Goal: Transaction & Acquisition: Book appointment/travel/reservation

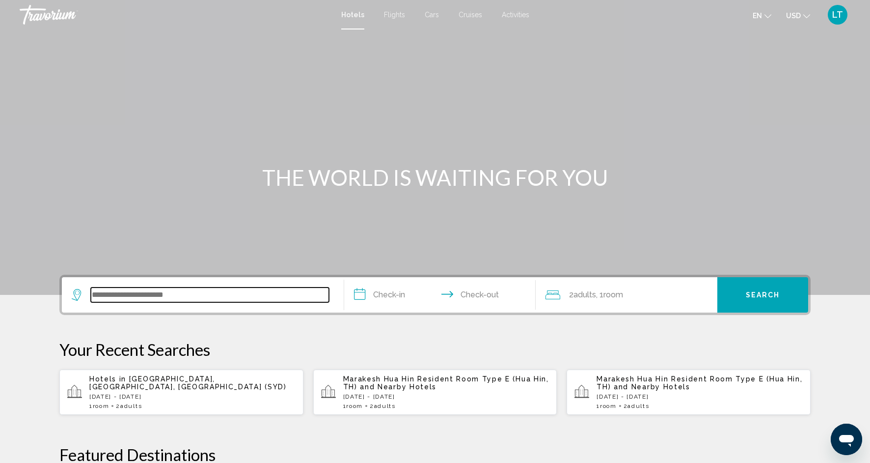
click at [241, 291] on input "Search widget" at bounding box center [210, 294] width 238 height 15
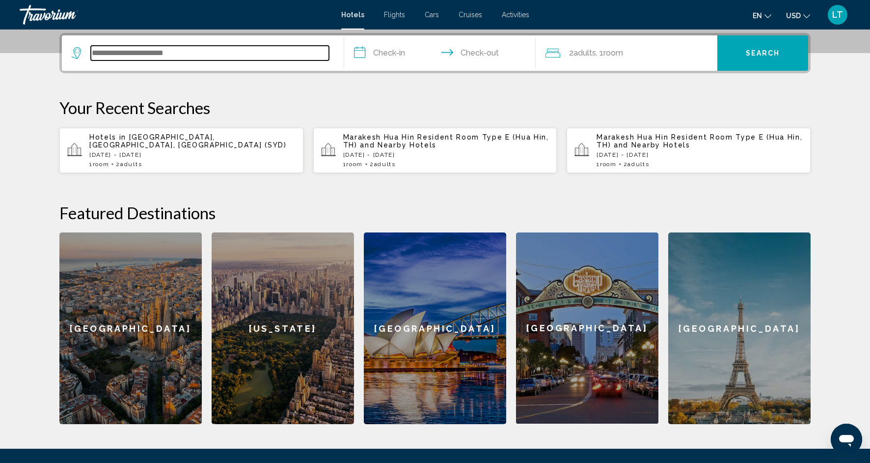
scroll to position [243, 0]
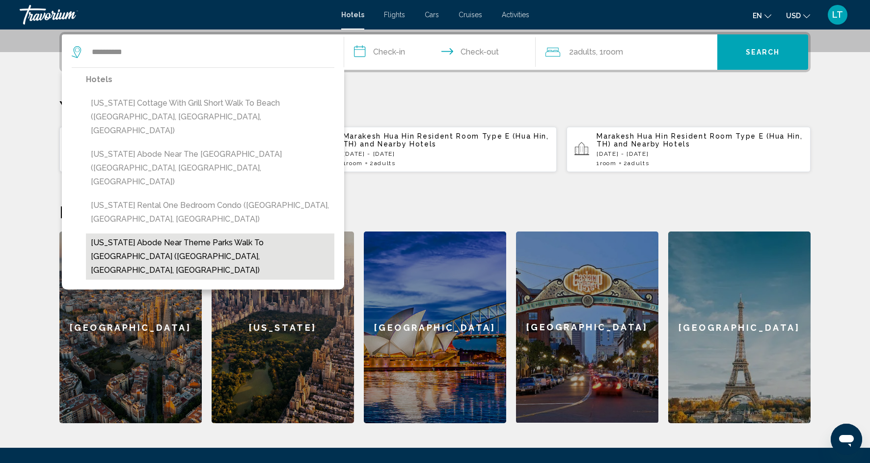
click at [268, 233] on button "[US_STATE] Abode Near Theme Parks Walk to [GEOGRAPHIC_DATA] ([GEOGRAPHIC_DATA],…" at bounding box center [210, 256] width 248 height 46
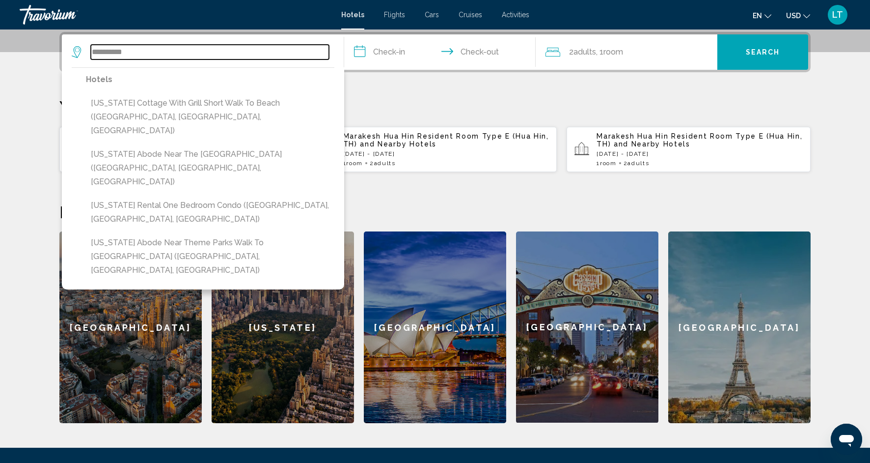
type input "**********"
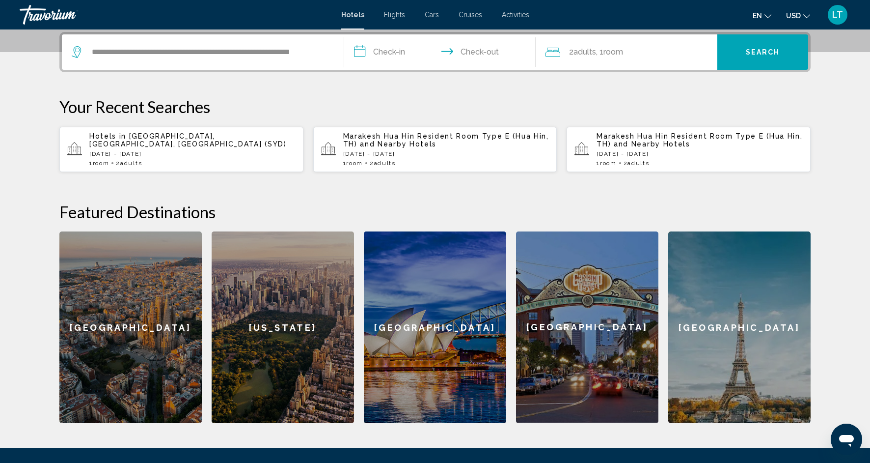
click at [378, 52] on input "**********" at bounding box center [441, 53] width 195 height 38
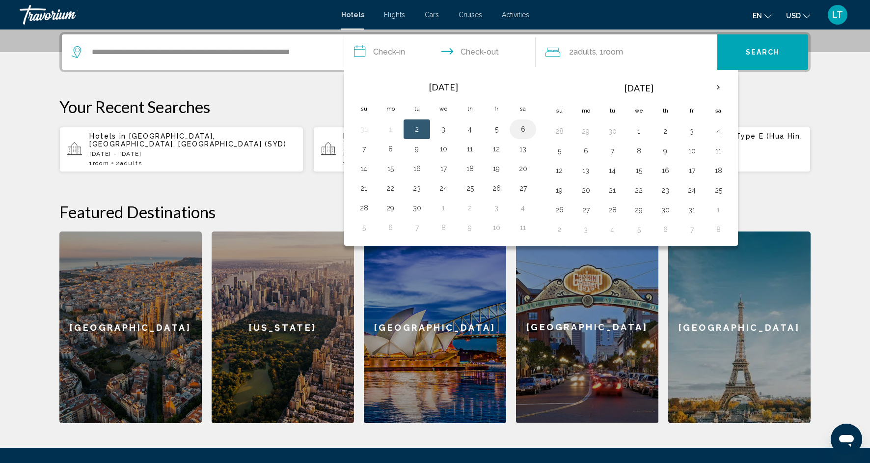
click at [526, 129] on button "6" at bounding box center [523, 129] width 16 height 14
click at [473, 150] on button "11" at bounding box center [470, 149] width 16 height 14
type input "**********"
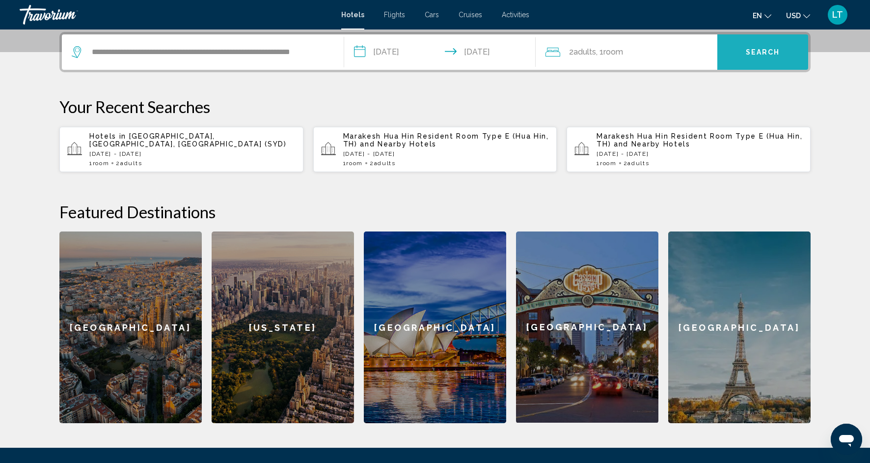
click at [761, 44] on button "Search" at bounding box center [762, 51] width 91 height 35
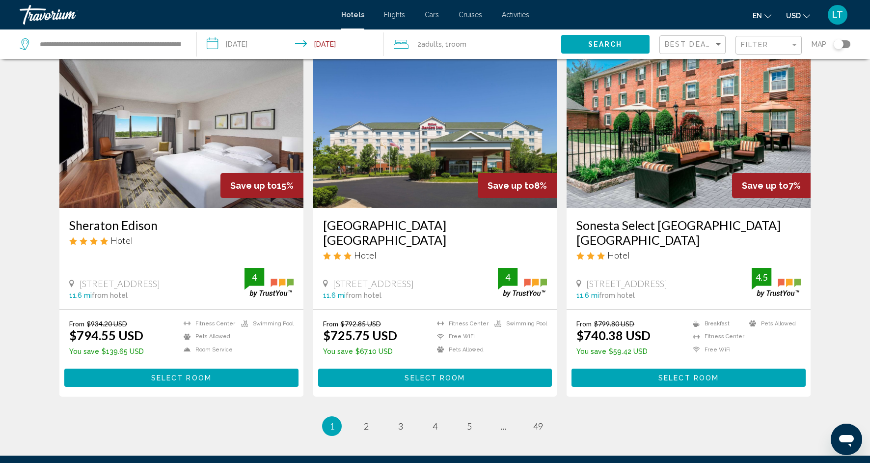
scroll to position [1124, 0]
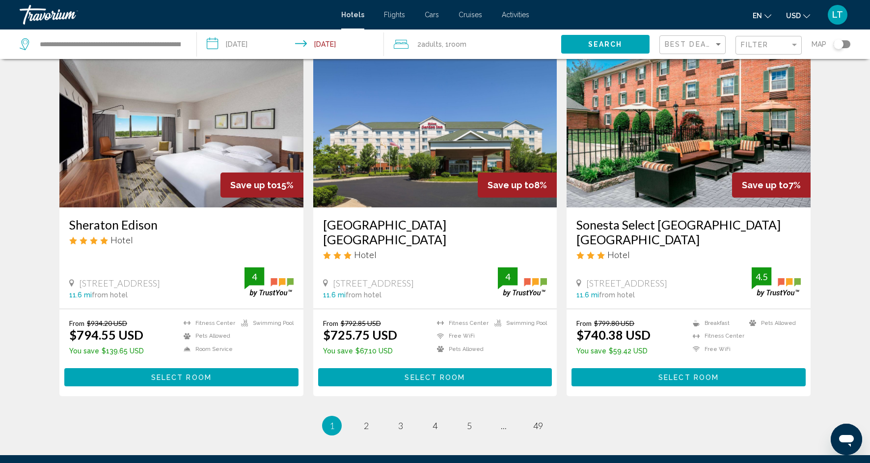
click at [841, 45] on div "Toggle map" at bounding box center [839, 44] width 10 height 10
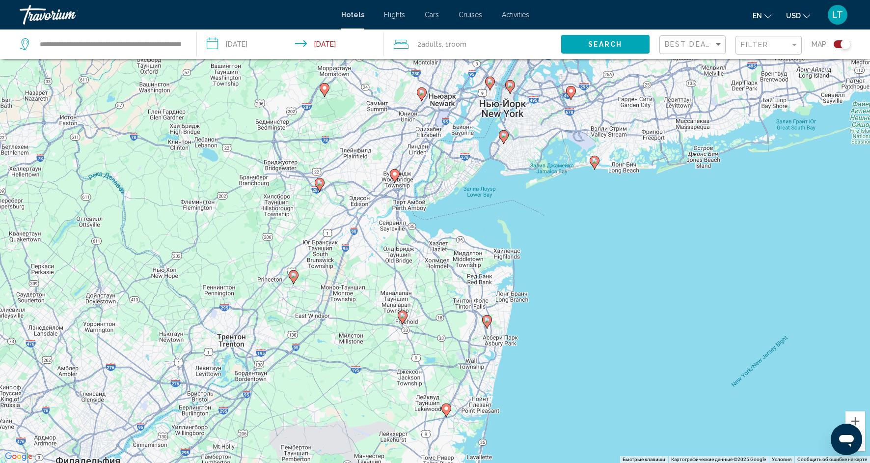
click at [596, 161] on image "Main content" at bounding box center [595, 161] width 6 height 6
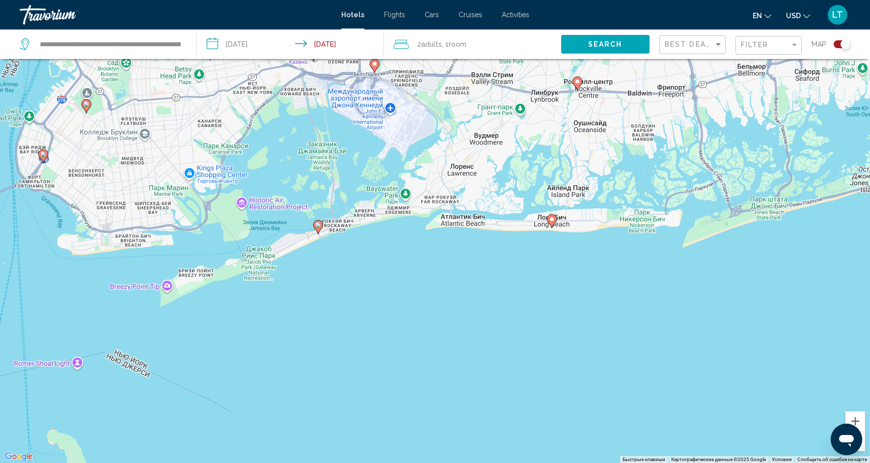
click at [551, 218] on image "Main content" at bounding box center [552, 219] width 6 height 6
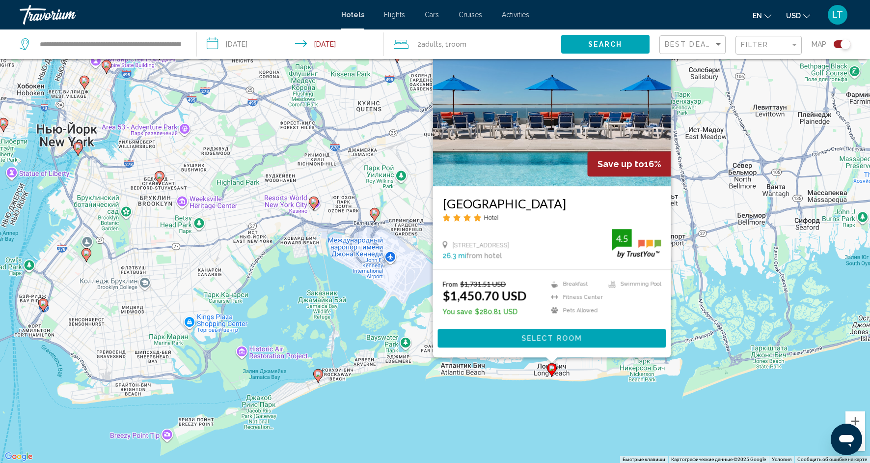
click at [540, 126] on img "Main content" at bounding box center [552, 107] width 238 height 157
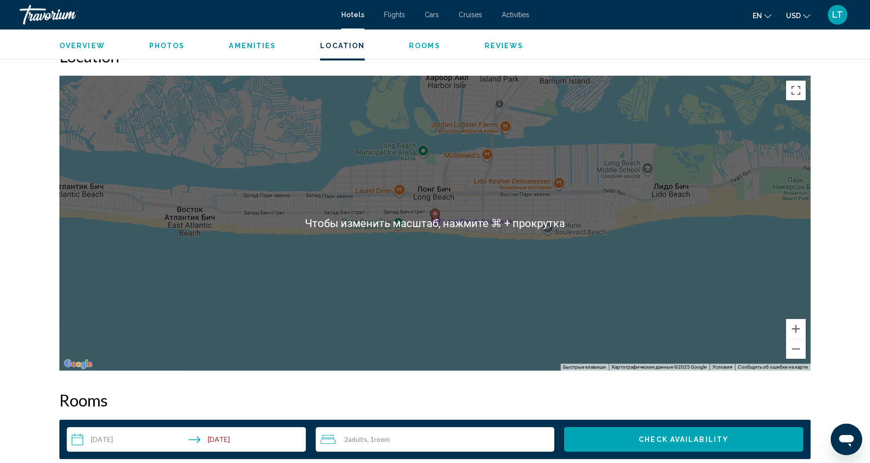
scroll to position [920, 0]
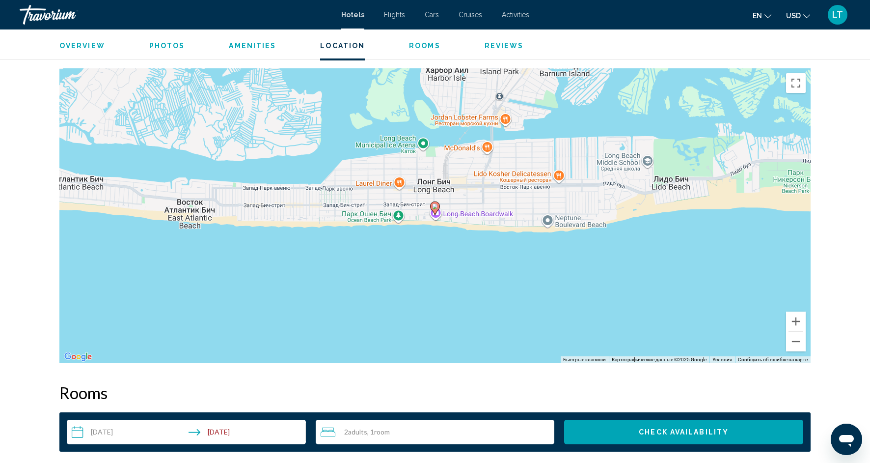
click at [179, 46] on span "Photos" at bounding box center [167, 46] width 36 height 8
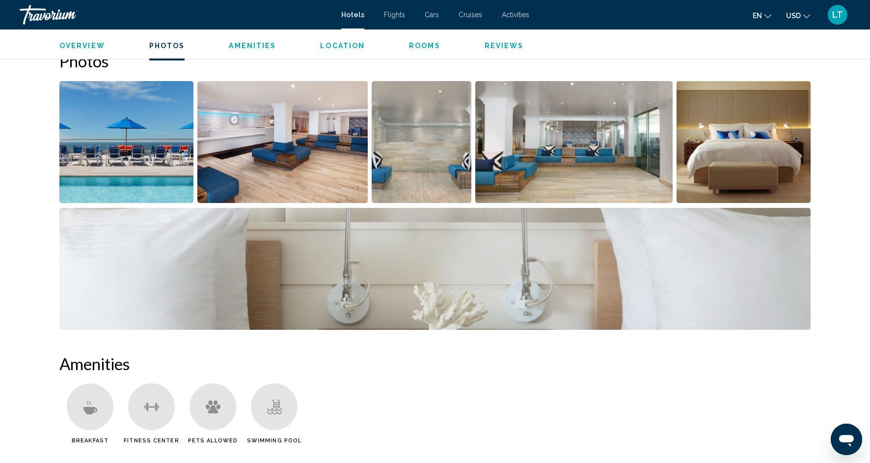
scroll to position [480, 0]
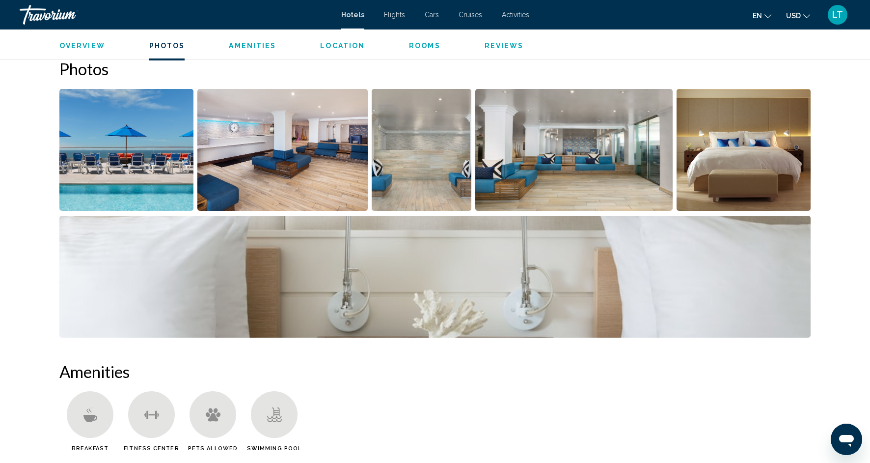
click at [234, 134] on img "Open full-screen image slider" at bounding box center [282, 150] width 171 height 122
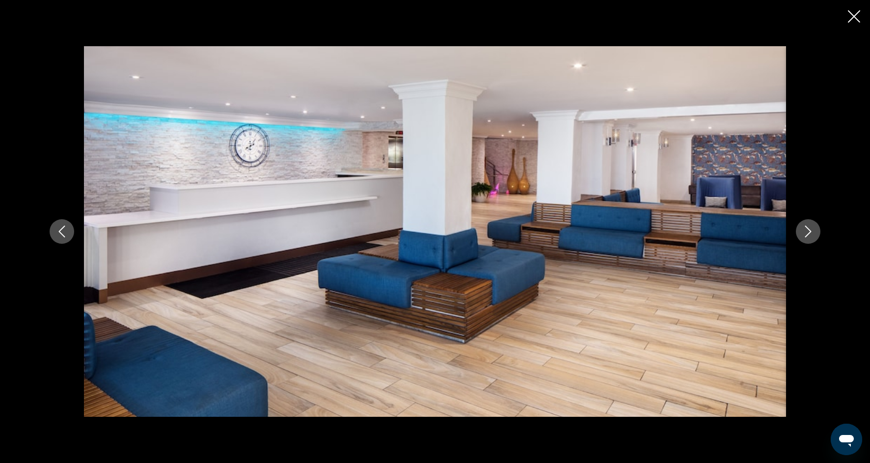
click at [805, 229] on icon "Next image" at bounding box center [808, 231] width 12 height 12
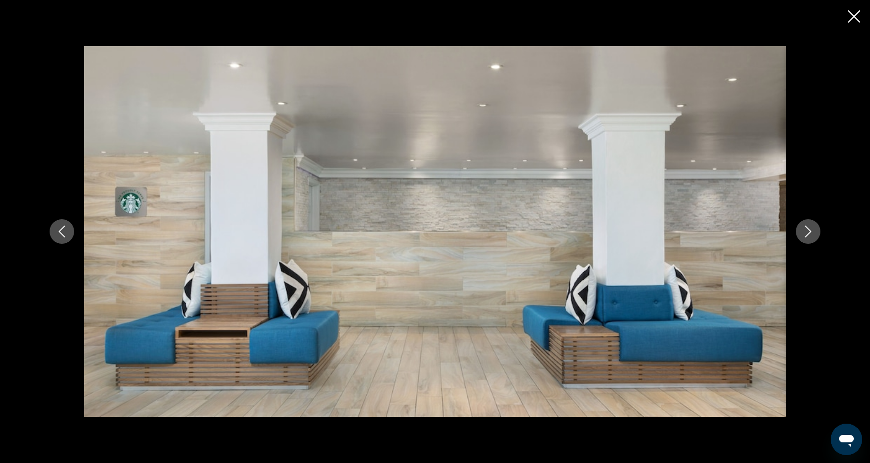
click at [805, 230] on icon "Next image" at bounding box center [808, 231] width 12 height 12
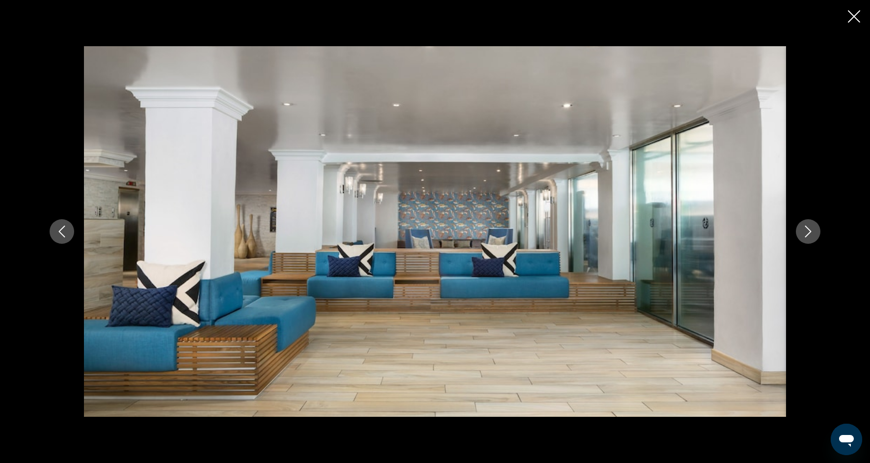
click at [806, 230] on icon "Next image" at bounding box center [808, 231] width 12 height 12
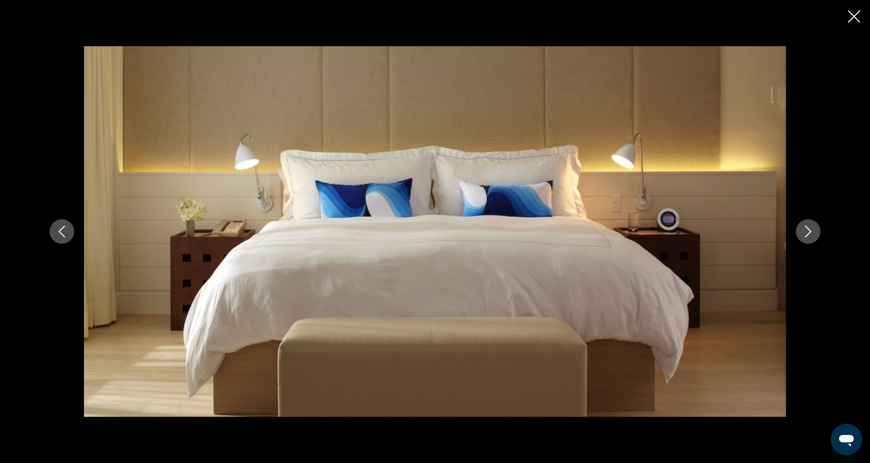
click at [806, 230] on icon "Next image" at bounding box center [808, 231] width 12 height 12
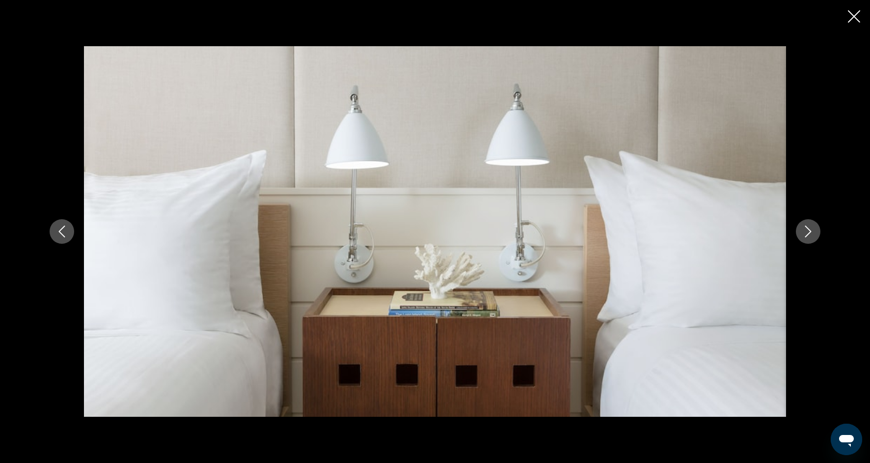
click at [806, 230] on icon "Next image" at bounding box center [808, 231] width 12 height 12
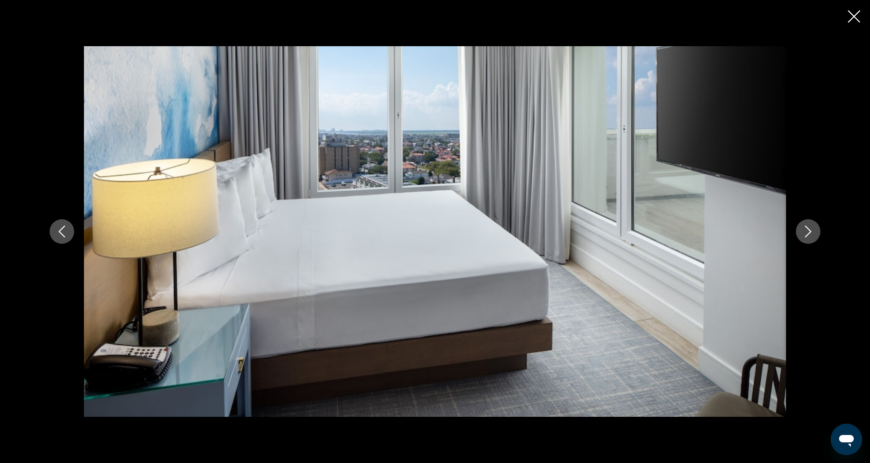
click at [806, 231] on icon "Next image" at bounding box center [808, 231] width 12 height 12
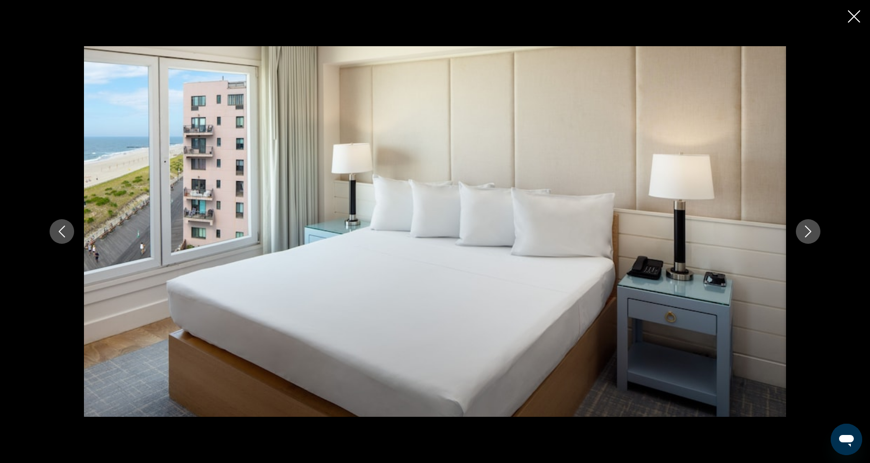
click at [806, 231] on icon "Next image" at bounding box center [808, 231] width 12 height 12
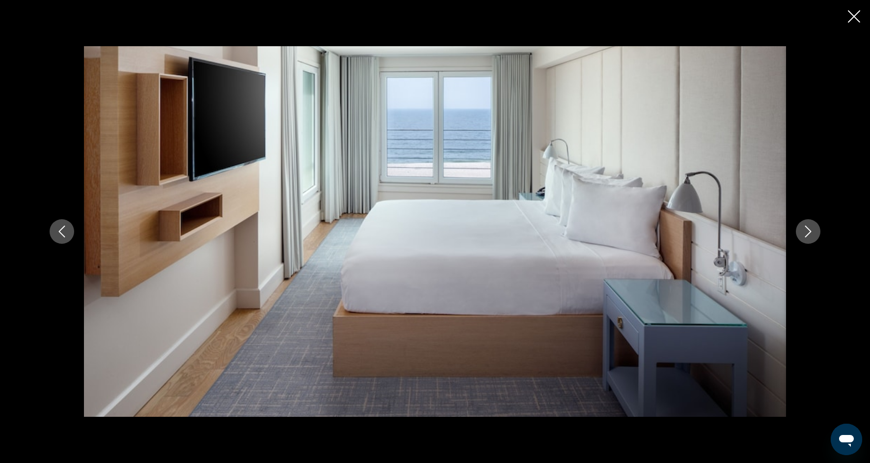
click at [806, 231] on icon "Next image" at bounding box center [808, 231] width 12 height 12
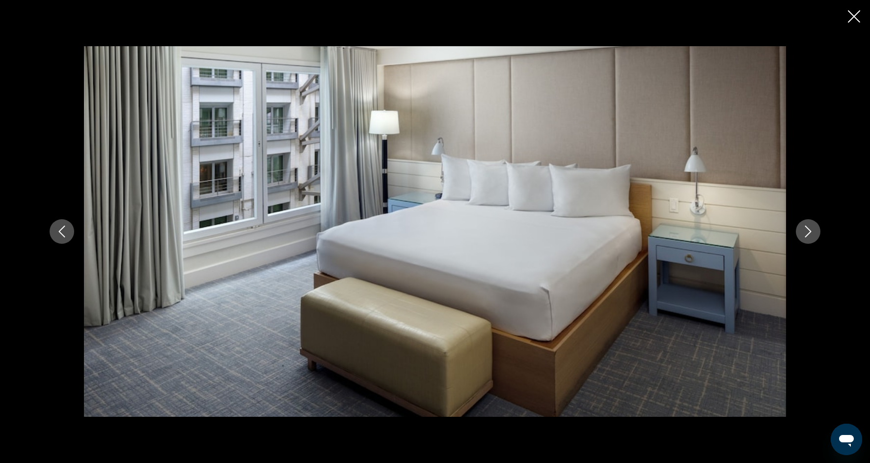
click at [806, 231] on icon "Next image" at bounding box center [808, 231] width 12 height 12
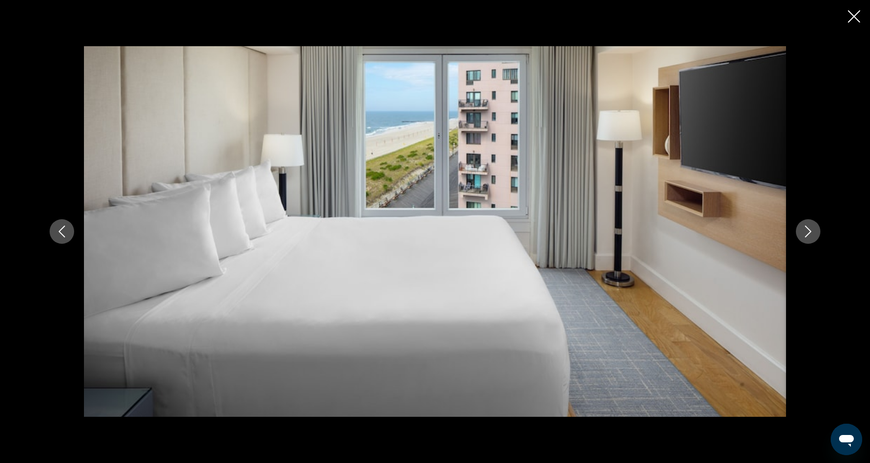
click at [806, 231] on icon "Next image" at bounding box center [808, 231] width 12 height 12
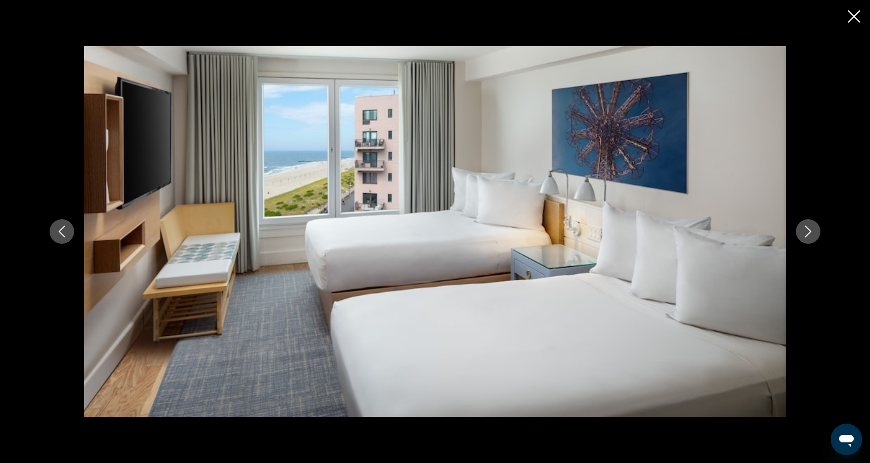
click at [806, 231] on icon "Next image" at bounding box center [808, 231] width 12 height 12
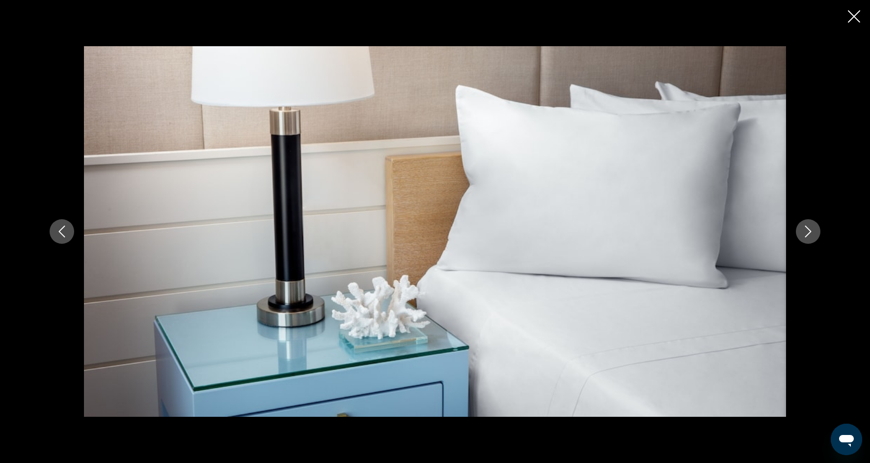
click at [806, 231] on icon "Next image" at bounding box center [808, 231] width 12 height 12
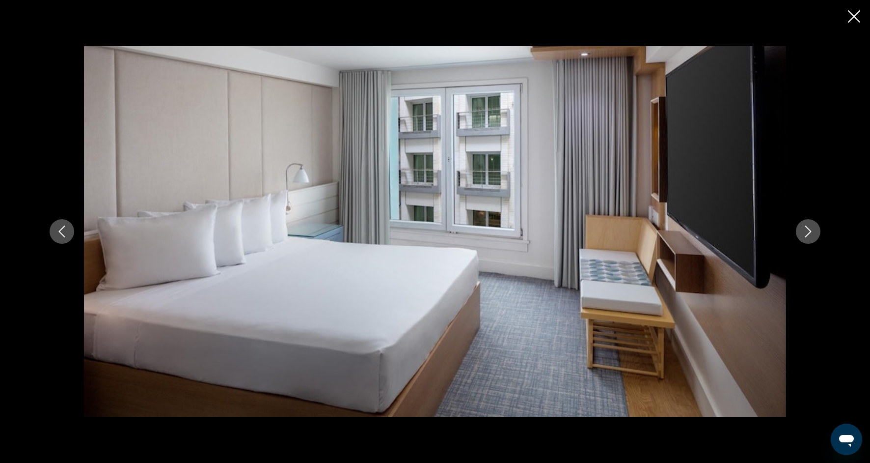
click at [806, 231] on icon "Next image" at bounding box center [808, 231] width 12 height 12
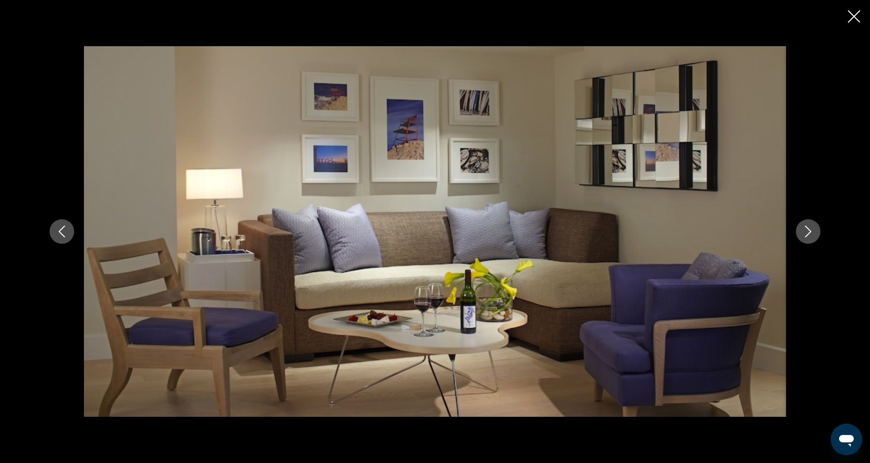
click at [806, 232] on icon "Next image" at bounding box center [808, 231] width 12 height 12
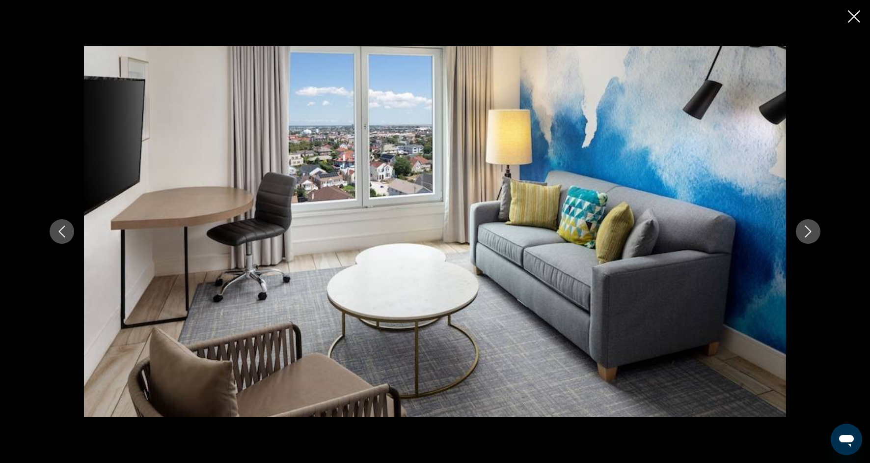
click at [806, 232] on icon "Next image" at bounding box center [808, 231] width 12 height 12
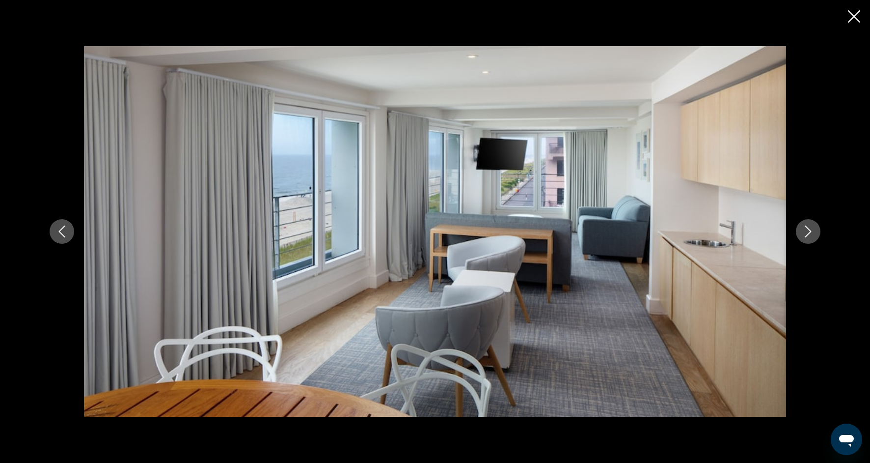
click at [806, 232] on icon "Next image" at bounding box center [808, 231] width 12 height 12
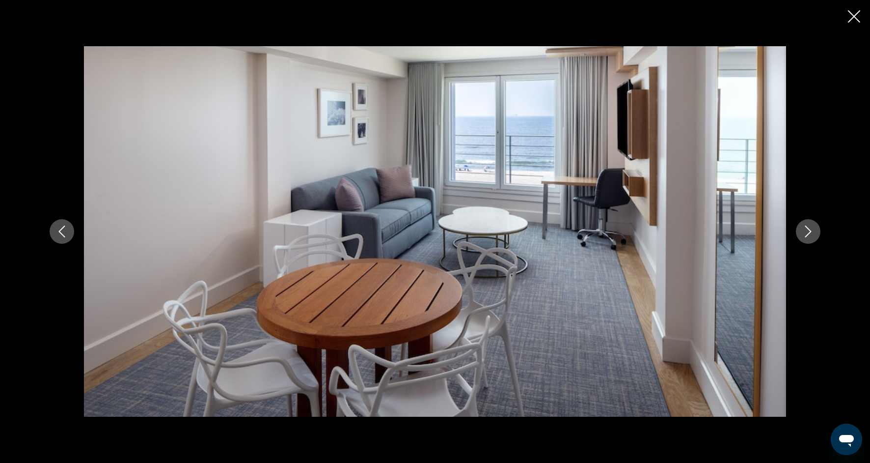
click at [806, 233] on icon "Next image" at bounding box center [808, 231] width 12 height 12
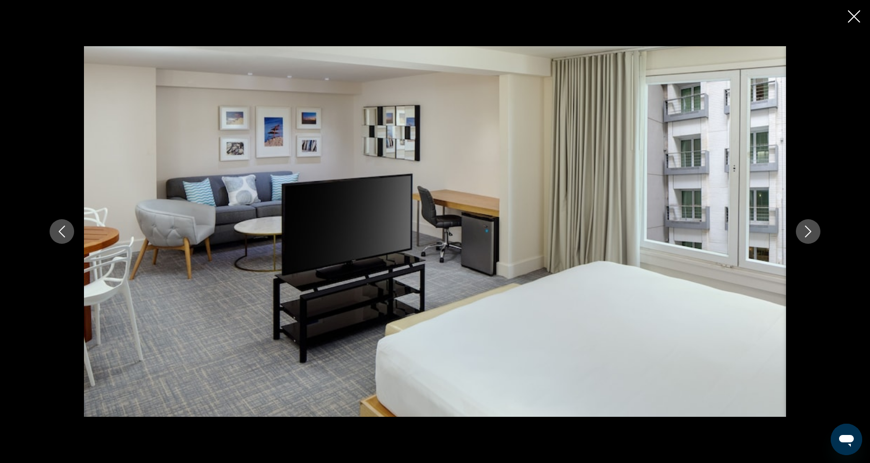
click at [806, 233] on icon "Next image" at bounding box center [808, 231] width 12 height 12
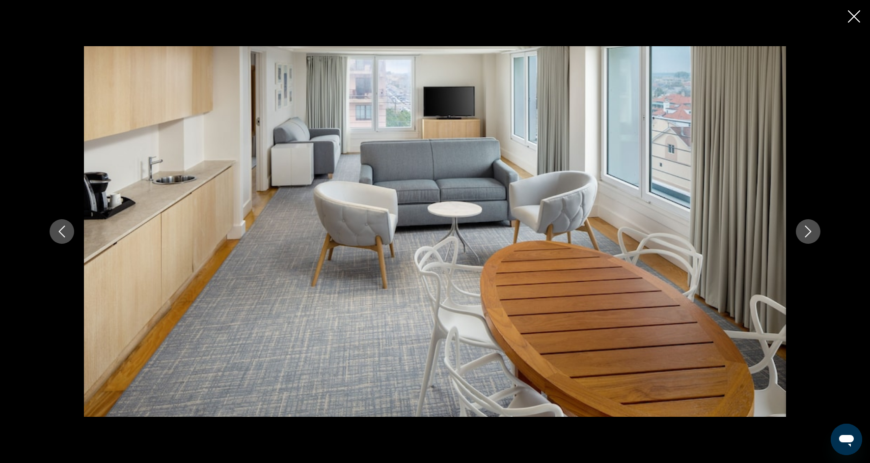
click at [807, 234] on icon "Next image" at bounding box center [808, 231] width 12 height 12
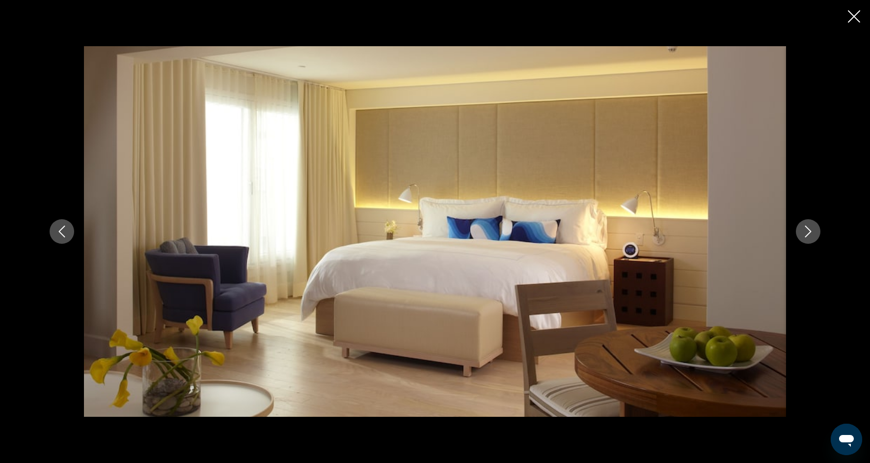
click at [807, 234] on icon "Next image" at bounding box center [808, 231] width 12 height 12
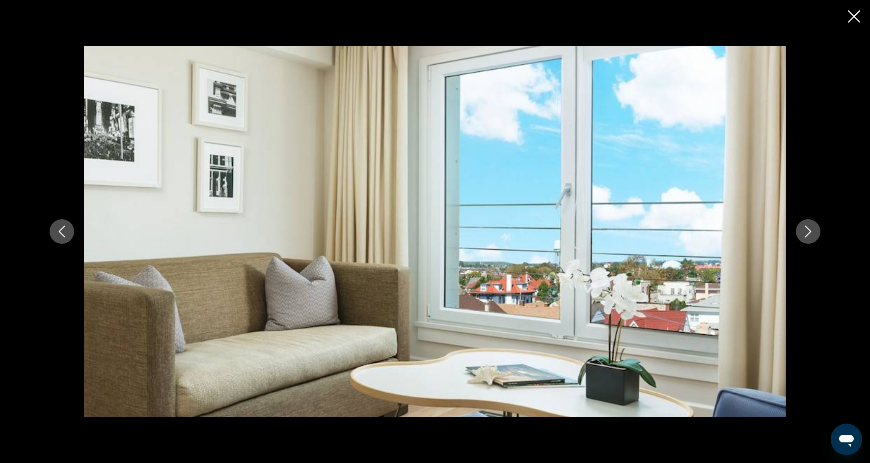
click at [807, 234] on icon "Next image" at bounding box center [808, 231] width 6 height 12
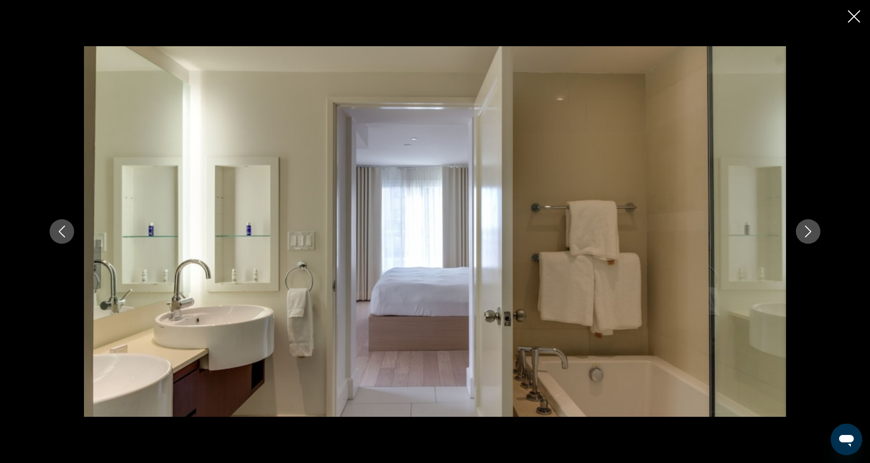
click at [853, 12] on icon "Close slideshow" at bounding box center [854, 16] width 12 height 12
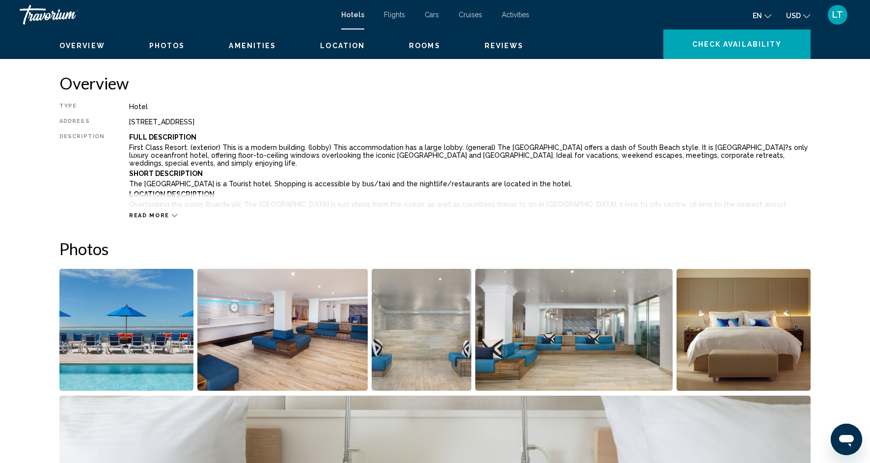
scroll to position [0, 0]
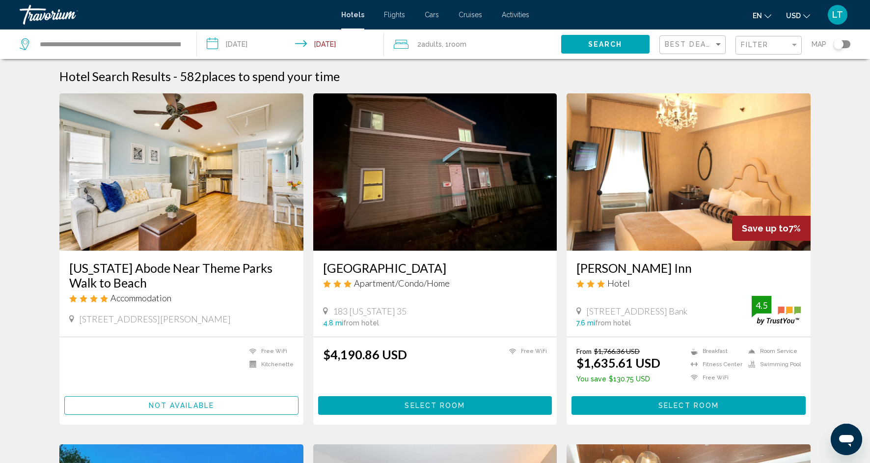
click at [840, 43] on div "Toggle map" at bounding box center [839, 44] width 10 height 10
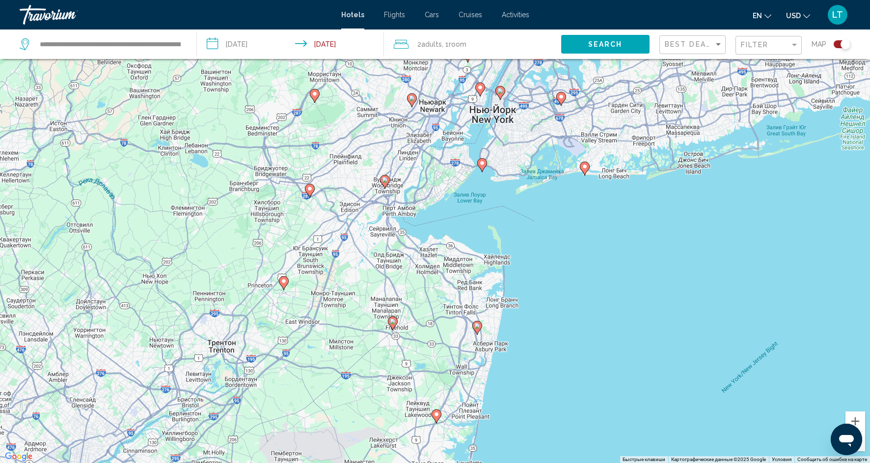
click at [482, 171] on icon "Main content" at bounding box center [482, 165] width 9 height 13
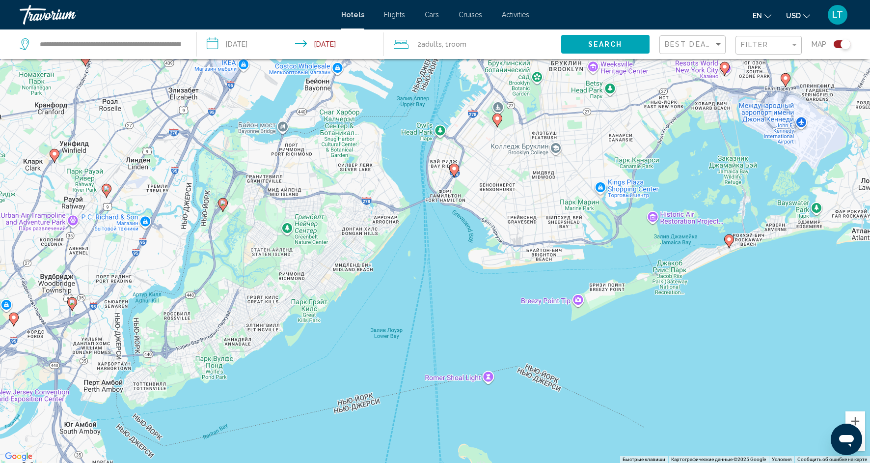
click at [730, 242] on icon "Main content" at bounding box center [729, 241] width 9 height 13
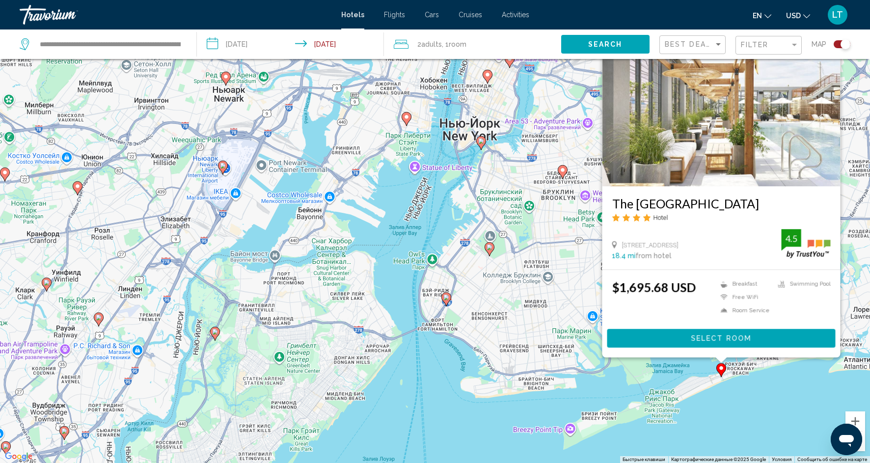
click at [735, 125] on img "Main content" at bounding box center [721, 107] width 238 height 157
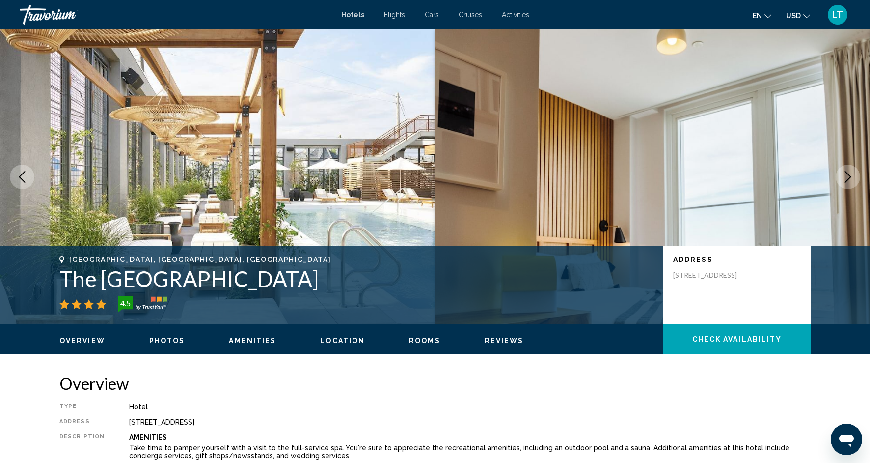
click at [161, 341] on span "Photos" at bounding box center [167, 340] width 36 height 8
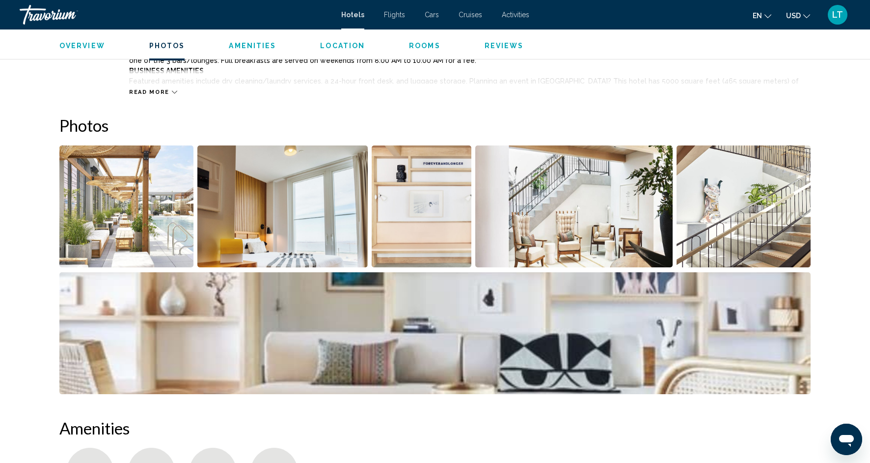
scroll to position [480, 0]
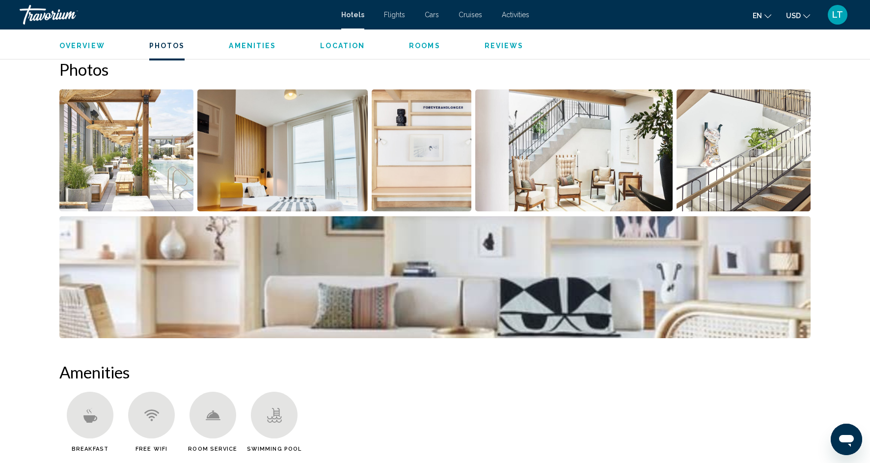
click at [129, 205] on img "Open full-screen image slider" at bounding box center [126, 150] width 134 height 122
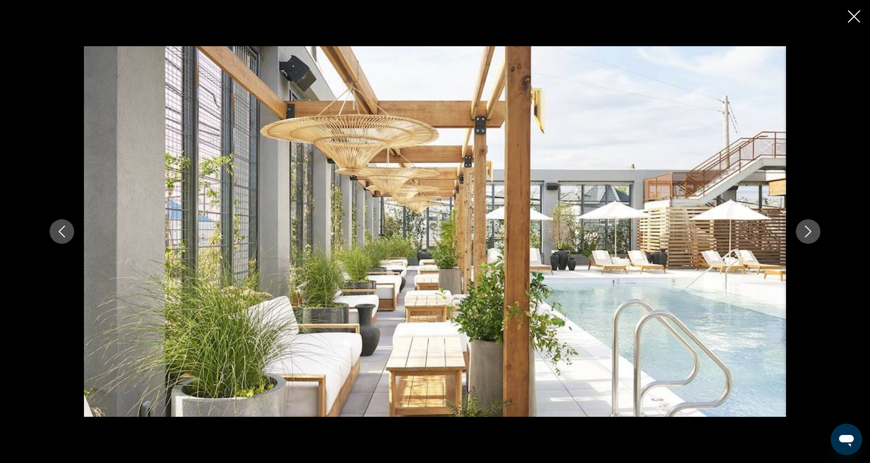
click at [809, 235] on icon "Next image" at bounding box center [808, 231] width 12 height 12
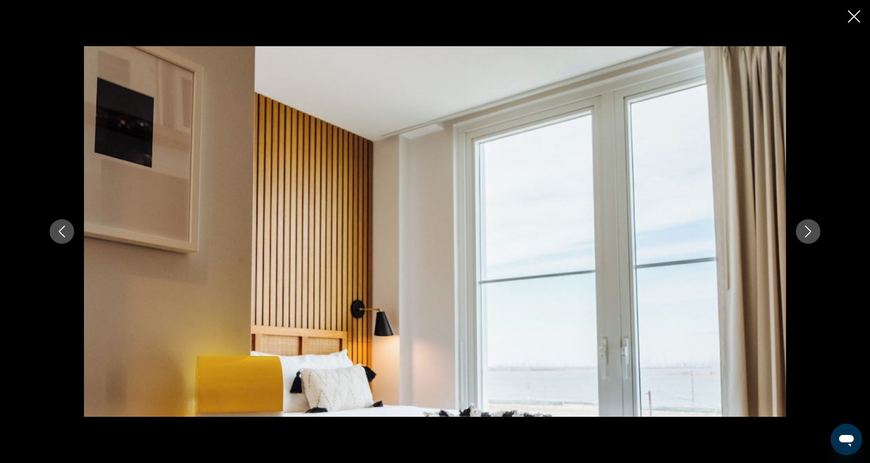
click at [809, 235] on icon "Next image" at bounding box center [808, 231] width 12 height 12
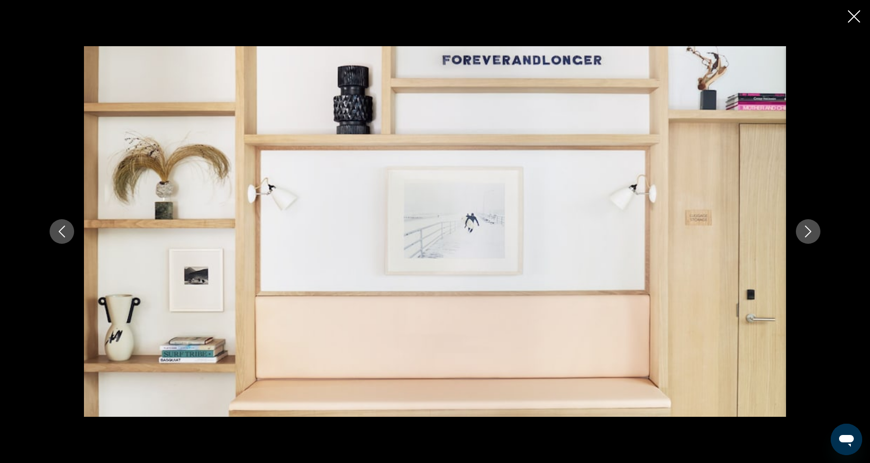
click at [809, 235] on icon "Next image" at bounding box center [808, 231] width 12 height 12
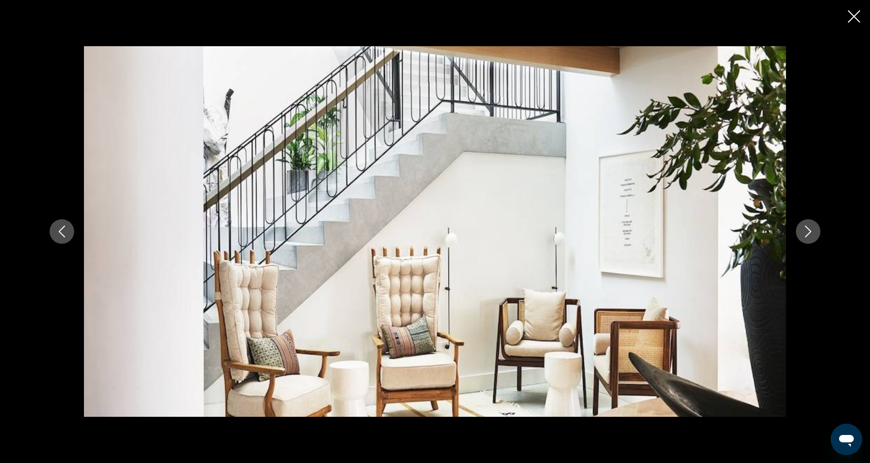
click at [809, 236] on icon "Next image" at bounding box center [808, 231] width 12 height 12
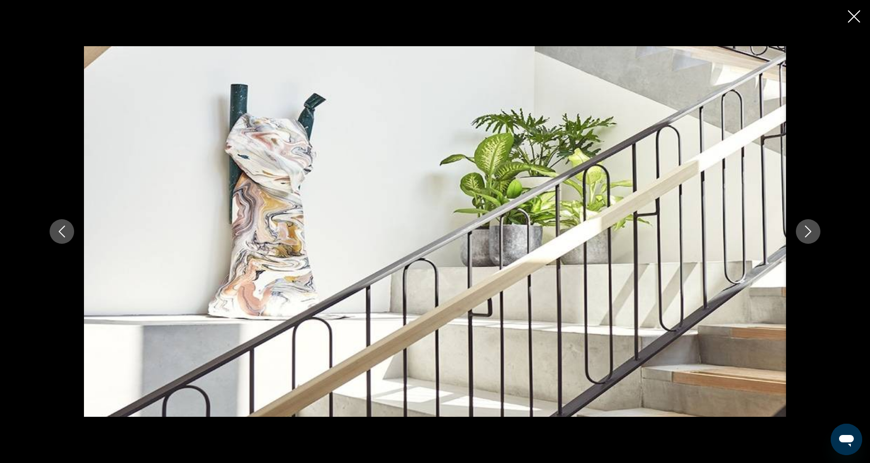
click at [809, 237] on icon "Next image" at bounding box center [808, 231] width 12 height 12
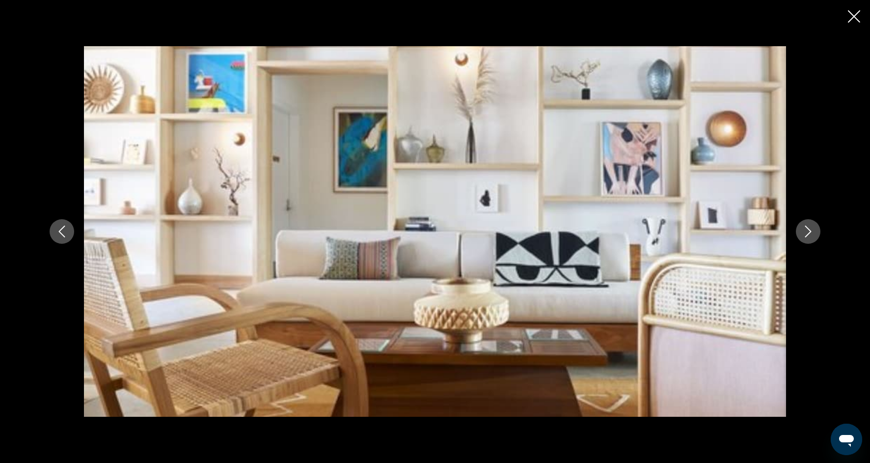
click at [809, 237] on button "Next image" at bounding box center [808, 231] width 25 height 25
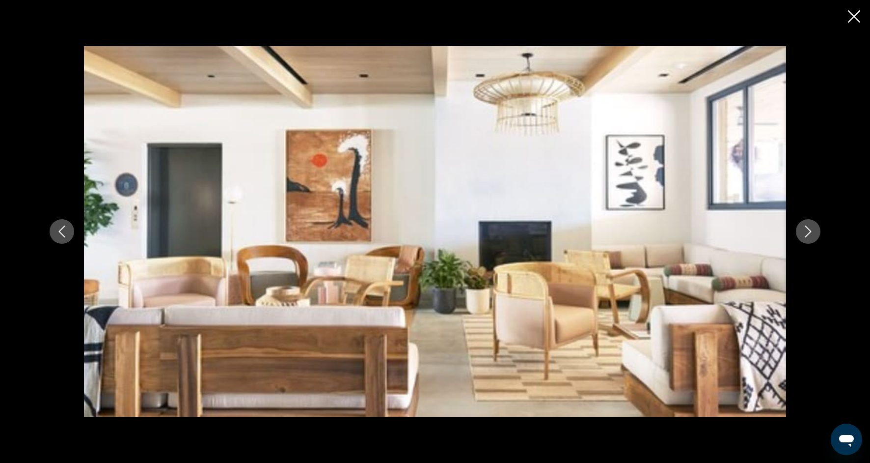
click at [809, 238] on button "Next image" at bounding box center [808, 231] width 25 height 25
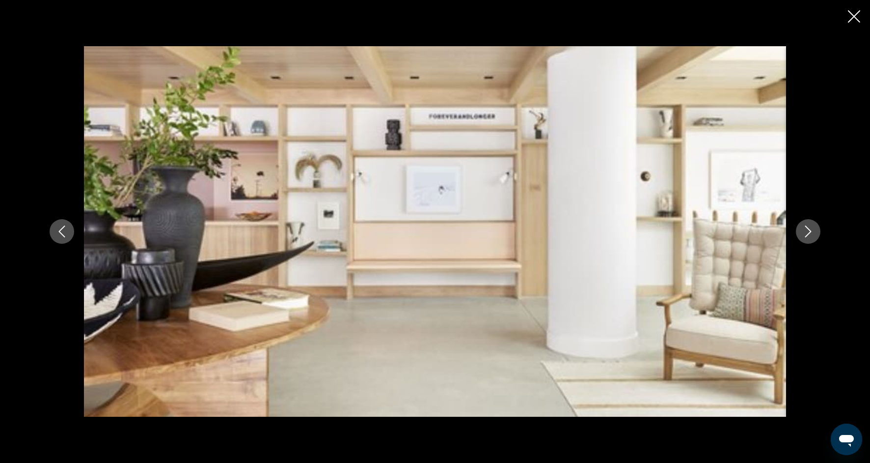
click at [809, 238] on button "Next image" at bounding box center [808, 231] width 25 height 25
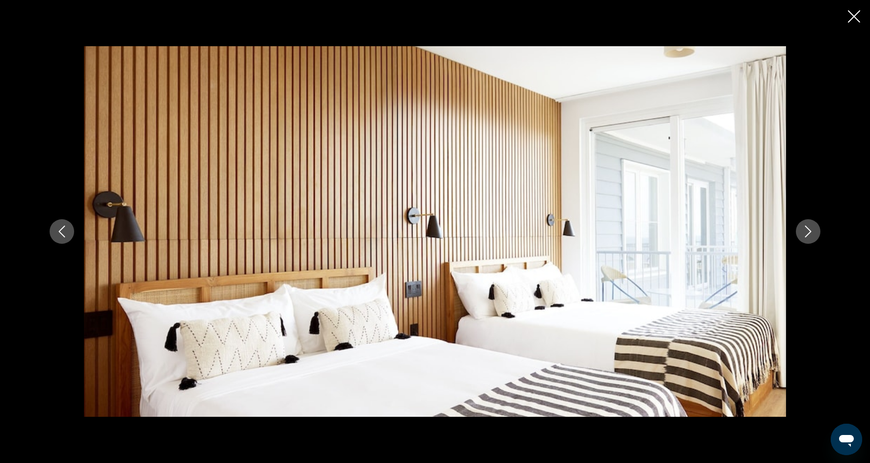
click at [809, 239] on button "Next image" at bounding box center [808, 231] width 25 height 25
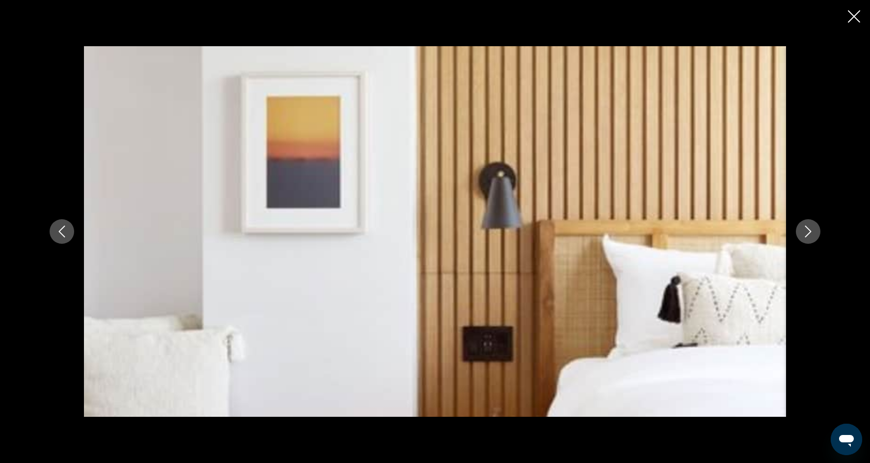
click at [809, 240] on button "Next image" at bounding box center [808, 231] width 25 height 25
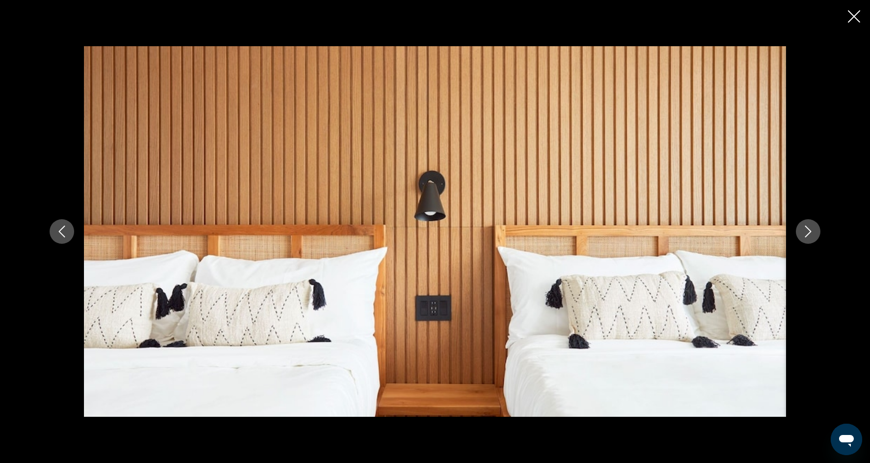
click at [809, 241] on button "Next image" at bounding box center [808, 231] width 25 height 25
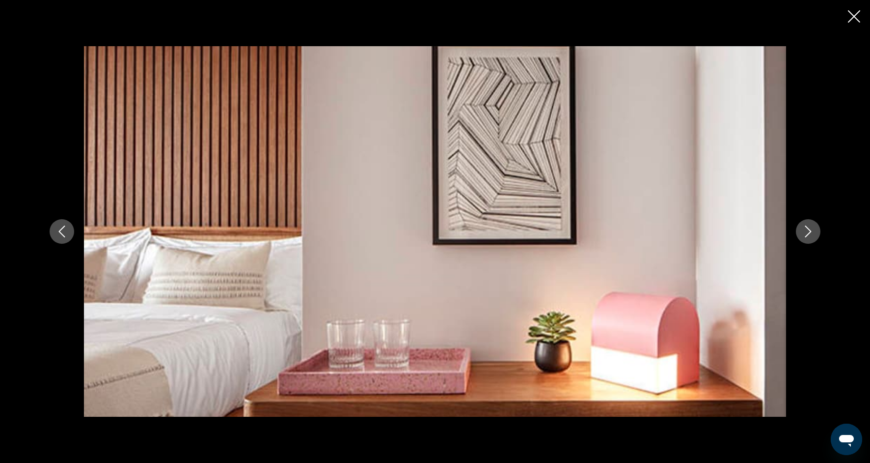
click at [809, 242] on button "Next image" at bounding box center [808, 231] width 25 height 25
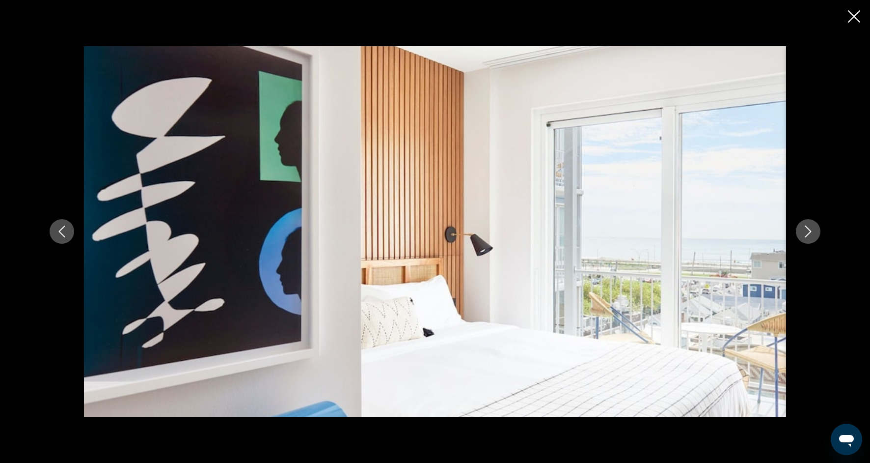
click at [809, 243] on button "Next image" at bounding box center [808, 231] width 25 height 25
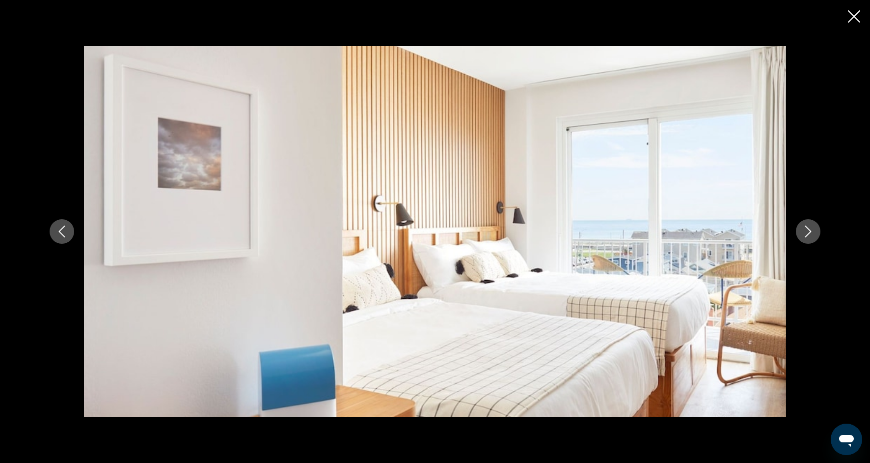
click at [809, 243] on button "Next image" at bounding box center [808, 231] width 25 height 25
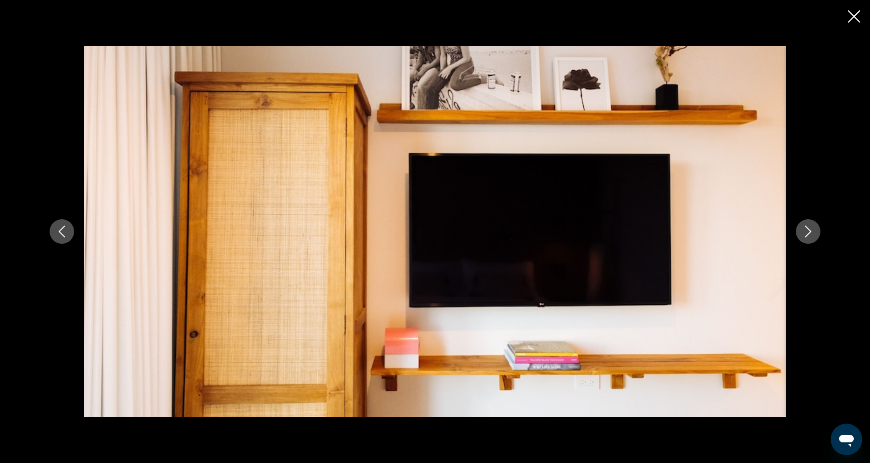
click at [809, 244] on div "Main content" at bounding box center [435, 231] width 790 height 370
click at [809, 245] on div "Main content" at bounding box center [435, 231] width 790 height 370
click at [809, 239] on button "Next image" at bounding box center [808, 231] width 25 height 25
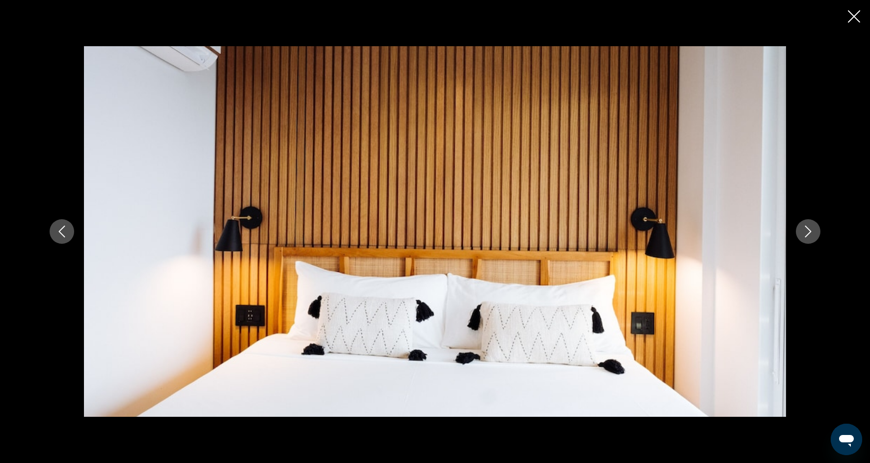
click at [809, 239] on button "Next image" at bounding box center [808, 231] width 25 height 25
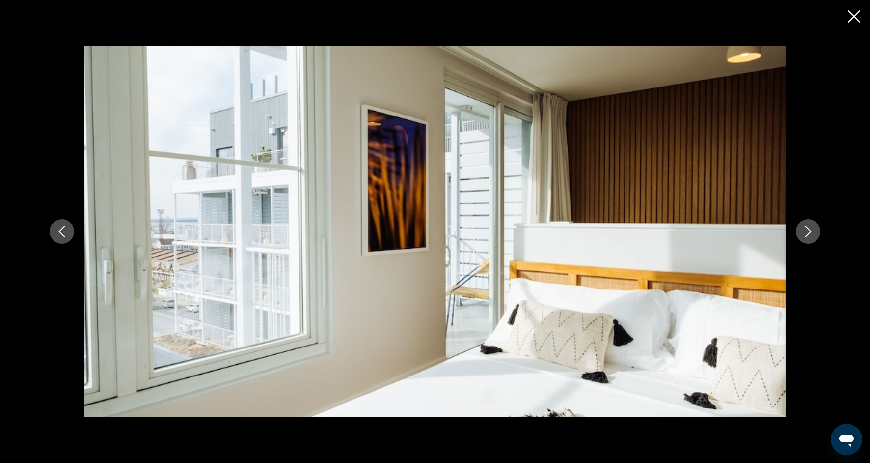
click at [809, 239] on button "Next image" at bounding box center [808, 231] width 25 height 25
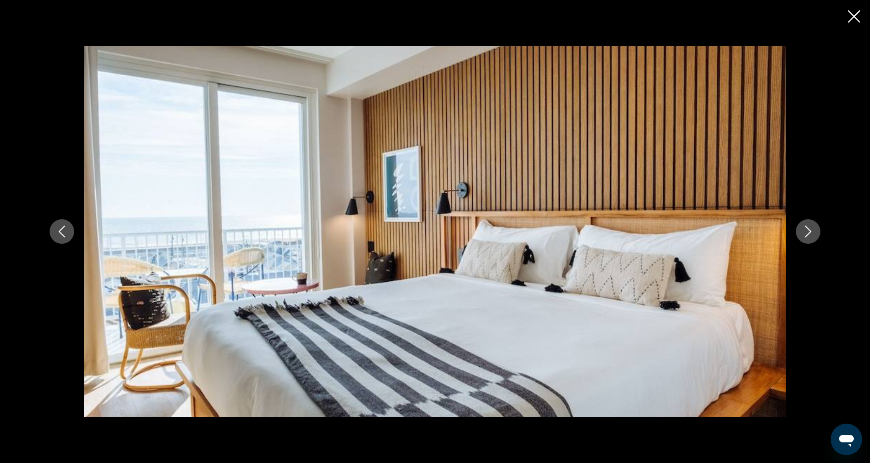
click at [855, 18] on icon "Close slideshow" at bounding box center [854, 16] width 12 height 12
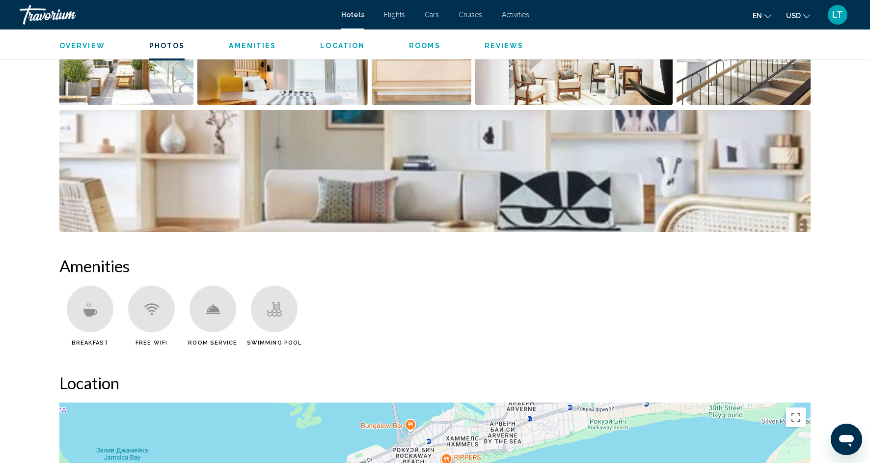
scroll to position [0, 0]
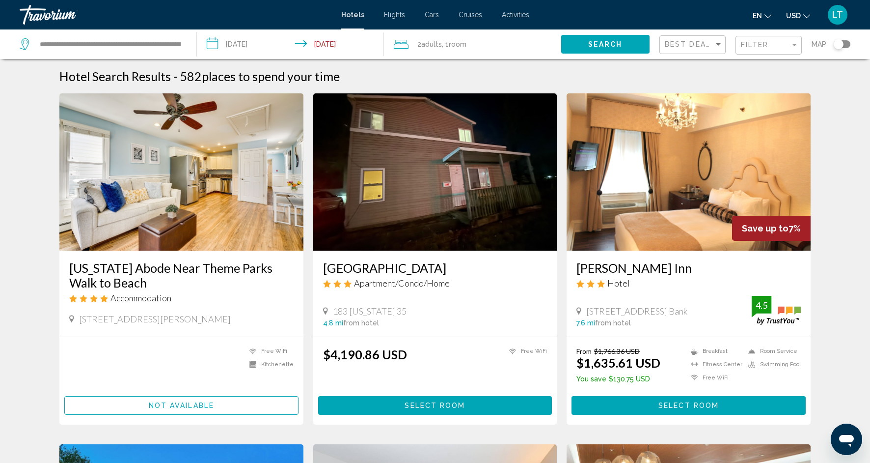
click at [841, 47] on div "Toggle map" at bounding box center [839, 44] width 10 height 10
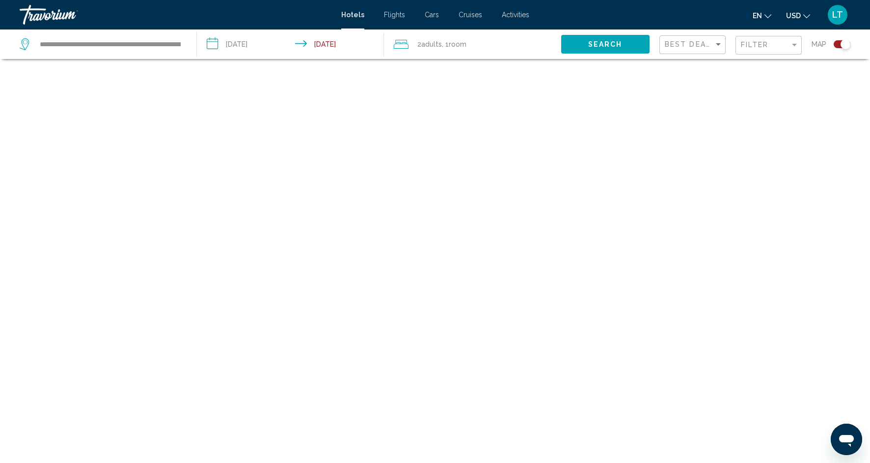
scroll to position [59, 0]
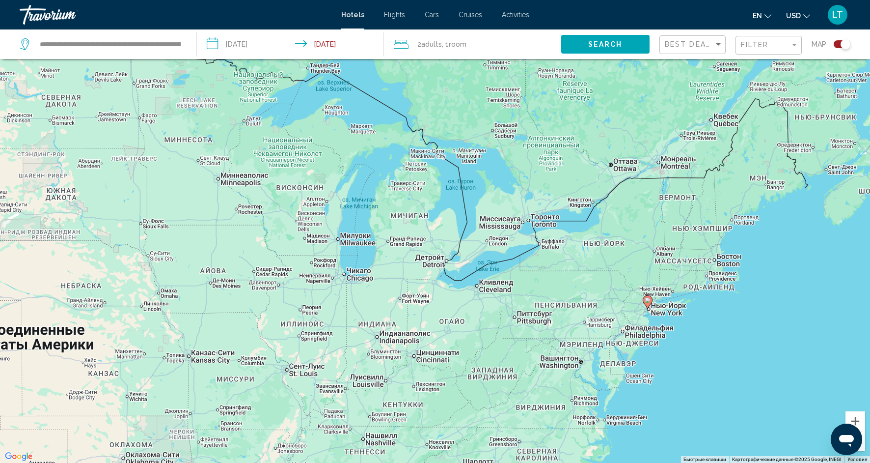
click at [626, 364] on div "Чтобы активировать перетаскивание с помощью клавиатуры, нажмите Alt + Ввод. Пос…" at bounding box center [435, 231] width 870 height 463
click at [632, 339] on div "Чтобы активировать перетаскивание с помощью клавиатуры, нажмите Alt + Ввод. Пос…" at bounding box center [435, 231] width 870 height 463
click at [142, 44] on input "**********" at bounding box center [110, 44] width 143 height 15
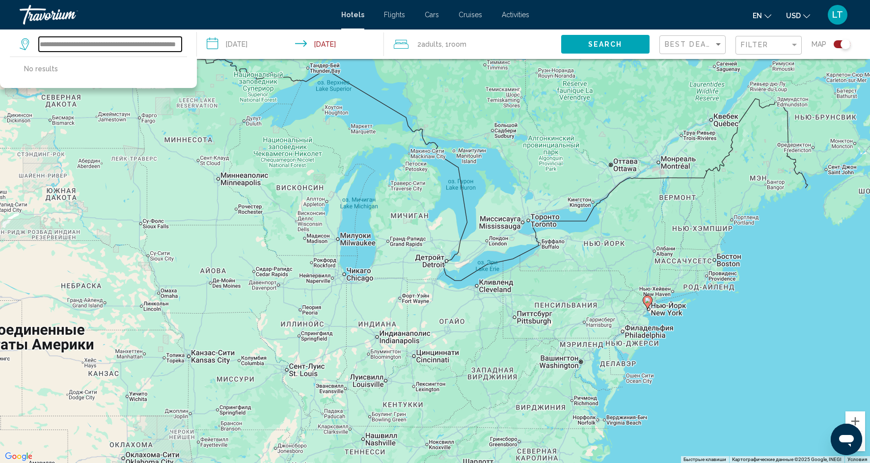
click at [181, 45] on div "**********" at bounding box center [103, 43] width 167 height 29
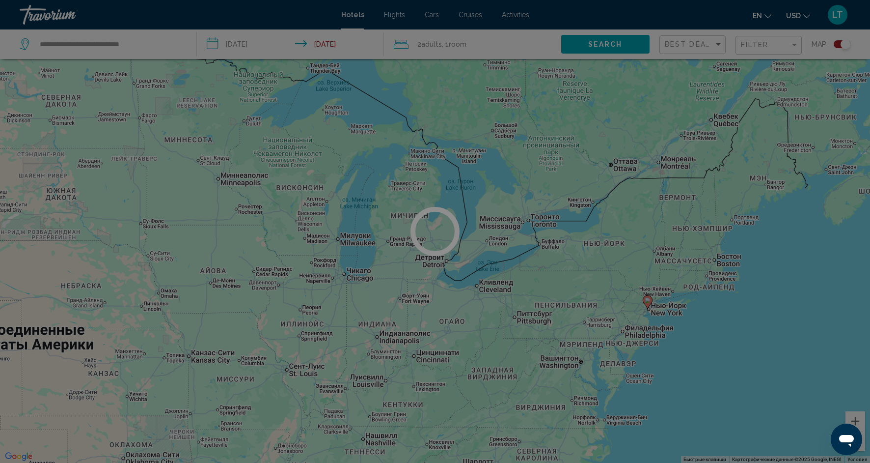
click at [162, 44] on div "**********" at bounding box center [435, 172] width 870 height 463
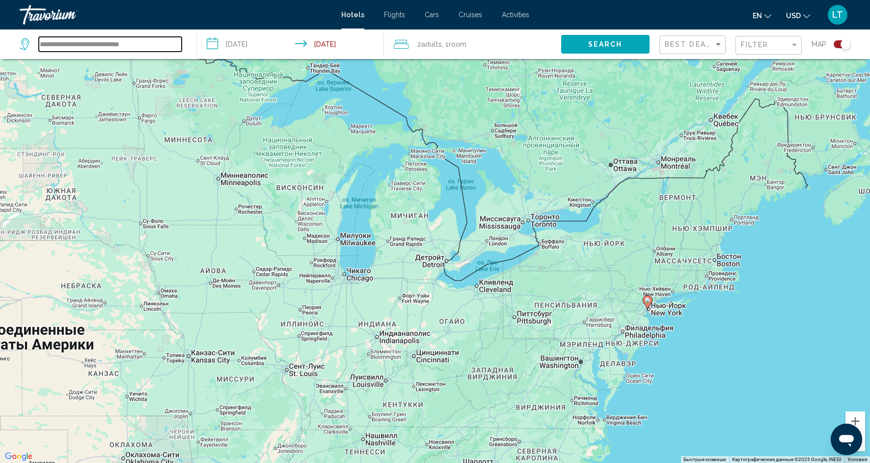
click at [162, 44] on input "**********" at bounding box center [110, 44] width 143 height 15
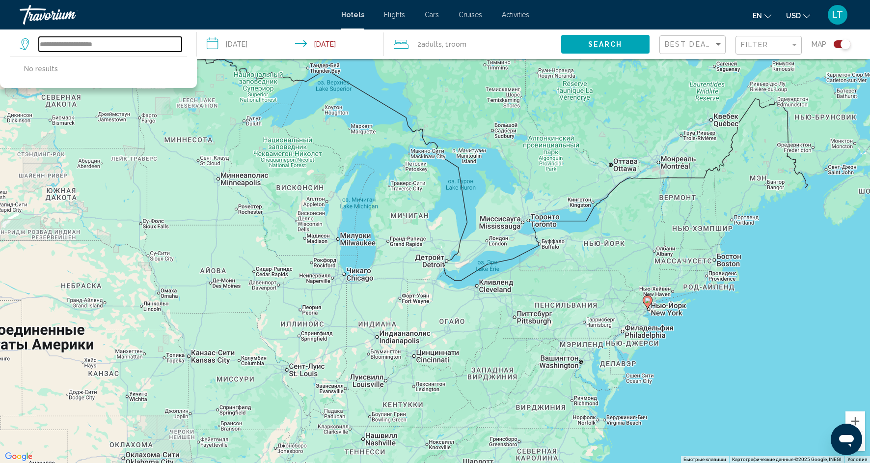
type input "**********"
click at [321, 46] on input "**********" at bounding box center [292, 45] width 191 height 32
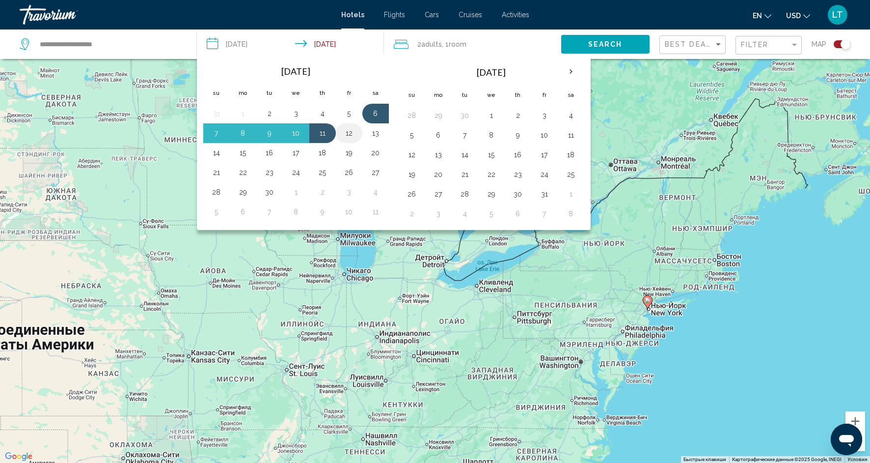
click at [348, 136] on button "12" at bounding box center [349, 133] width 16 height 14
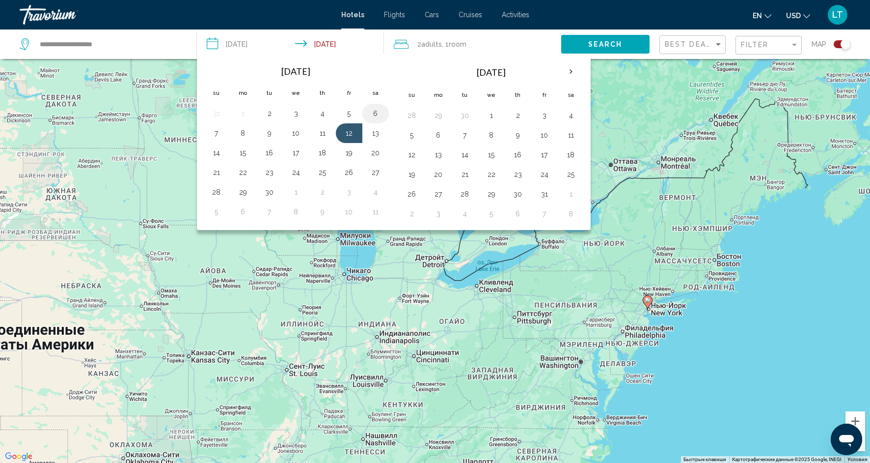
click at [377, 113] on button "6" at bounding box center [376, 114] width 16 height 14
type input "**********"
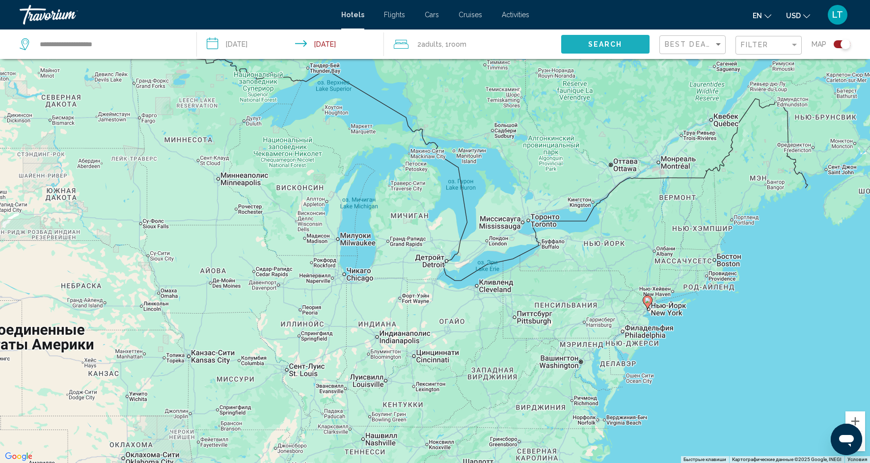
click at [581, 47] on button "Search" at bounding box center [605, 44] width 88 height 18
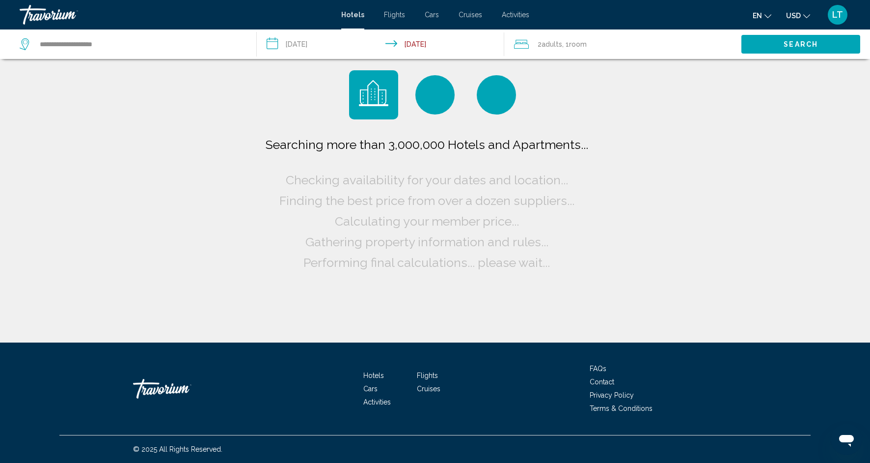
scroll to position [0, 0]
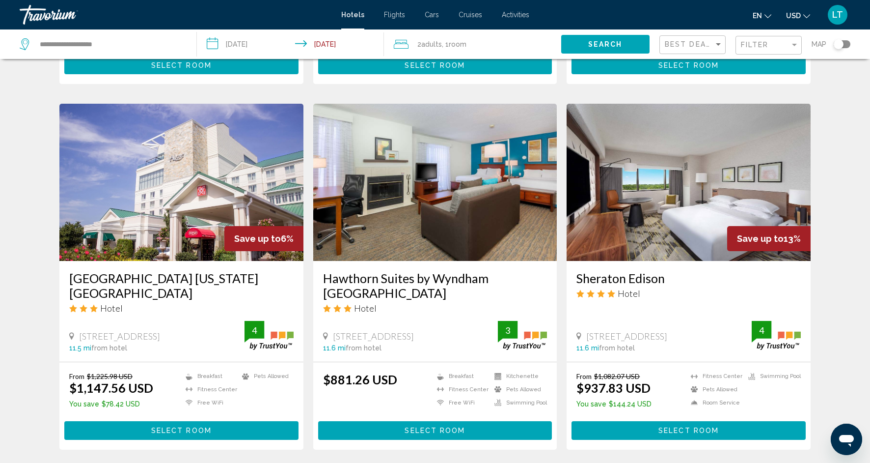
scroll to position [1062, 0]
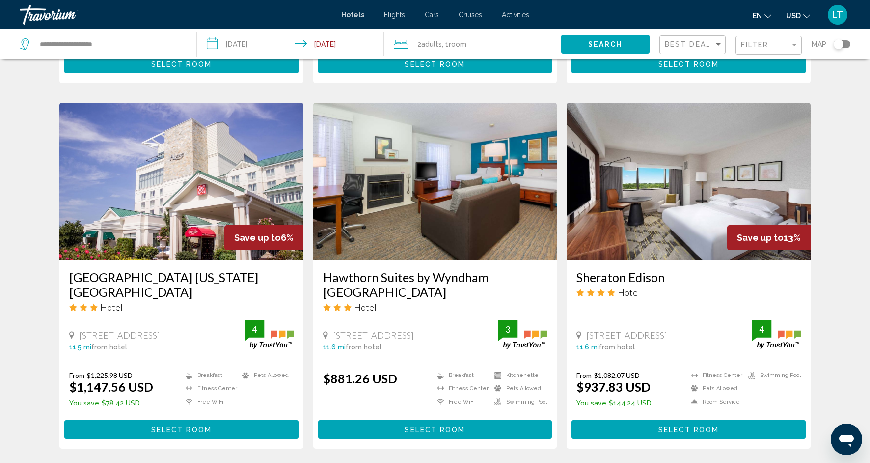
click at [214, 184] on img "Main content" at bounding box center [181, 181] width 244 height 157
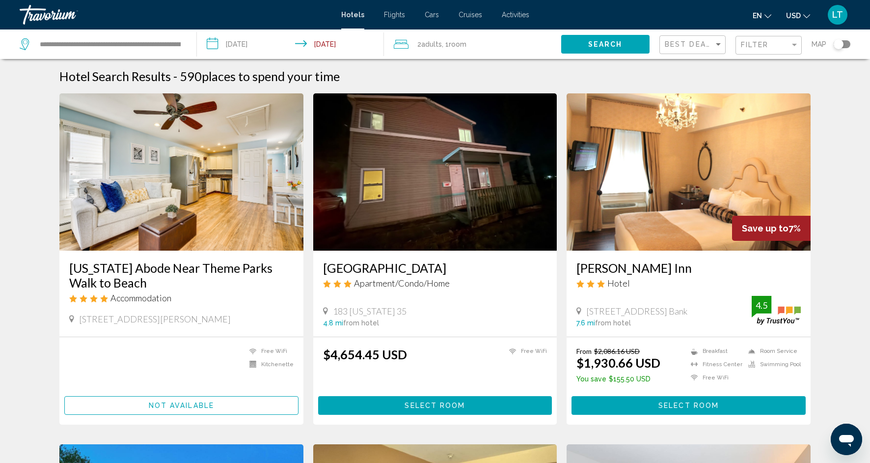
click at [184, 45] on div "**********" at bounding box center [103, 43] width 167 height 29
click at [180, 46] on input "**********" at bounding box center [110, 44] width 143 height 15
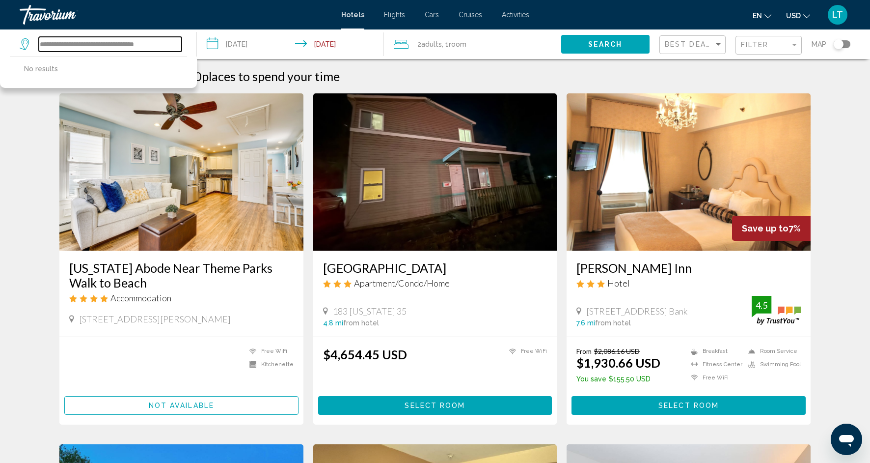
click at [178, 41] on input "**********" at bounding box center [110, 44] width 143 height 15
click at [85, 46] on input "**********" at bounding box center [110, 44] width 143 height 15
click at [130, 44] on input "**********" at bounding box center [110, 44] width 143 height 15
click at [78, 45] on input "**********" at bounding box center [110, 44] width 143 height 15
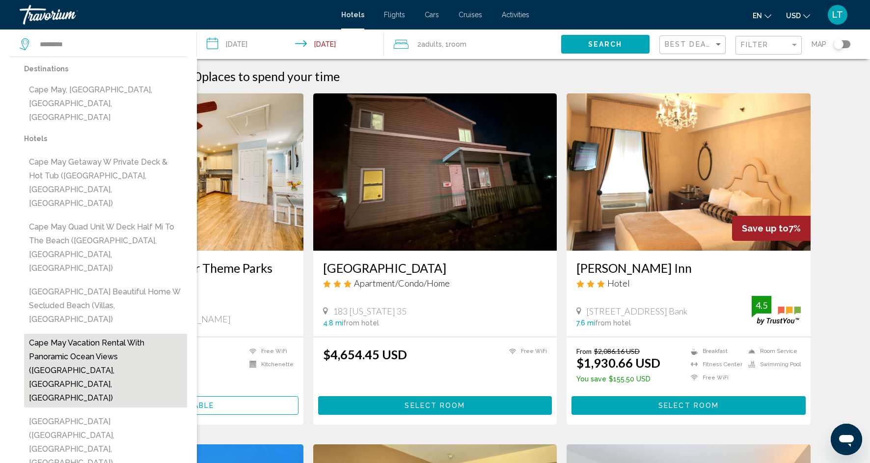
click at [132, 333] on button "Cape May Vacation Rental with Panoramic Ocean Views ([GEOGRAPHIC_DATA], [GEOGRA…" at bounding box center [105, 370] width 163 height 74
type input "**********"
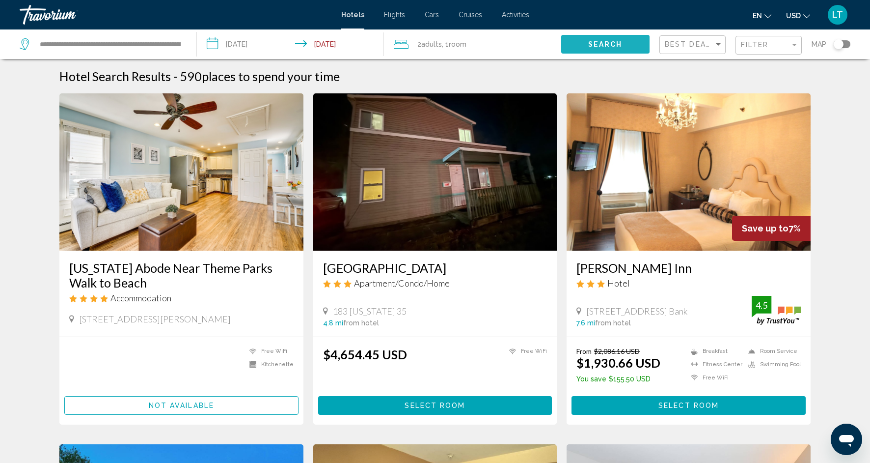
click at [571, 43] on button "Search" at bounding box center [605, 44] width 88 height 18
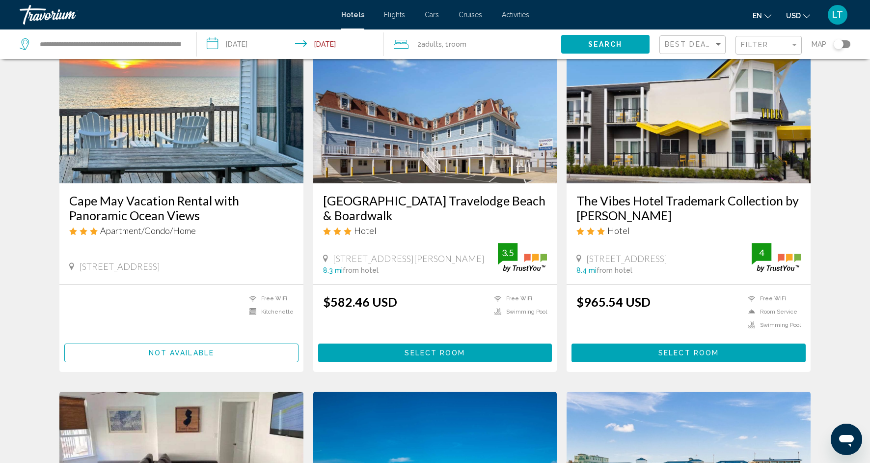
scroll to position [72, 0]
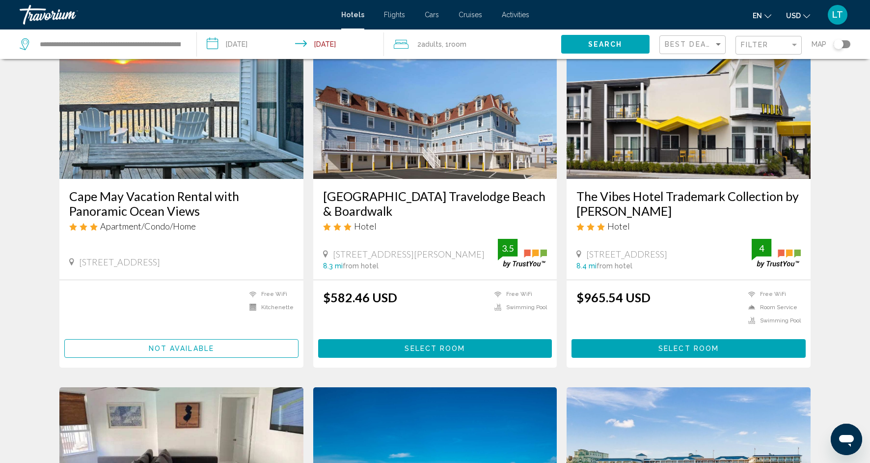
click at [600, 193] on h3 "The Vibes Hotel Trademark Collection by [PERSON_NAME]" at bounding box center [688, 203] width 224 height 29
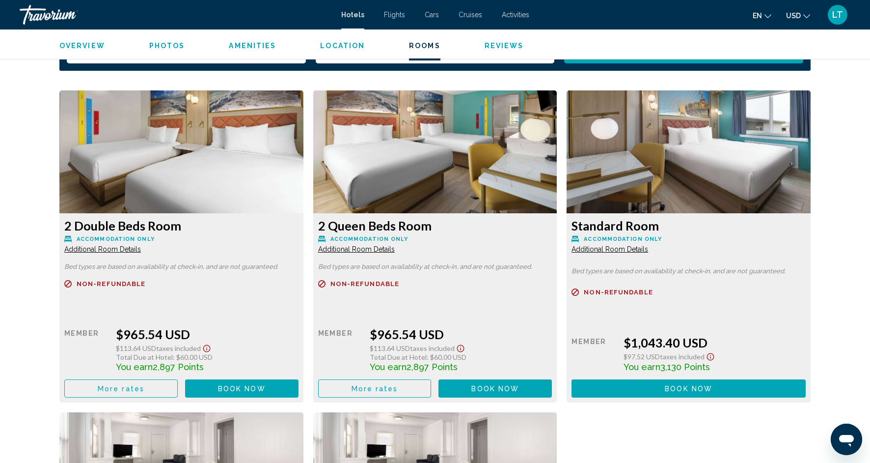
scroll to position [1294, 0]
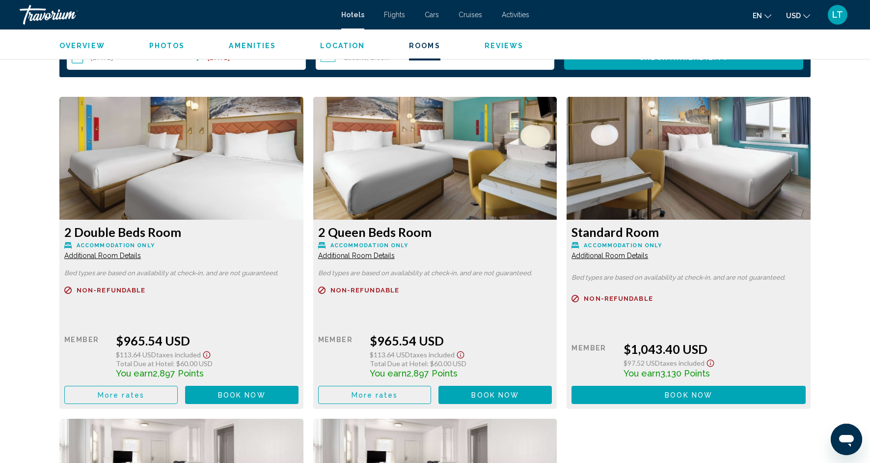
click at [303, 162] on img "Main content" at bounding box center [181, 158] width 244 height 123
click at [462, 396] on button "Book now No longer available" at bounding box center [494, 394] width 113 height 18
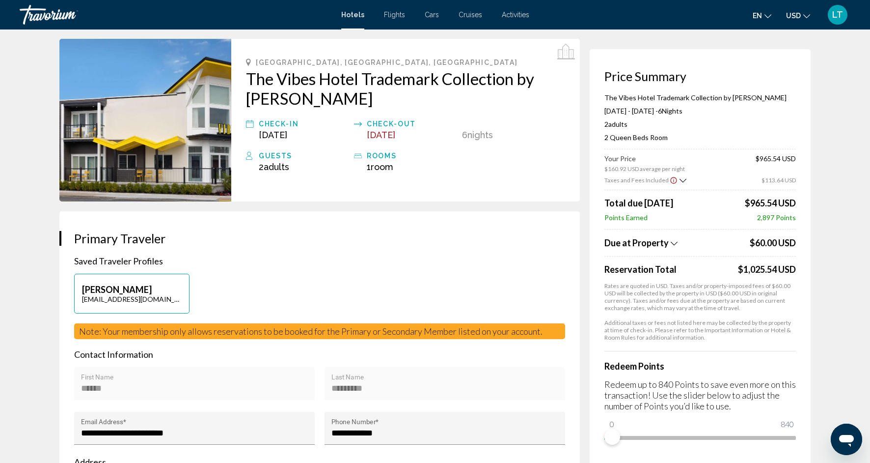
scroll to position [36, 0]
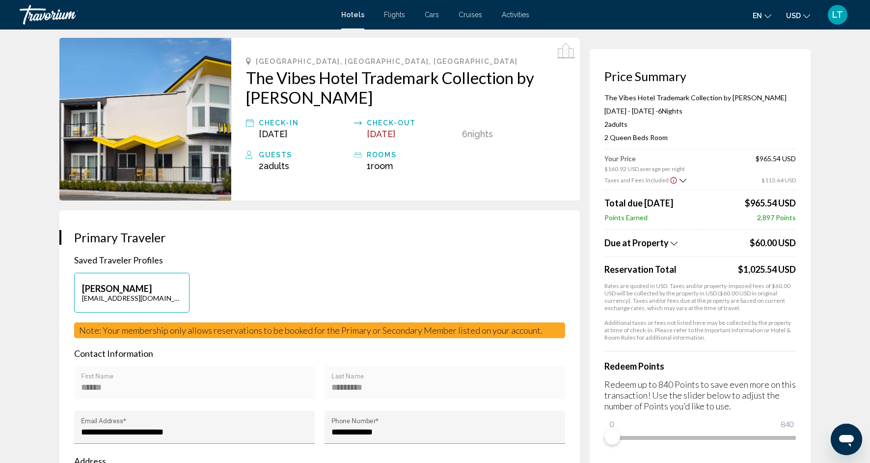
click at [671, 242] on icon "Show Taxes and Fees breakdown" at bounding box center [674, 243] width 7 height 8
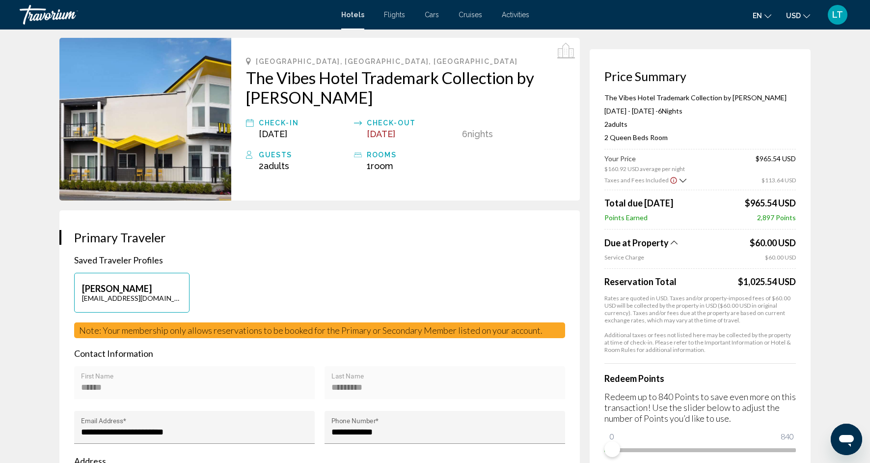
scroll to position [41, 0]
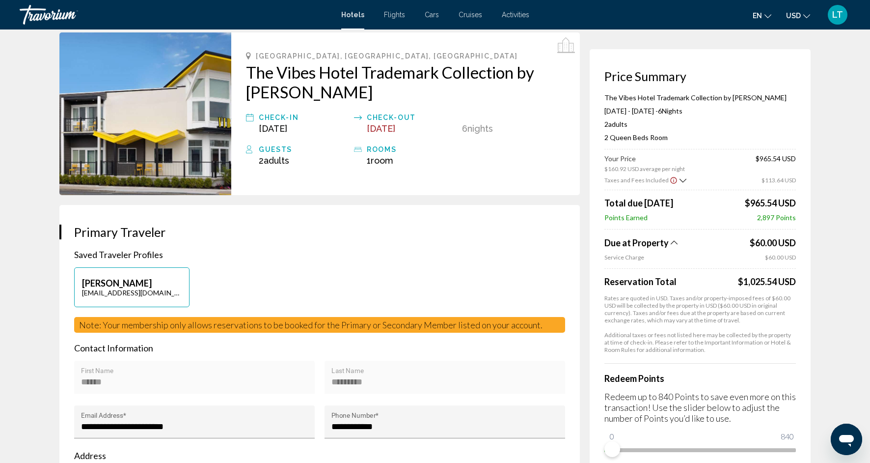
click at [680, 180] on icon "Show Taxes and Fees breakdown" at bounding box center [683, 180] width 7 height 4
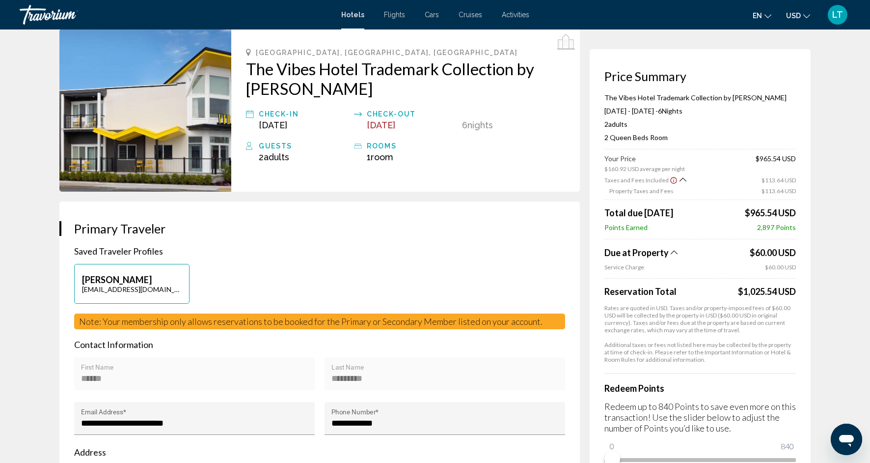
scroll to position [0, 0]
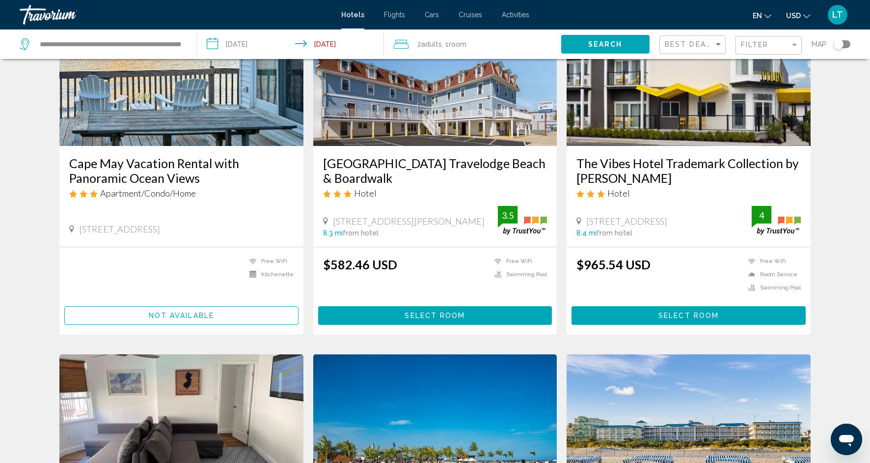
scroll to position [111, 0]
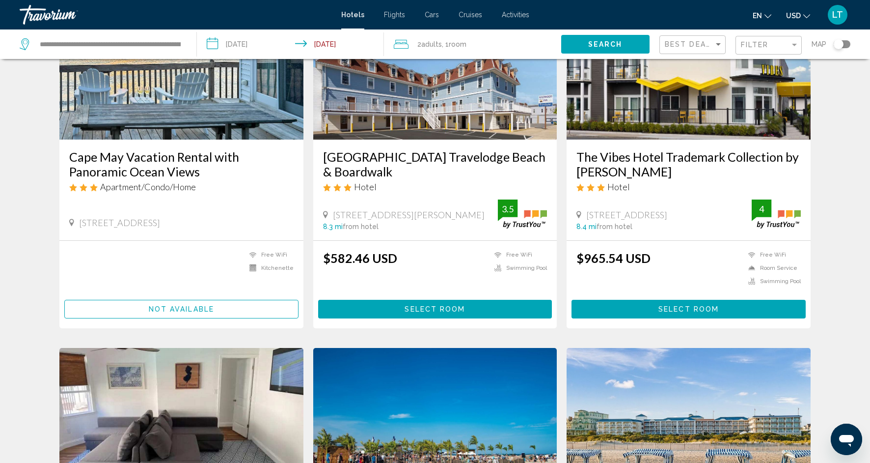
click at [592, 121] on img "Main content" at bounding box center [689, 60] width 244 height 157
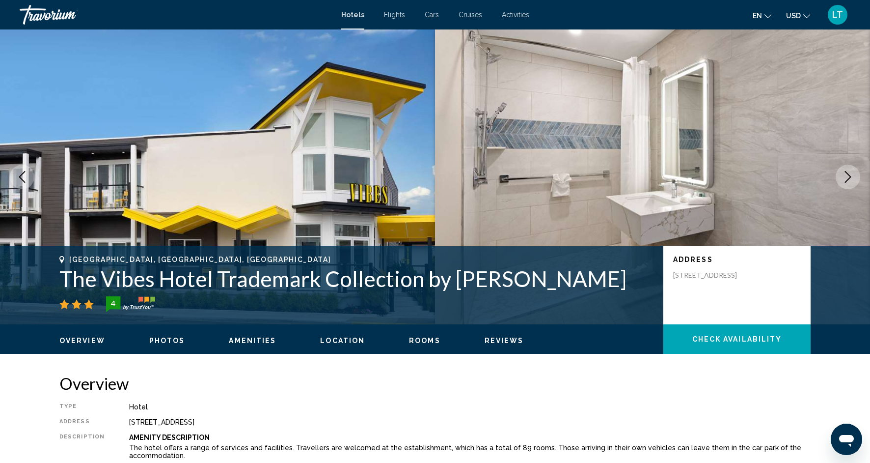
click at [164, 343] on span "Photos" at bounding box center [167, 340] width 36 height 8
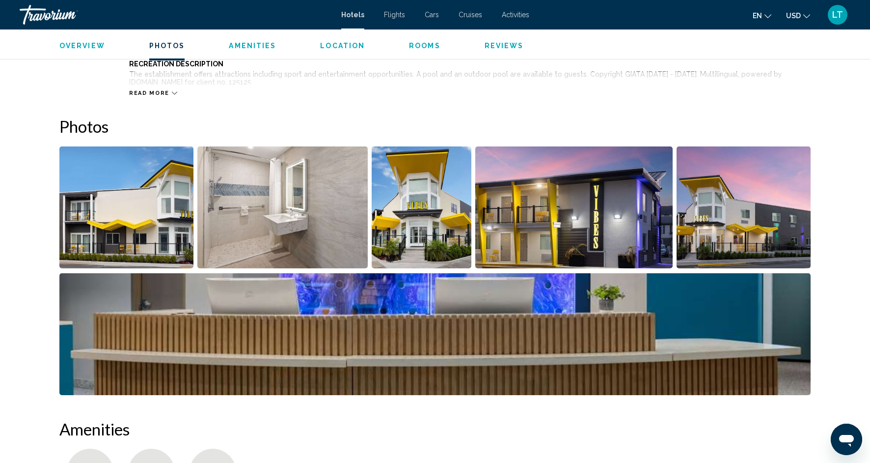
scroll to position [480, 0]
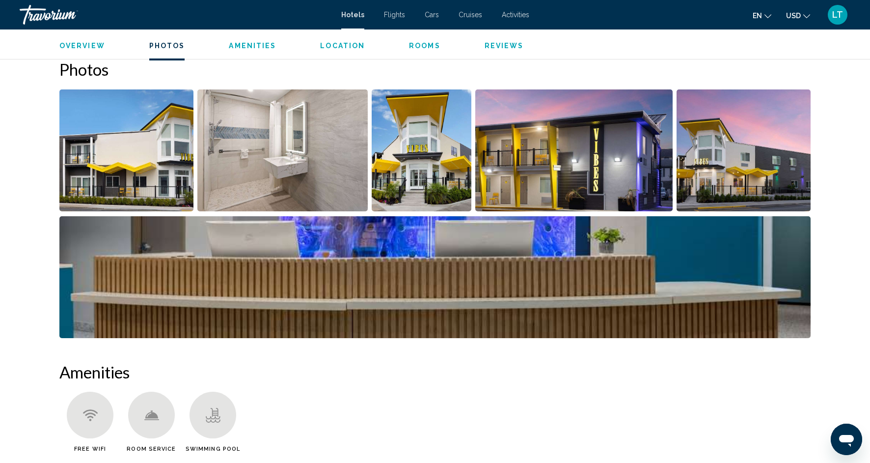
click at [109, 191] on img "Open full-screen image slider" at bounding box center [126, 150] width 134 height 122
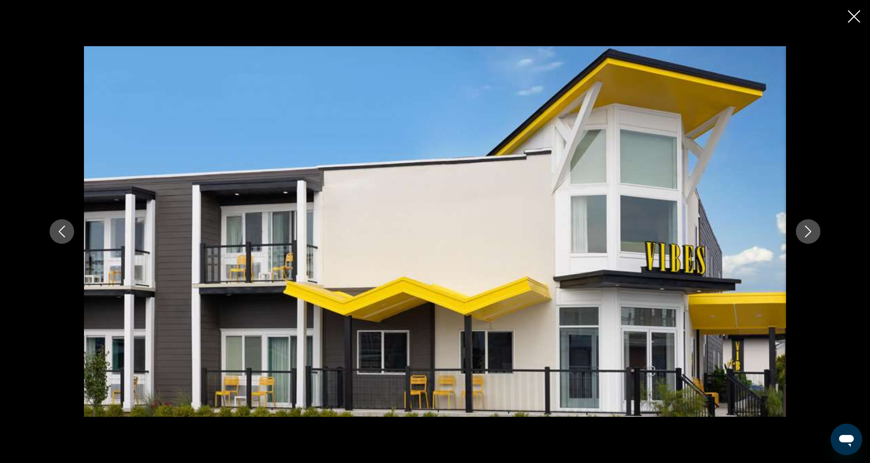
click at [811, 231] on icon "Next image" at bounding box center [808, 231] width 6 height 12
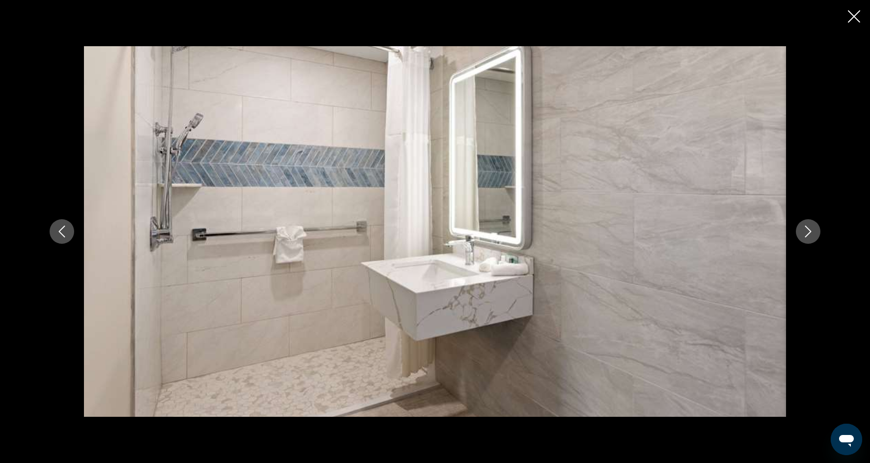
click at [811, 231] on icon "Next image" at bounding box center [808, 231] width 6 height 12
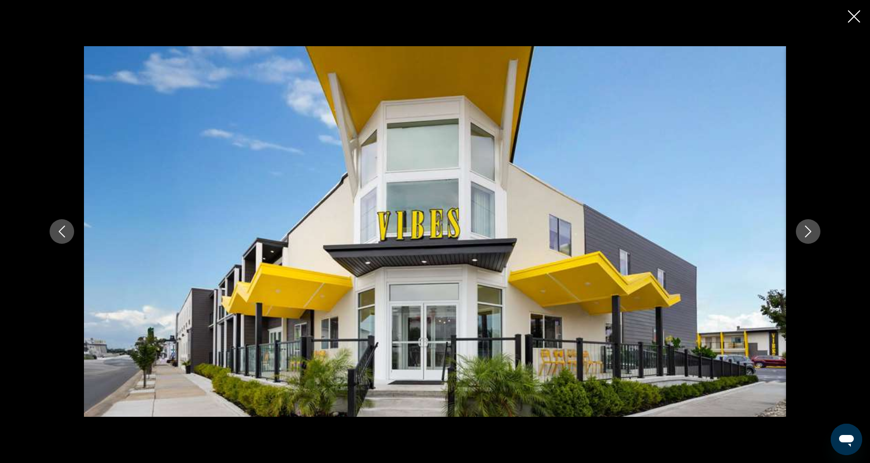
click at [811, 230] on icon "Next image" at bounding box center [808, 231] width 6 height 12
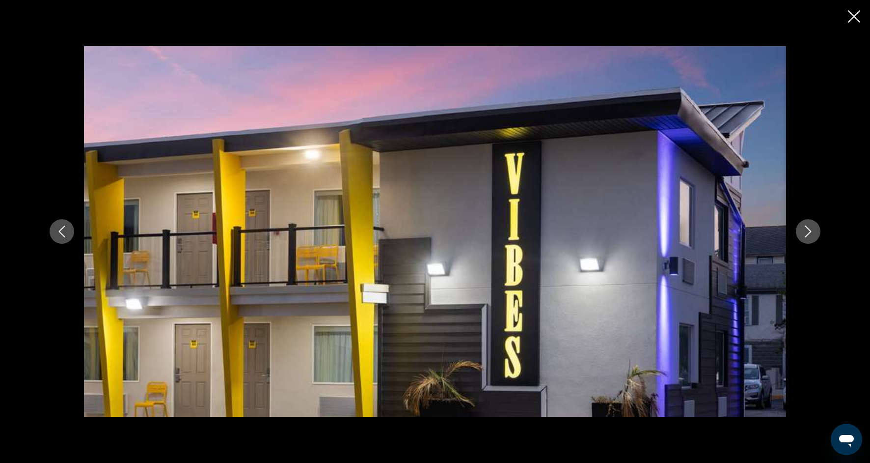
click at [811, 230] on icon "Next image" at bounding box center [808, 231] width 6 height 12
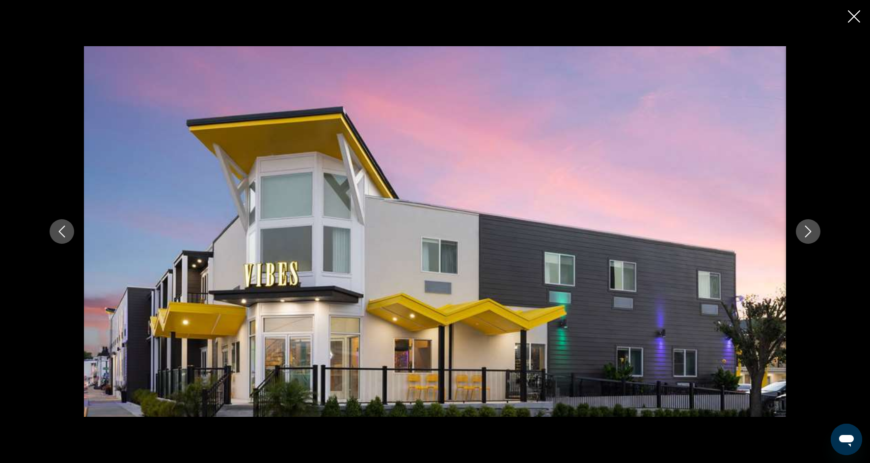
click at [811, 230] on icon "Next image" at bounding box center [808, 231] width 6 height 12
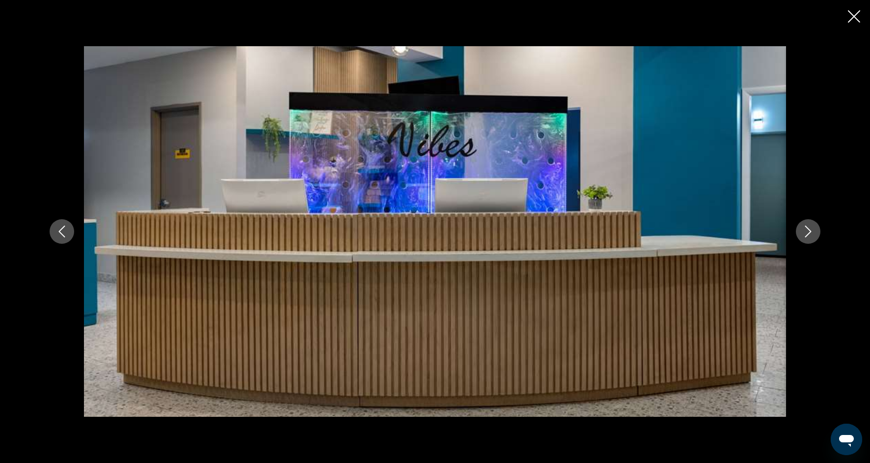
click at [811, 230] on icon "Next image" at bounding box center [808, 231] width 6 height 12
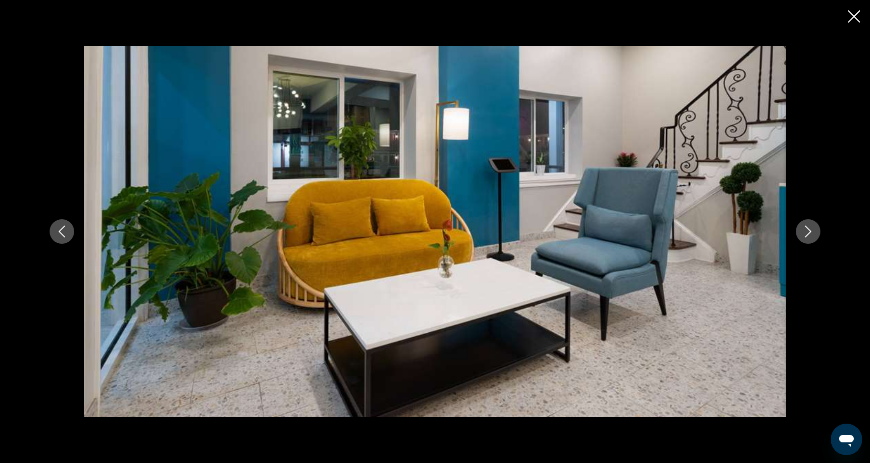
click at [811, 230] on icon "Next image" at bounding box center [808, 231] width 12 height 12
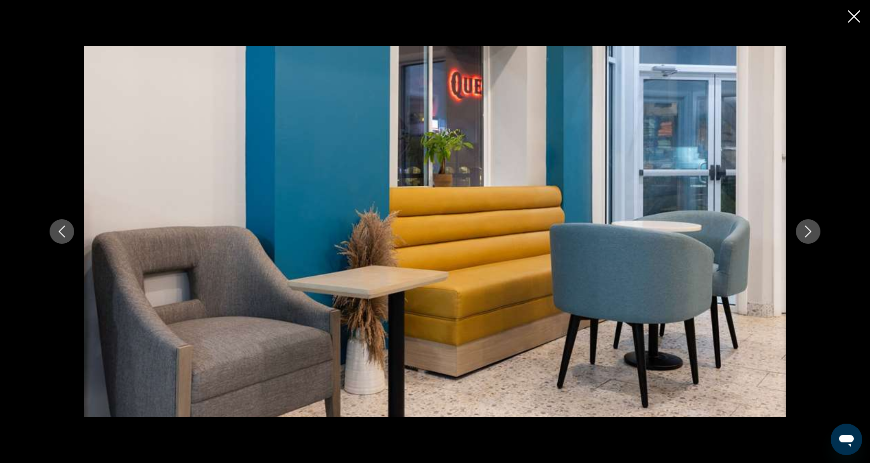
click at [811, 230] on icon "Next image" at bounding box center [808, 231] width 12 height 12
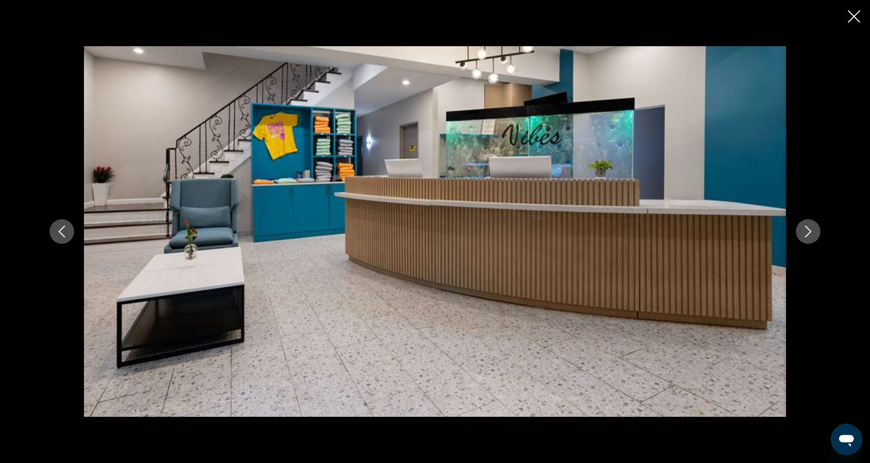
click at [811, 230] on icon "Next image" at bounding box center [808, 231] width 12 height 12
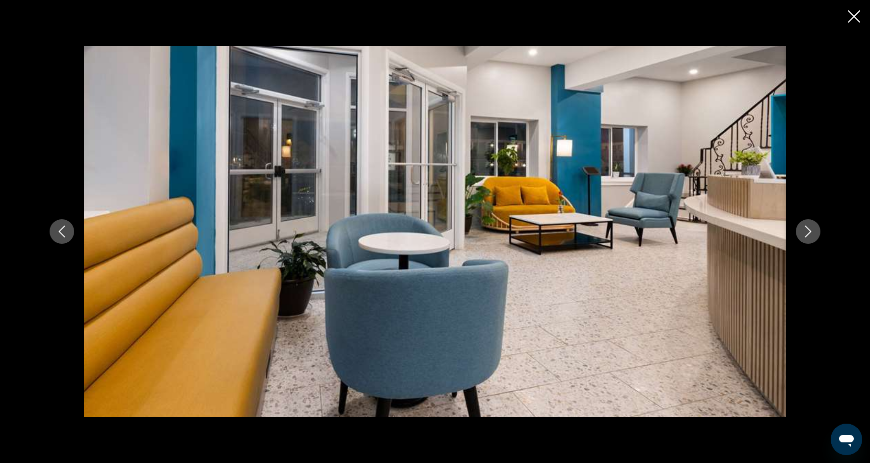
click at [811, 231] on icon "Next image" at bounding box center [808, 231] width 6 height 12
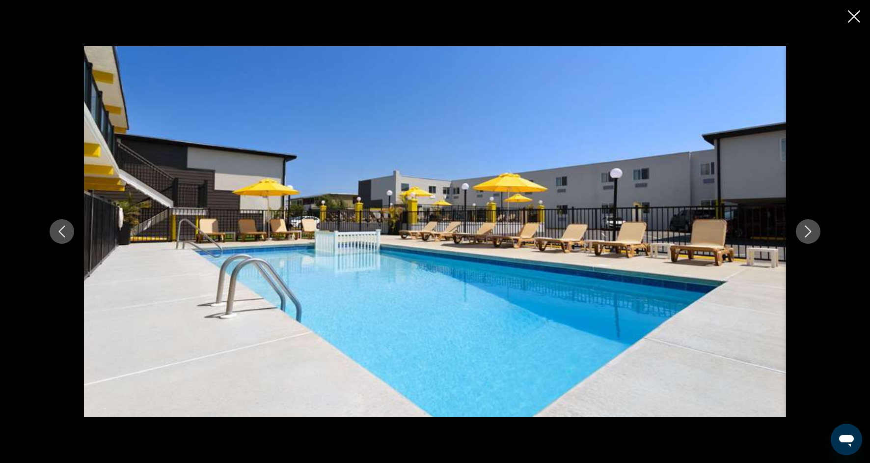
click at [811, 231] on icon "Next image" at bounding box center [808, 231] width 6 height 12
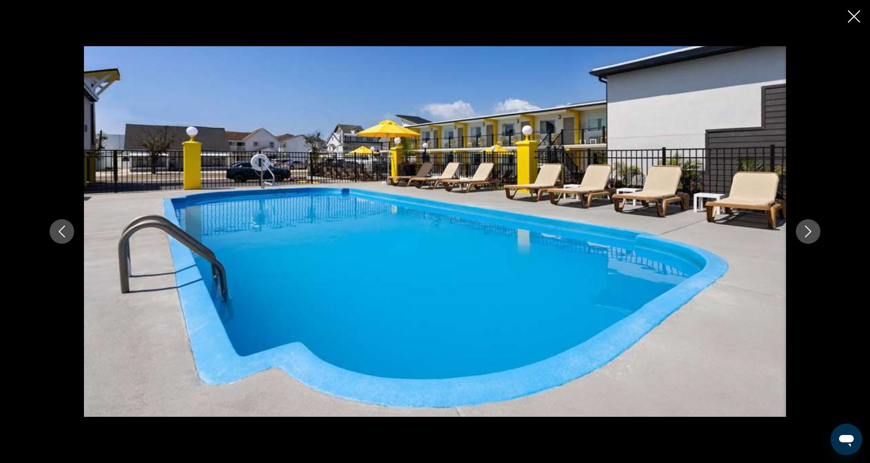
click at [811, 231] on icon "Next image" at bounding box center [808, 231] width 6 height 12
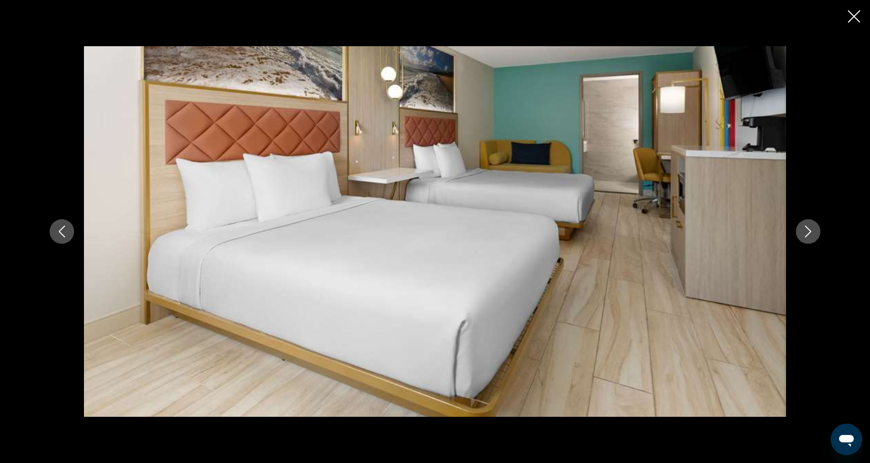
click at [811, 231] on icon "Next image" at bounding box center [808, 231] width 6 height 12
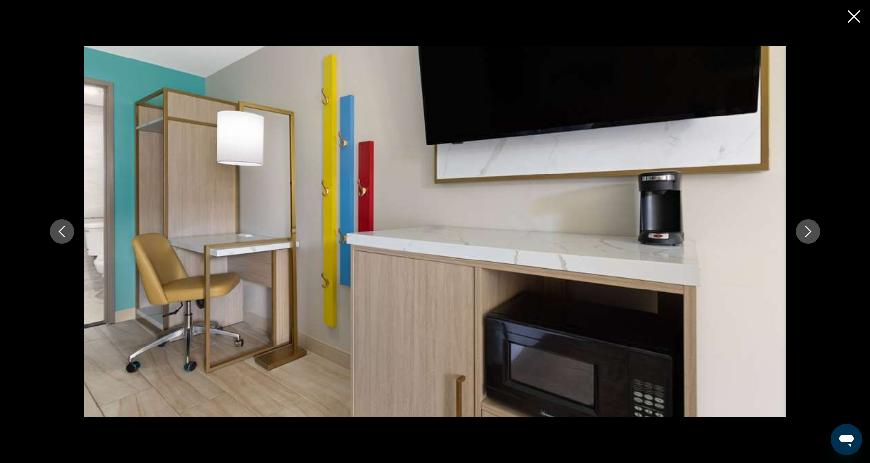
click at [811, 231] on icon "Next image" at bounding box center [808, 231] width 6 height 12
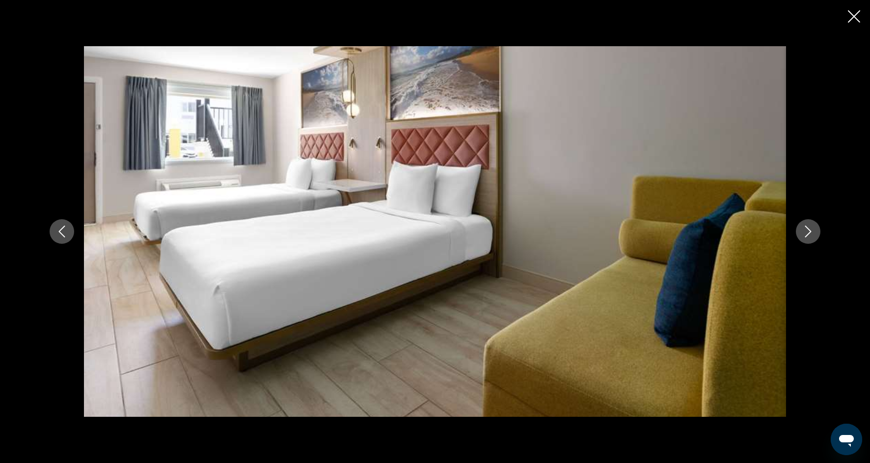
click at [811, 232] on icon "Next image" at bounding box center [808, 231] width 12 height 12
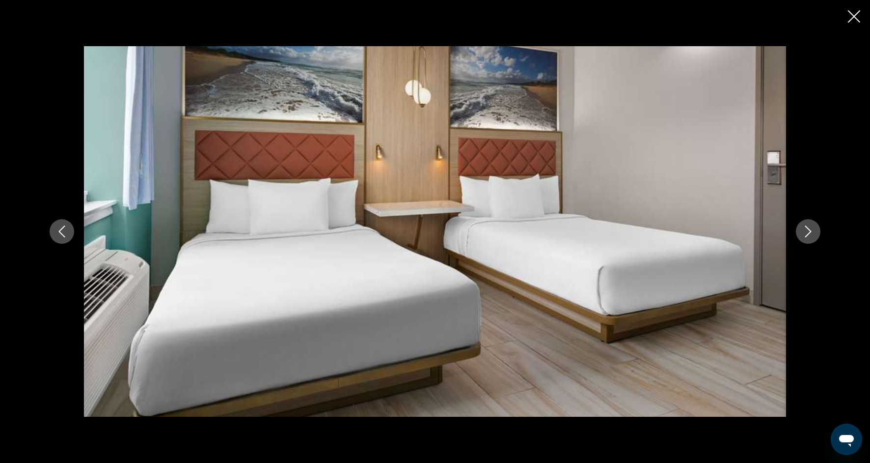
click at [811, 232] on icon "Next image" at bounding box center [808, 231] width 12 height 12
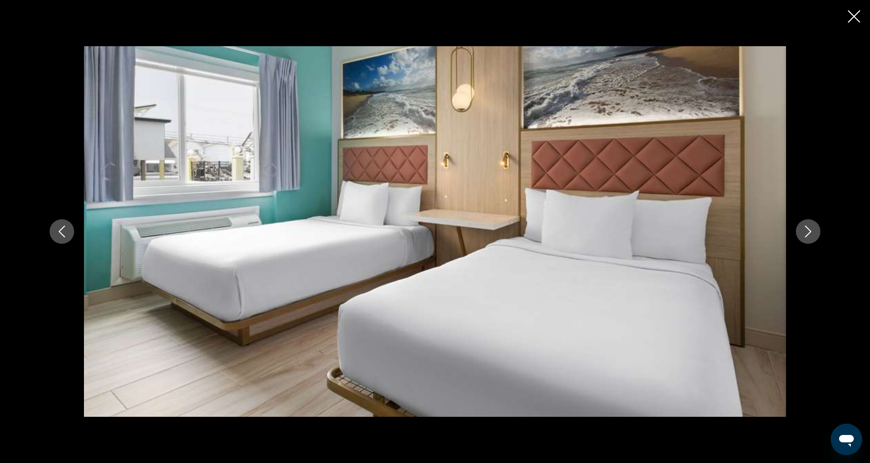
click at [811, 232] on icon "Next image" at bounding box center [808, 231] width 12 height 12
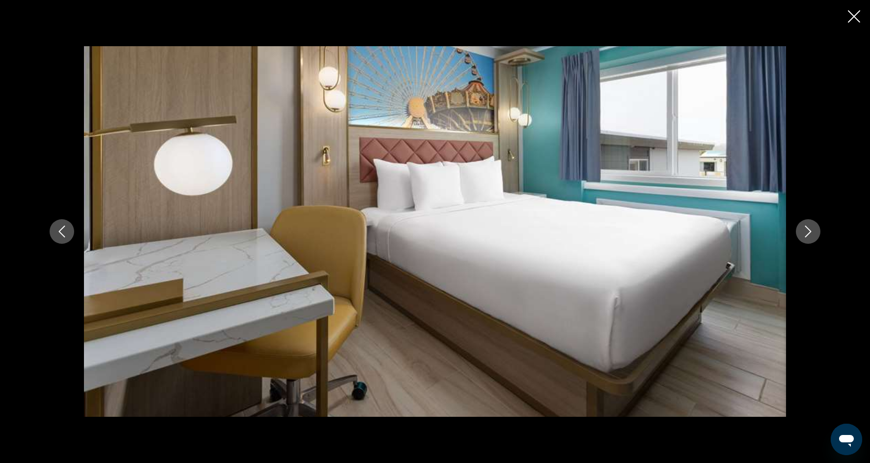
click at [811, 232] on icon "Next image" at bounding box center [808, 231] width 12 height 12
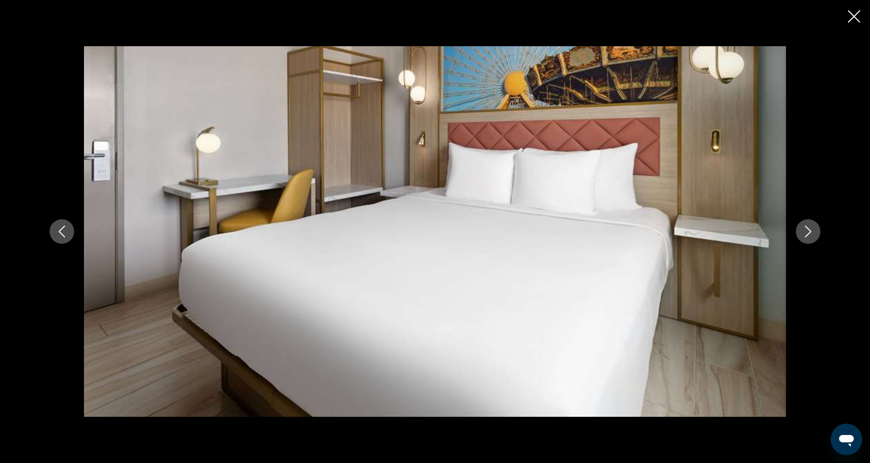
click at [811, 232] on icon "Next image" at bounding box center [808, 231] width 12 height 12
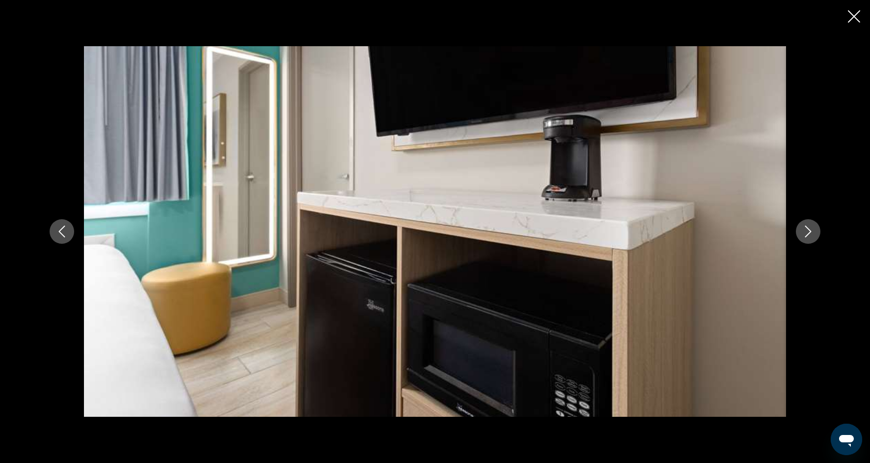
click at [69, 235] on button "Previous image" at bounding box center [62, 231] width 25 height 25
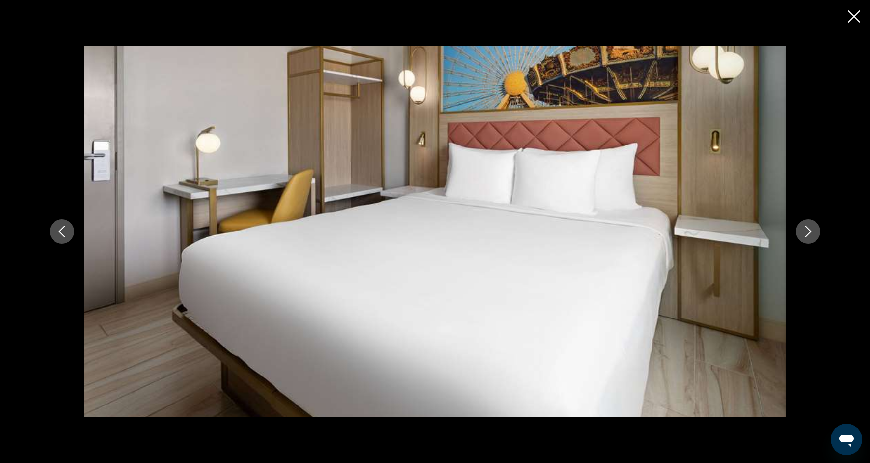
click at [69, 235] on button "Previous image" at bounding box center [62, 231] width 25 height 25
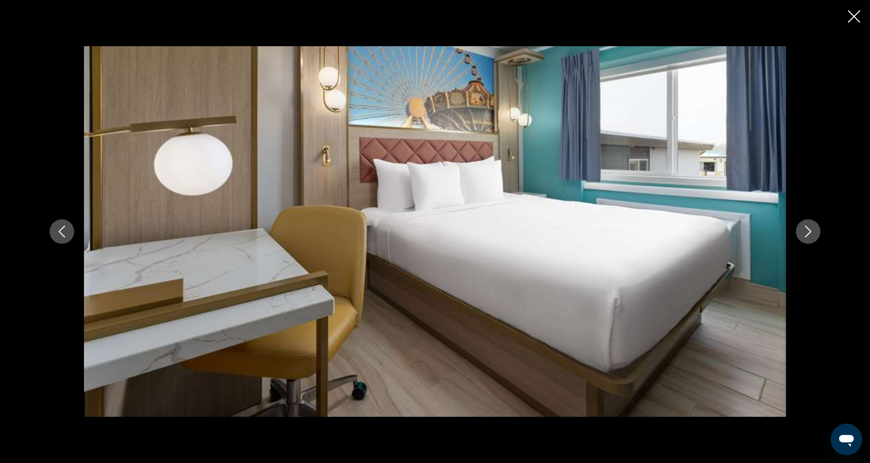
click at [804, 233] on icon "Next image" at bounding box center [808, 231] width 12 height 12
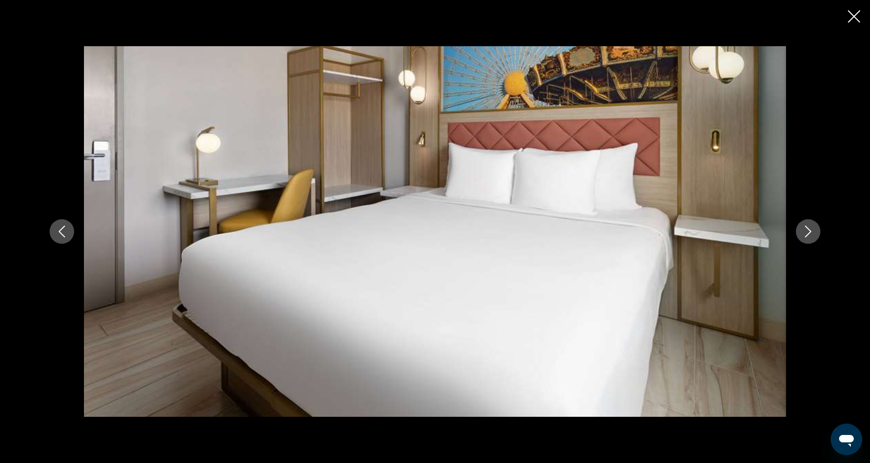
click at [817, 231] on button "Next image" at bounding box center [808, 231] width 25 height 25
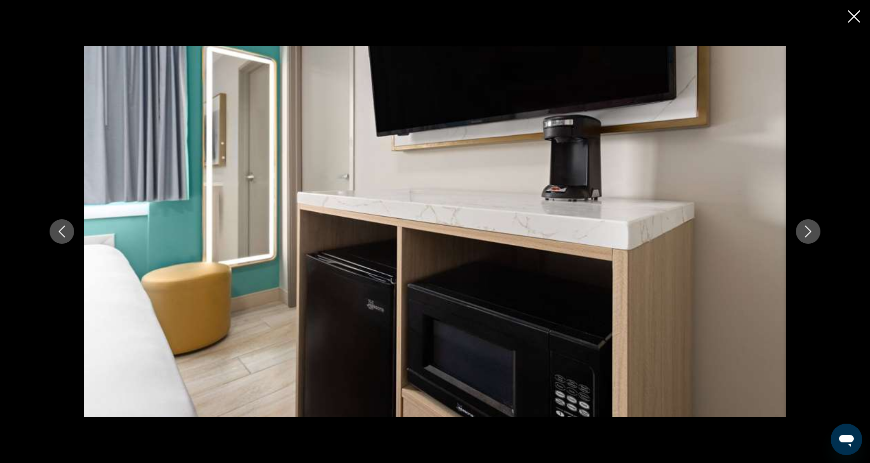
click at [817, 232] on button "Next image" at bounding box center [808, 231] width 25 height 25
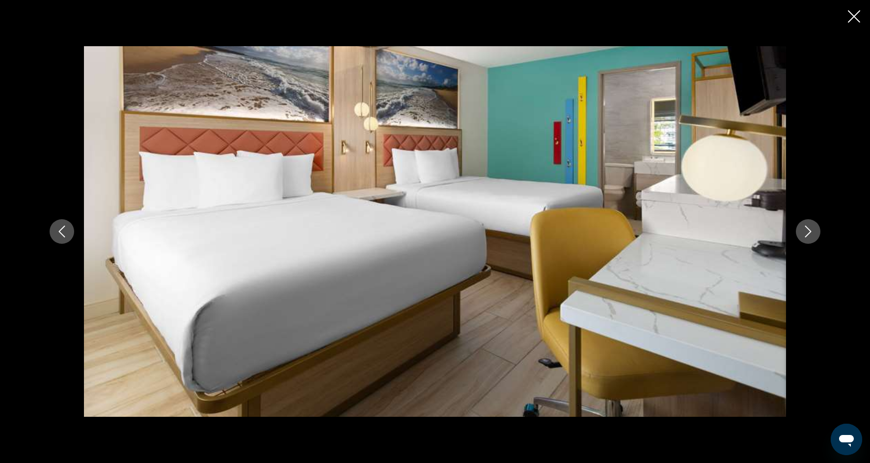
click at [817, 232] on button "Next image" at bounding box center [808, 231] width 25 height 25
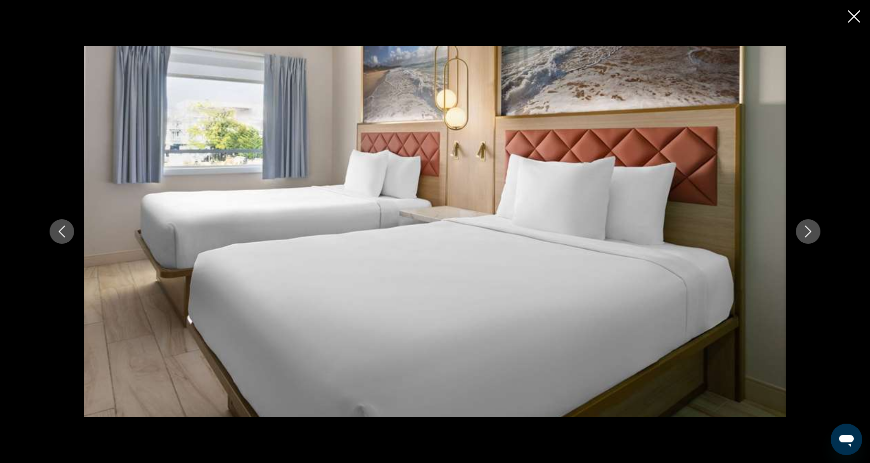
click at [817, 233] on button "Next image" at bounding box center [808, 231] width 25 height 25
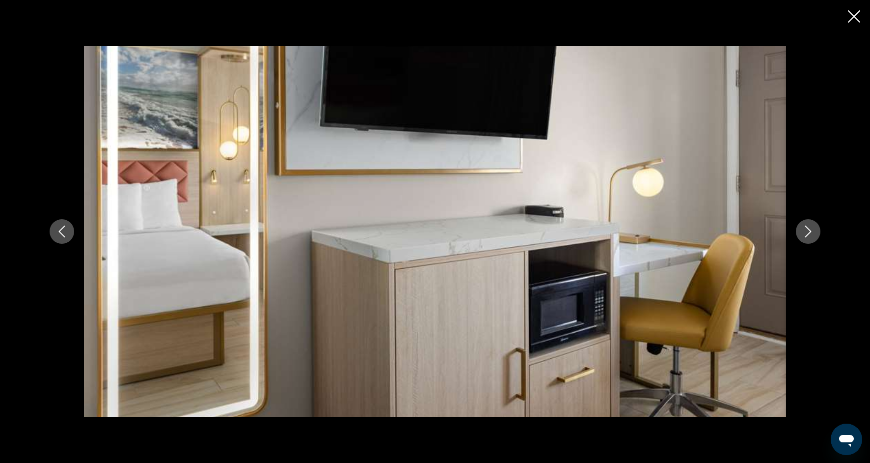
click at [817, 233] on button "Next image" at bounding box center [808, 231] width 25 height 25
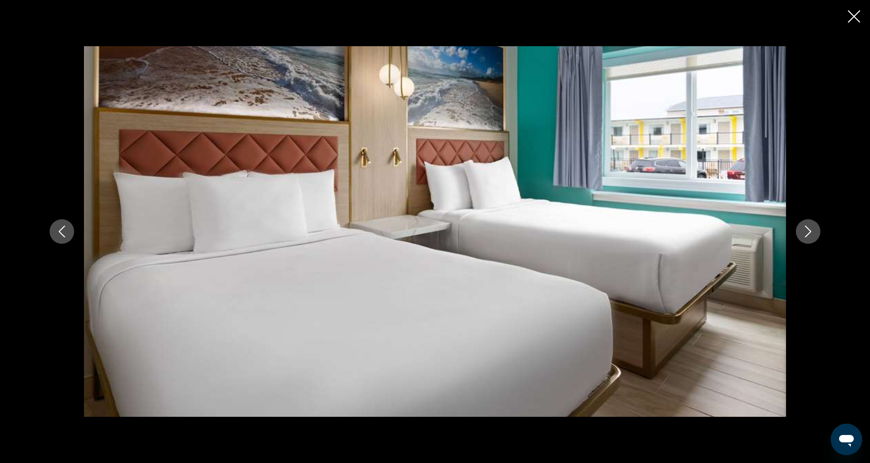
click at [817, 234] on button "Next image" at bounding box center [808, 231] width 25 height 25
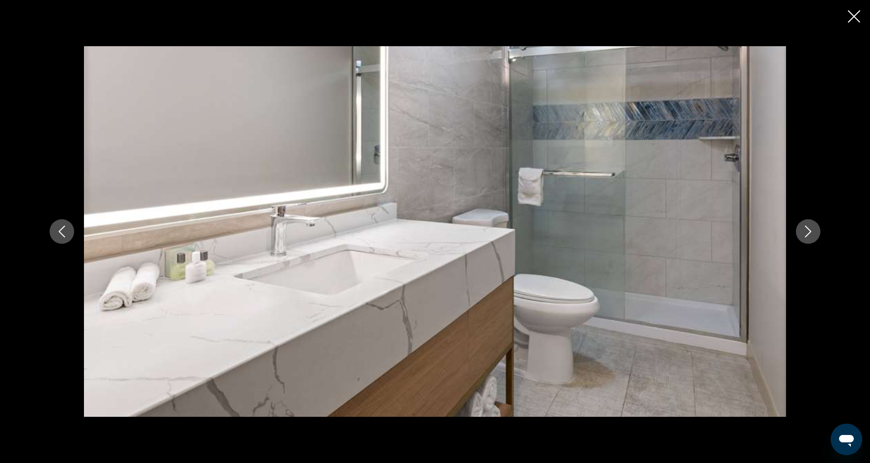
click at [817, 234] on button "Next image" at bounding box center [808, 231] width 25 height 25
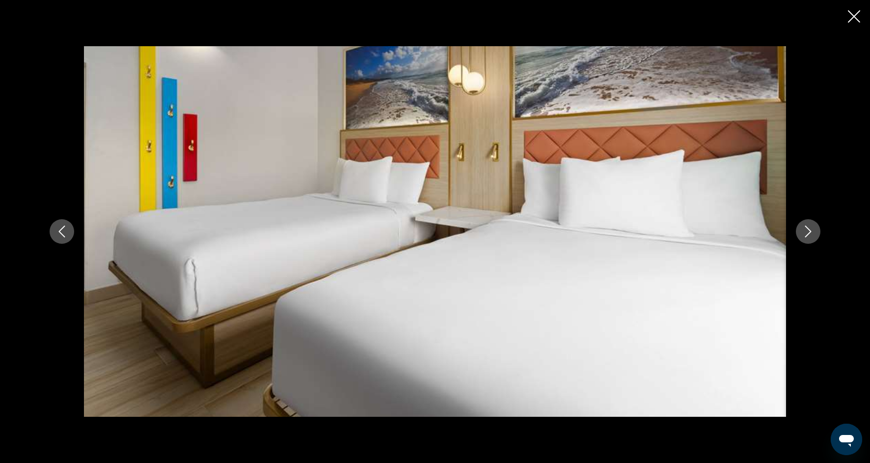
click at [817, 235] on button "Next image" at bounding box center [808, 231] width 25 height 25
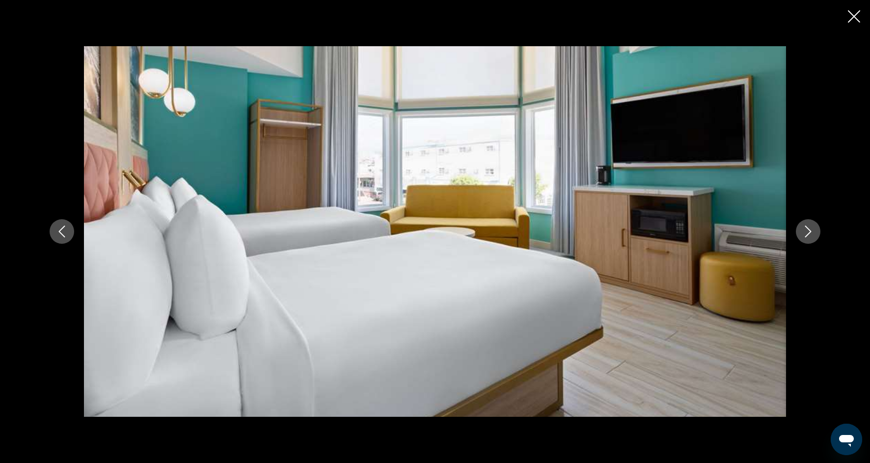
click at [817, 235] on button "Next image" at bounding box center [808, 231] width 25 height 25
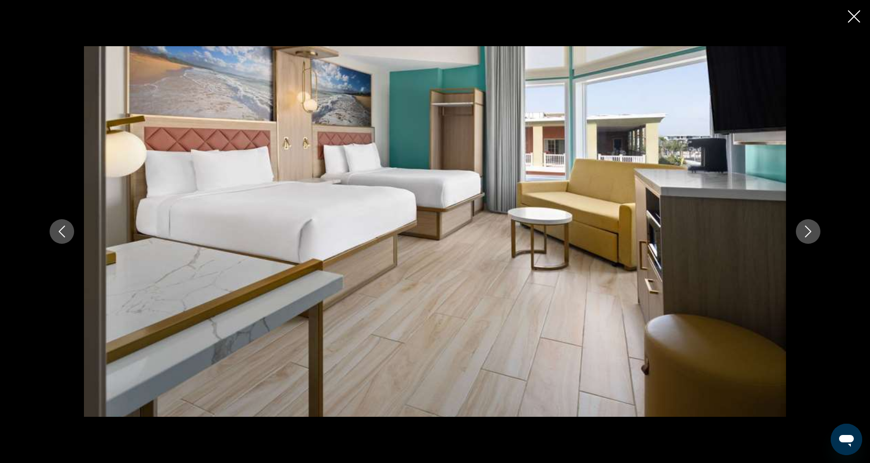
click at [817, 236] on button "Next image" at bounding box center [808, 231] width 25 height 25
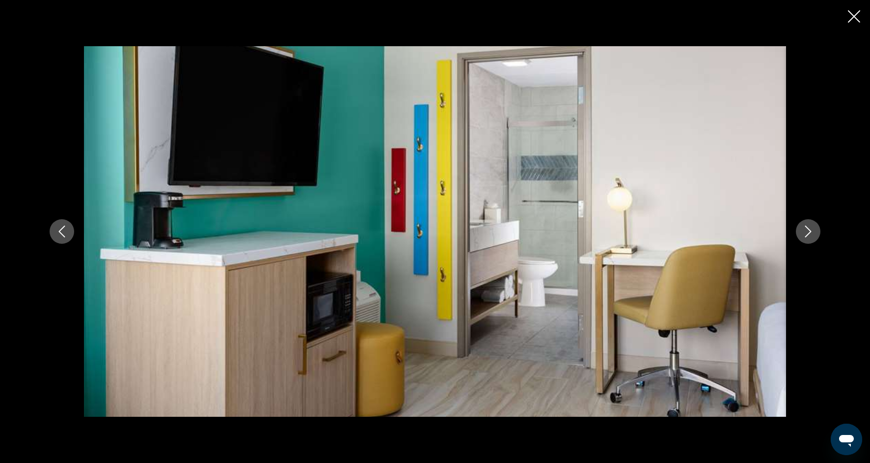
click at [817, 236] on button "Next image" at bounding box center [808, 231] width 25 height 25
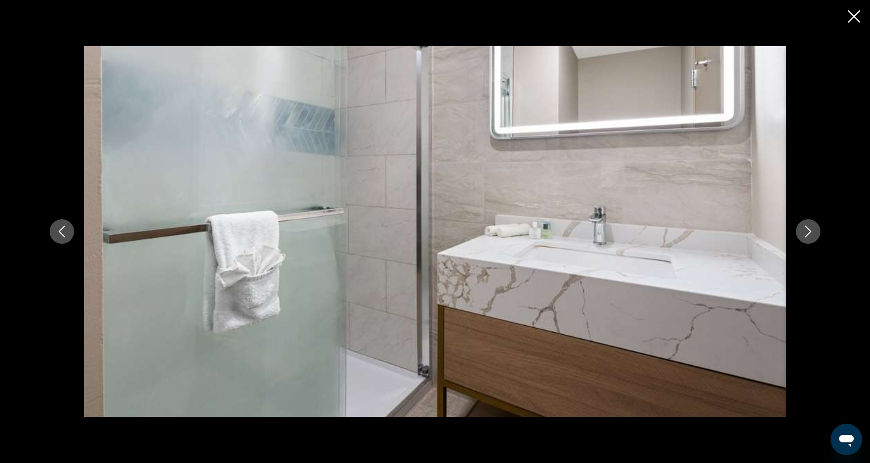
click at [817, 236] on button "Next image" at bounding box center [808, 231] width 25 height 25
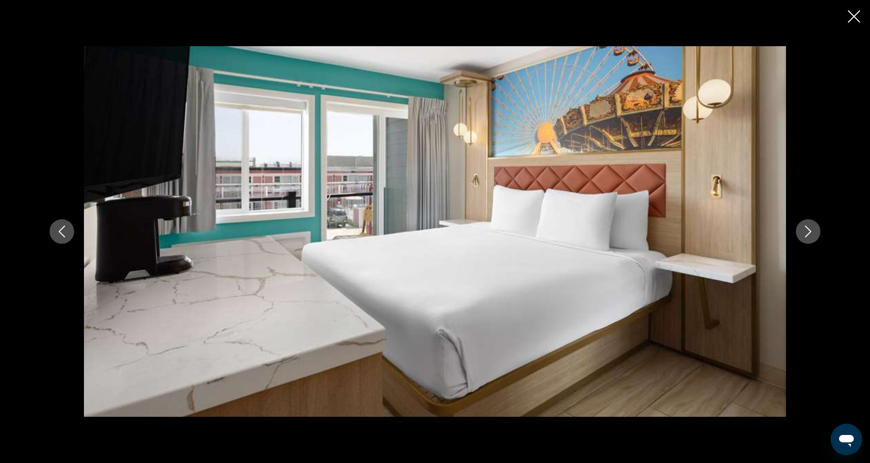
click at [817, 236] on button "Next image" at bounding box center [808, 231] width 25 height 25
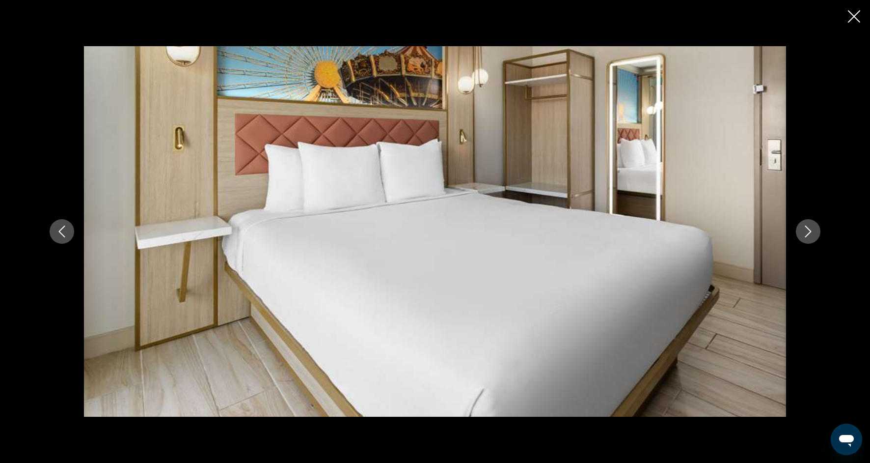
click at [851, 19] on icon "Close slideshow" at bounding box center [854, 16] width 12 height 12
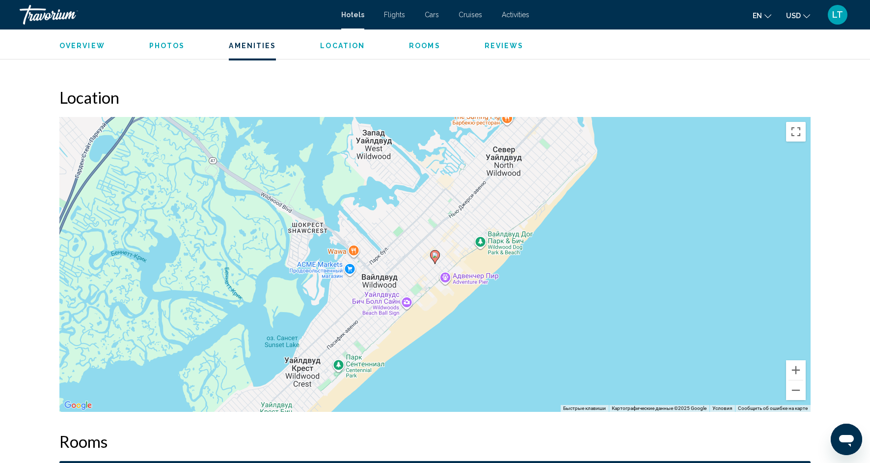
scroll to position [872, 0]
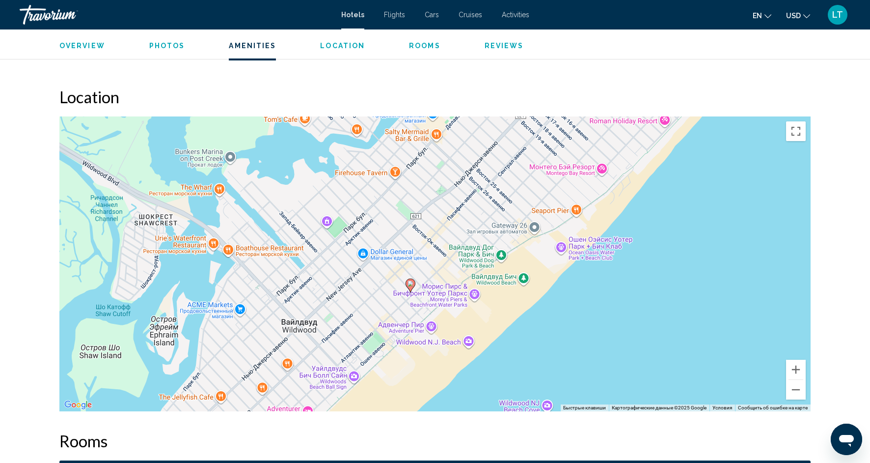
click at [469, 343] on div "Чтобы активировать перетаскивание с помощью клавиатуры, нажмите Alt + Ввод. Пос…" at bounding box center [434, 263] width 751 height 295
click at [747, 319] on div "Чтобы активировать перетаскивание с помощью клавиатуры, нажмите Alt + Ввод. Пос…" at bounding box center [434, 263] width 751 height 295
click at [518, 296] on button "Закрыть" at bounding box center [516, 300] width 24 height 24
click at [798, 393] on button "Уменьшить" at bounding box center [796, 390] width 20 height 20
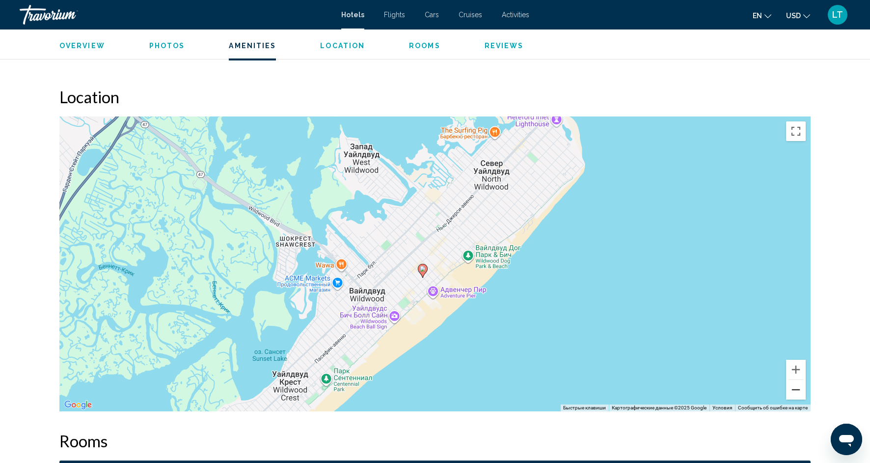
click at [798, 393] on button "Уменьшить" at bounding box center [796, 390] width 20 height 20
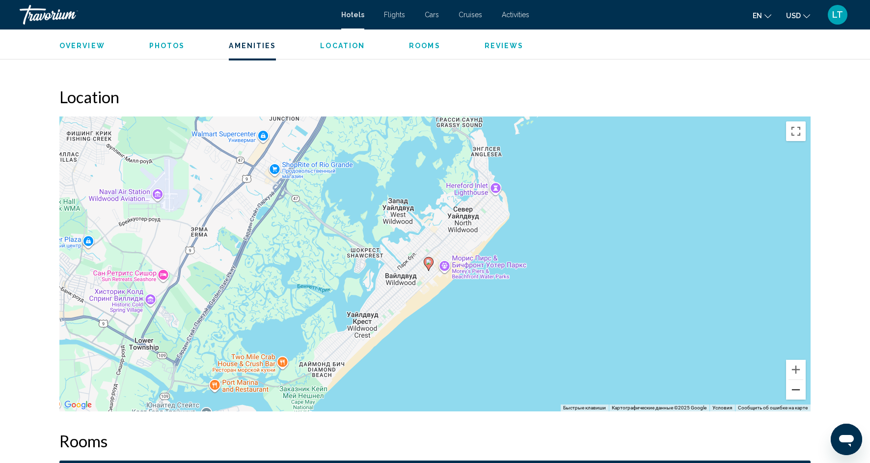
click at [798, 393] on button "Уменьшить" at bounding box center [796, 390] width 20 height 20
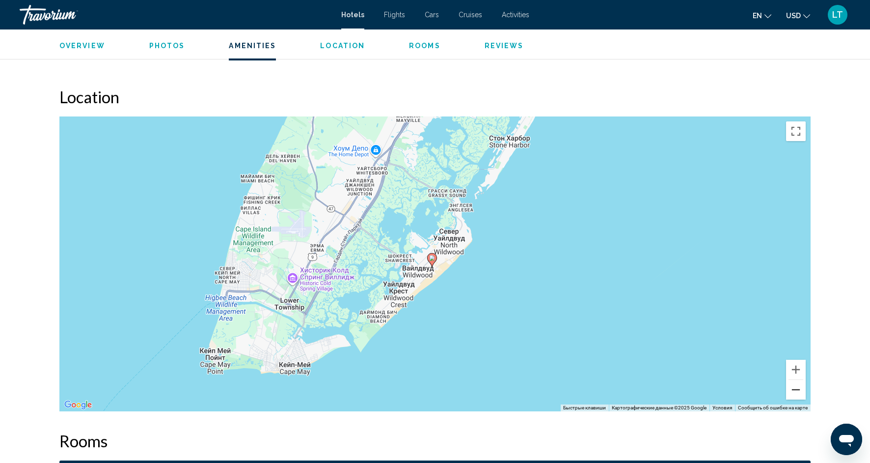
click at [798, 394] on button "Уменьшить" at bounding box center [796, 390] width 20 height 20
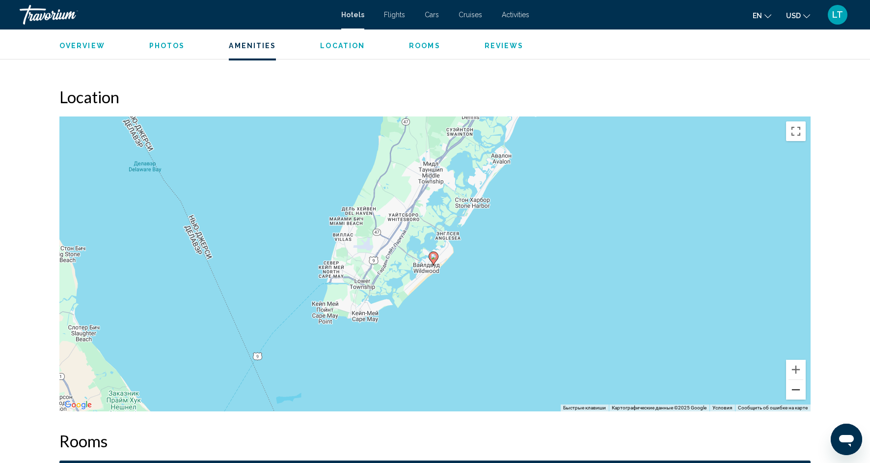
click at [798, 394] on button "Уменьшить" at bounding box center [796, 390] width 20 height 20
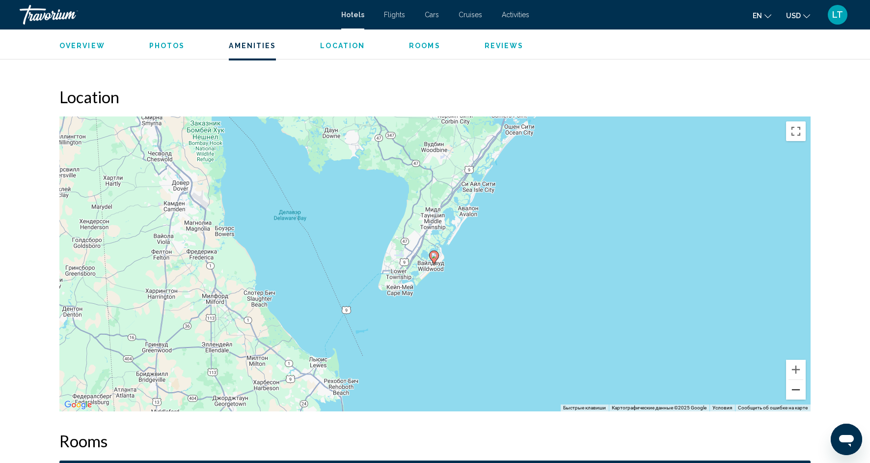
click at [798, 394] on button "Уменьшить" at bounding box center [796, 390] width 20 height 20
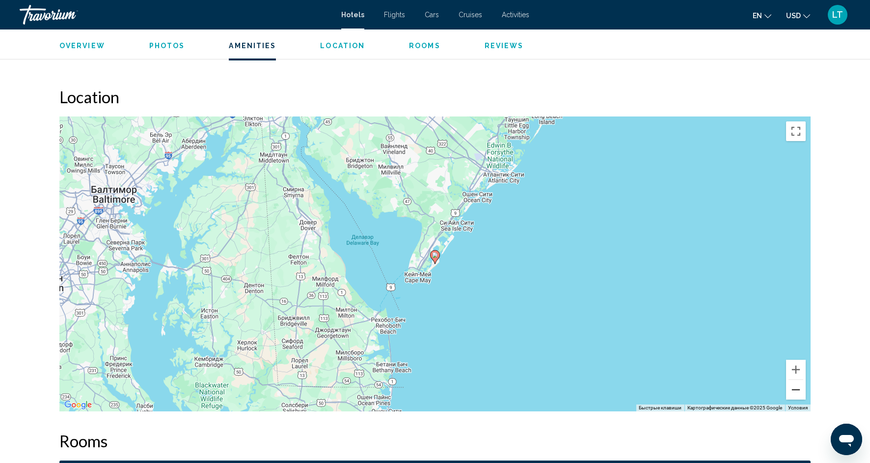
click at [798, 394] on button "Уменьшить" at bounding box center [796, 390] width 20 height 20
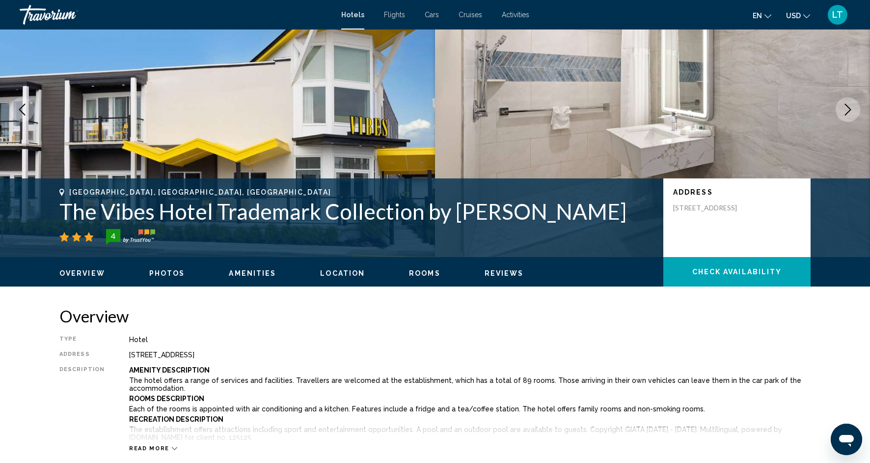
scroll to position [60, 0]
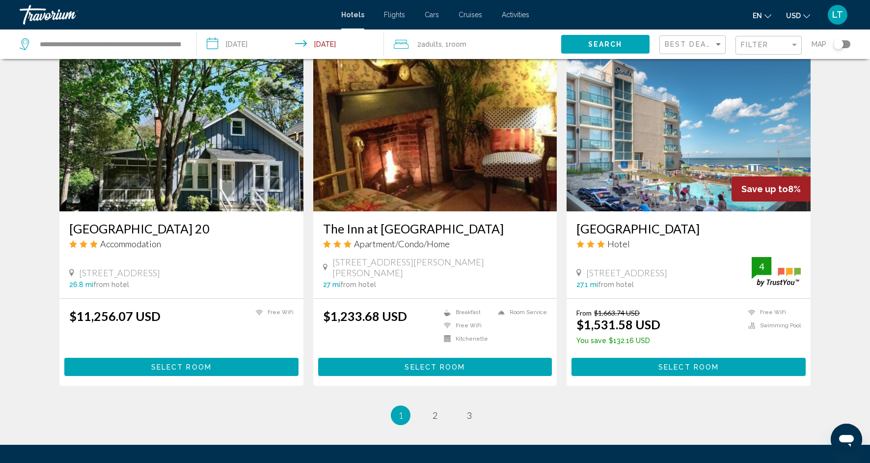
scroll to position [1094, 0]
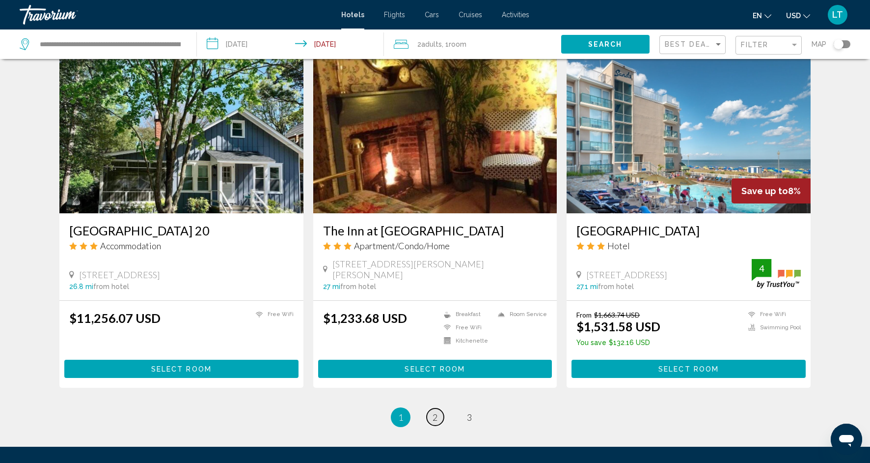
click at [437, 425] on link "page 2" at bounding box center [435, 416] width 17 height 17
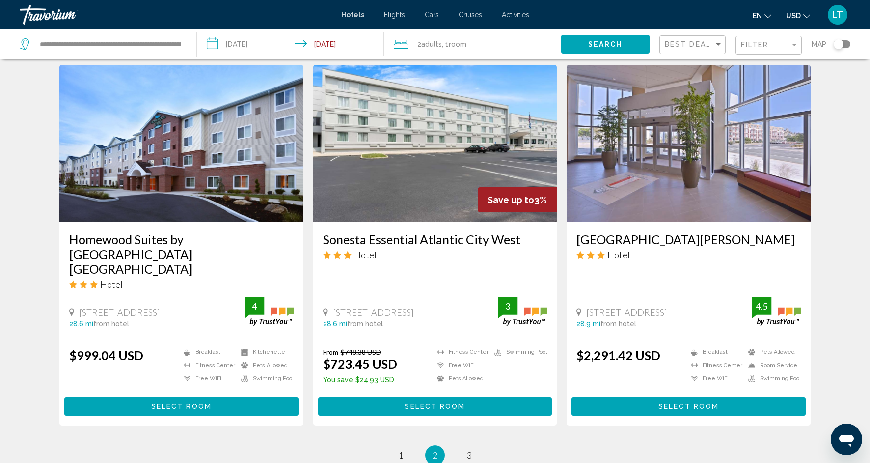
scroll to position [1132, 0]
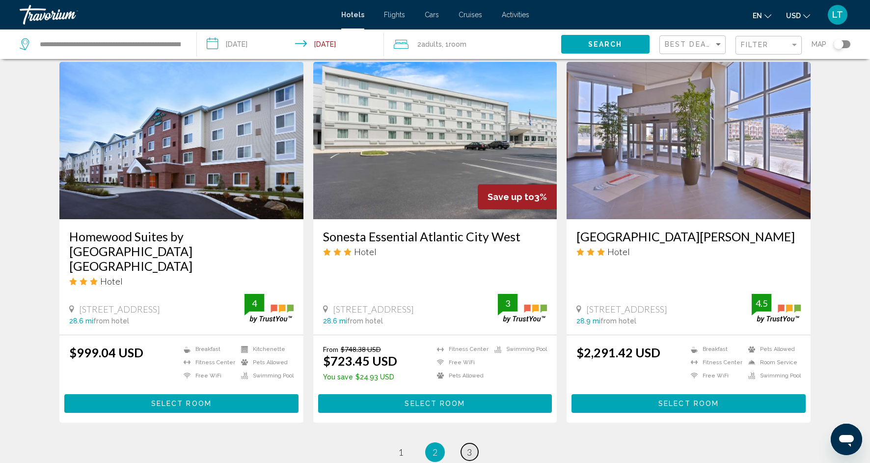
click at [471, 446] on span "3" at bounding box center [469, 451] width 5 height 11
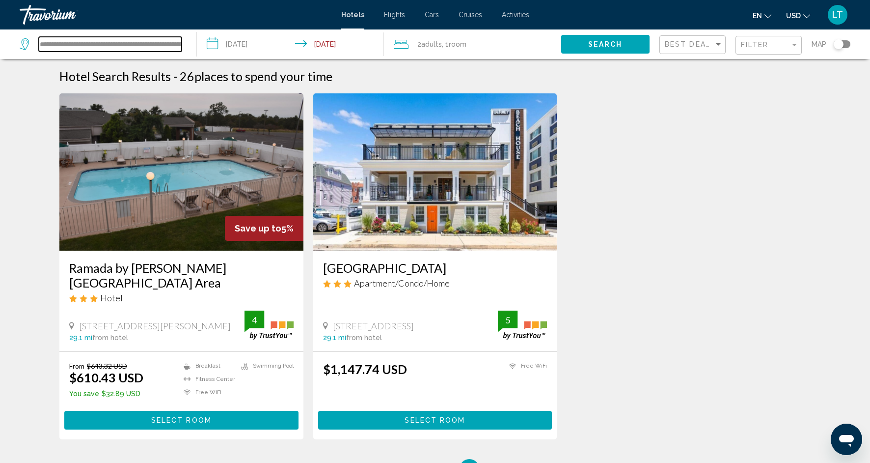
click at [181, 46] on input "**********" at bounding box center [110, 44] width 143 height 15
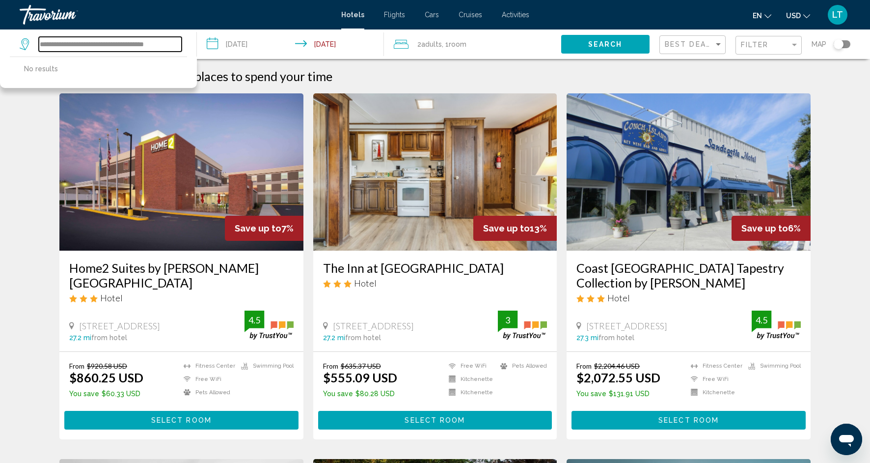
drag, startPoint x: 179, startPoint y: 44, endPoint x: 15, endPoint y: 28, distance: 164.3
click at [18, 29] on app-destination-search "**********" at bounding box center [98, 43] width 197 height 29
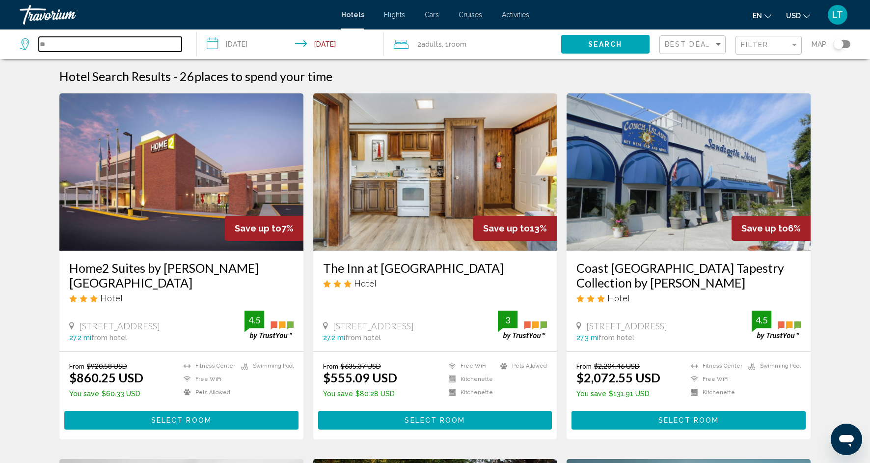
click at [55, 43] on input "**" at bounding box center [110, 44] width 143 height 15
type input "*"
click at [88, 47] on input "Search widget" at bounding box center [110, 44] width 143 height 15
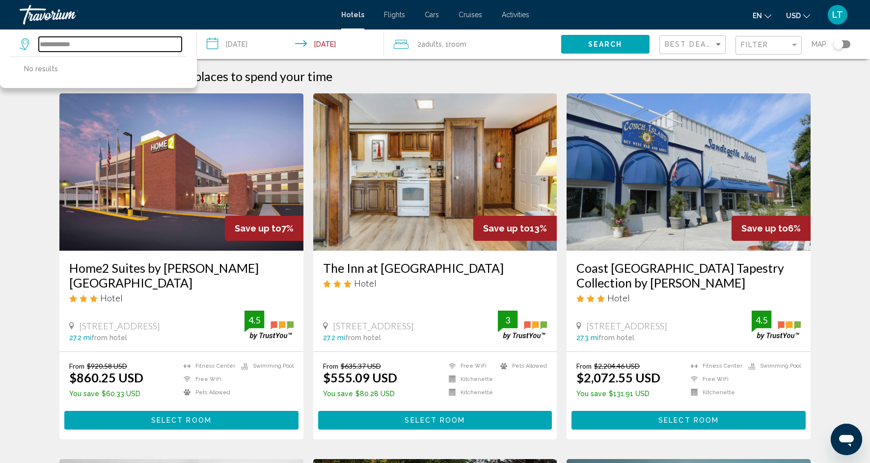
click at [52, 45] on input "**********" at bounding box center [110, 44] width 143 height 15
click at [64, 44] on input "**********" at bounding box center [110, 44] width 143 height 15
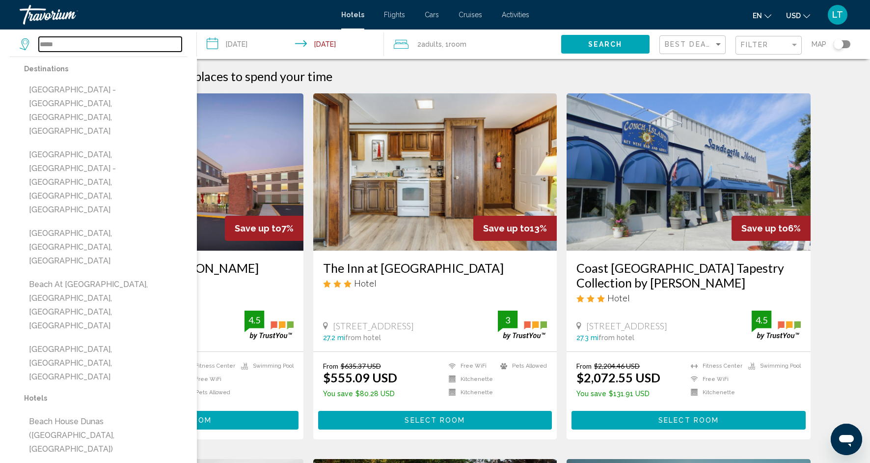
click at [139, 41] on input "*****" at bounding box center [110, 44] width 143 height 15
type input "*"
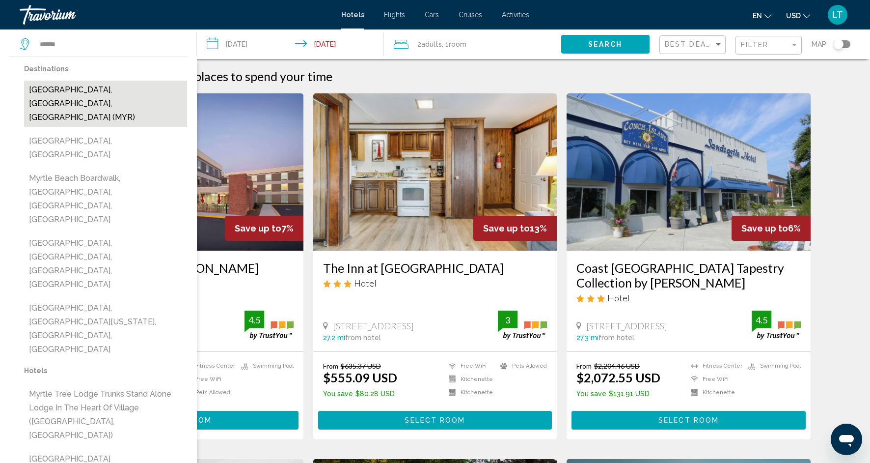
click at [106, 90] on button "[GEOGRAPHIC_DATA], [GEOGRAPHIC_DATA], [GEOGRAPHIC_DATA] (MYR)" at bounding box center [105, 104] width 163 height 46
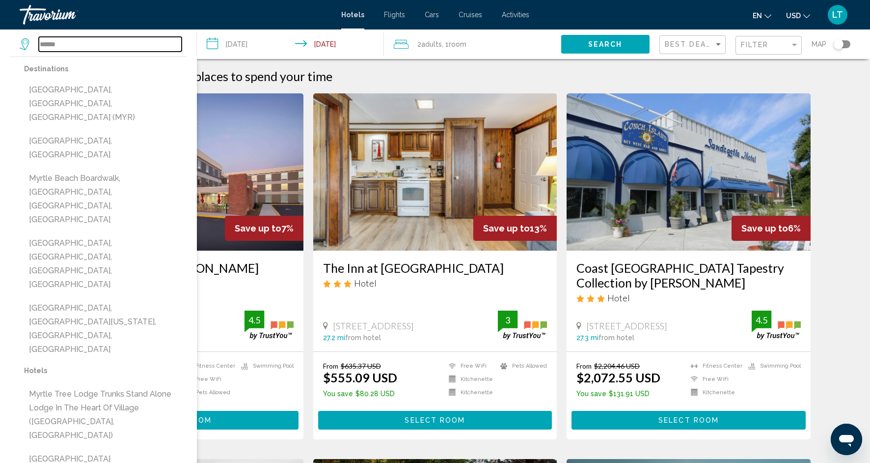
type input "**********"
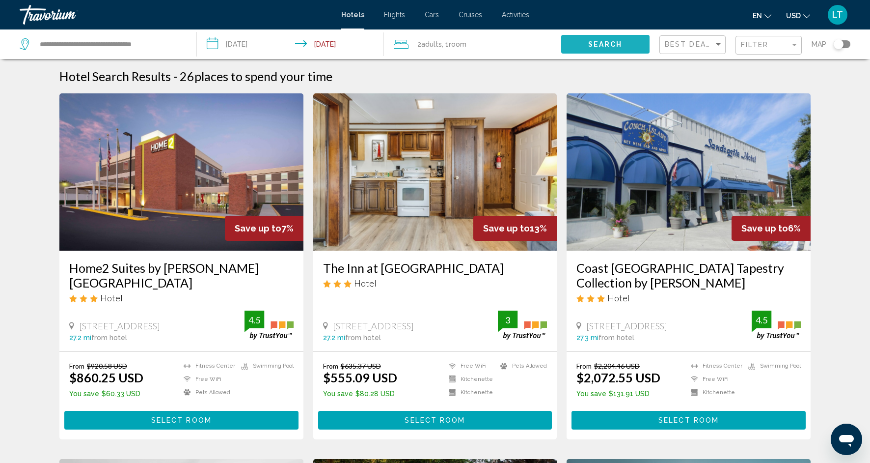
click at [603, 44] on span "Search" at bounding box center [605, 45] width 34 height 8
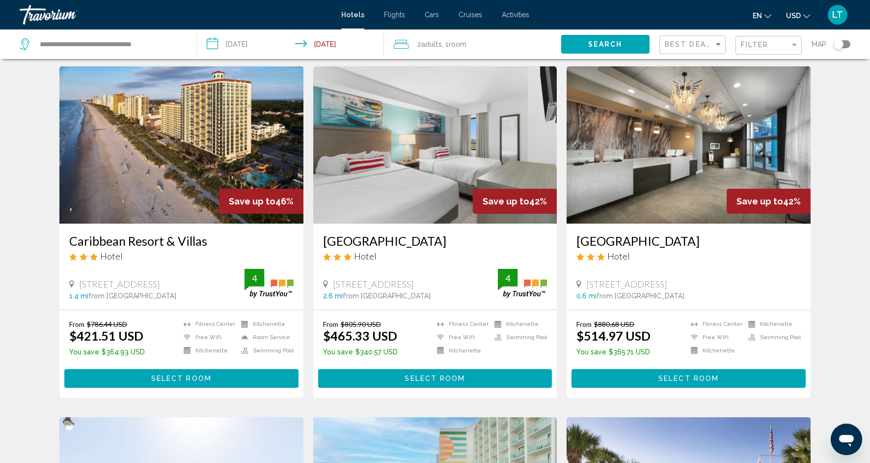
scroll to position [28, 0]
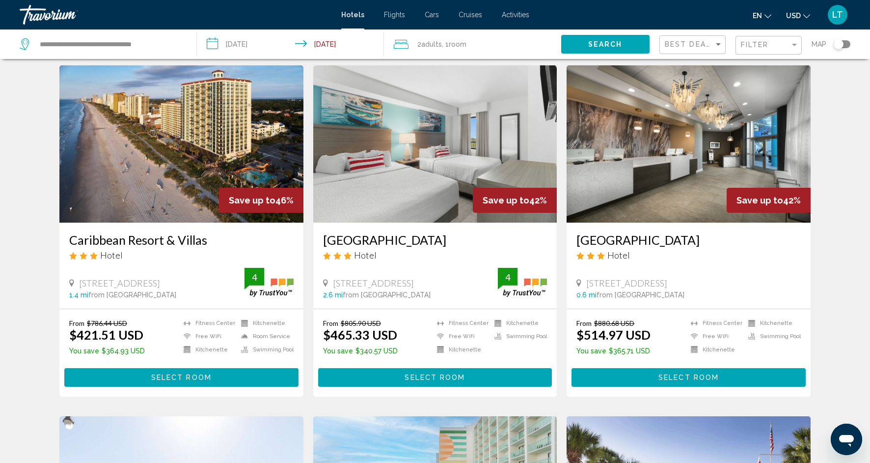
click at [375, 163] on img "Main content" at bounding box center [435, 143] width 244 height 157
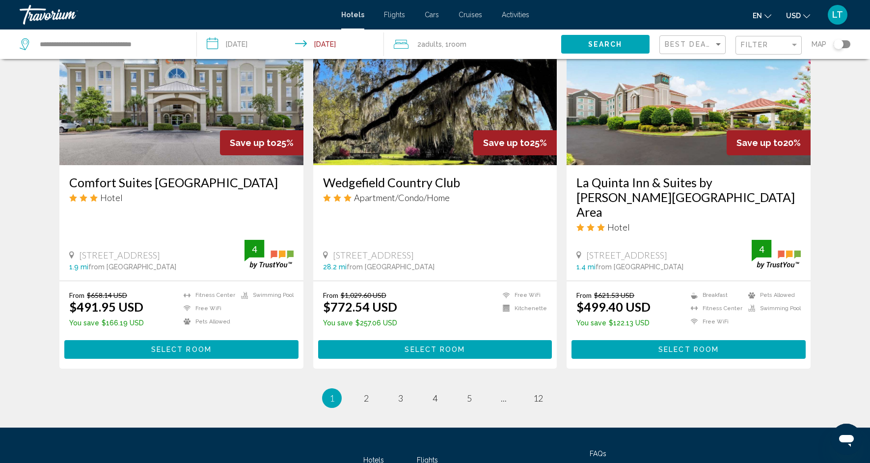
scroll to position [1155, 0]
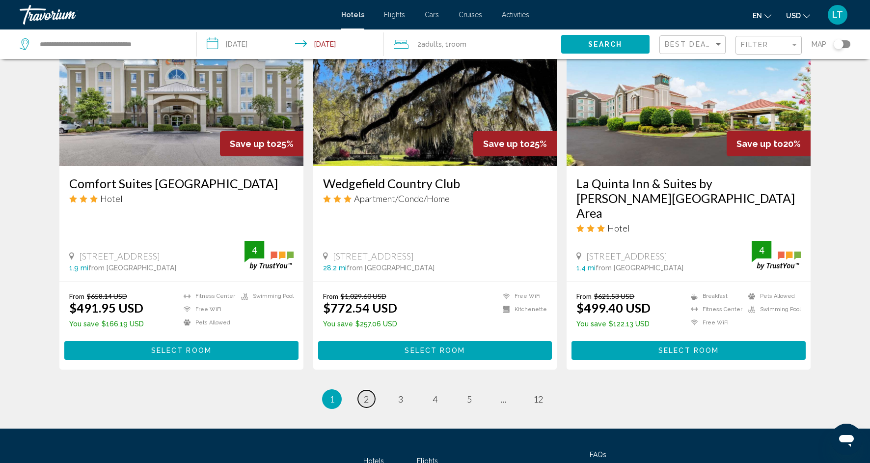
click at [369, 390] on link "page 2" at bounding box center [366, 398] width 17 height 17
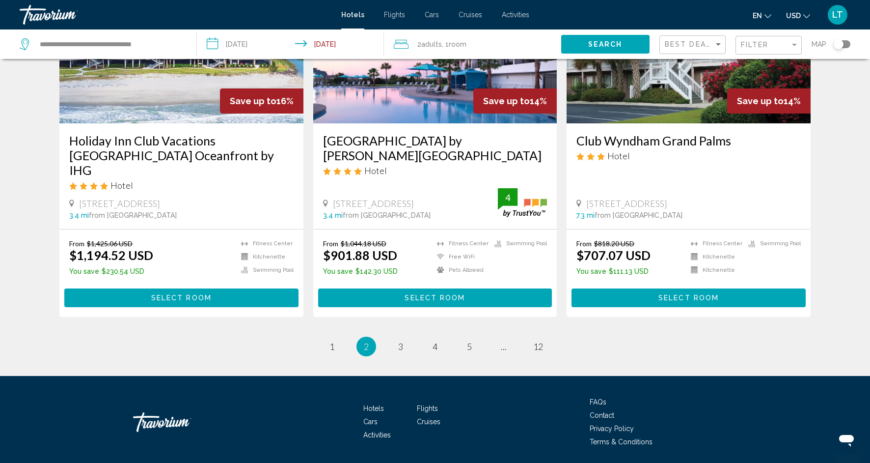
scroll to position [1194, 0]
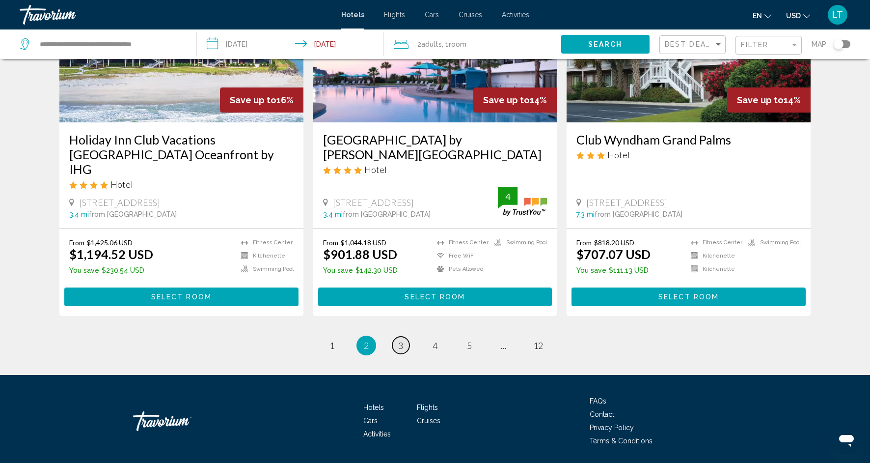
click at [400, 340] on span "3" at bounding box center [400, 345] width 5 height 11
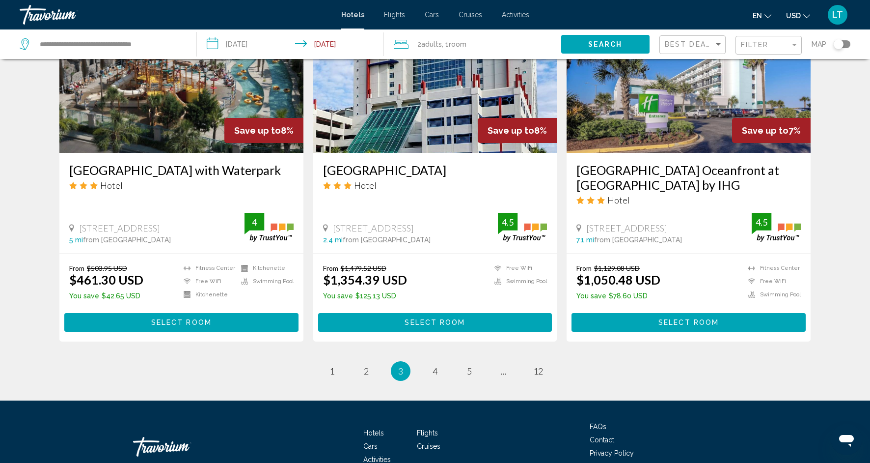
scroll to position [1240, 0]
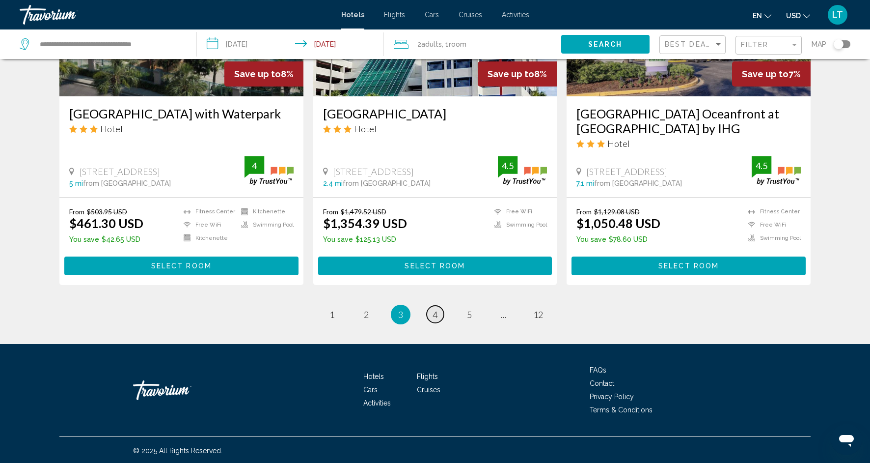
click at [436, 311] on span "4" at bounding box center [435, 314] width 5 height 11
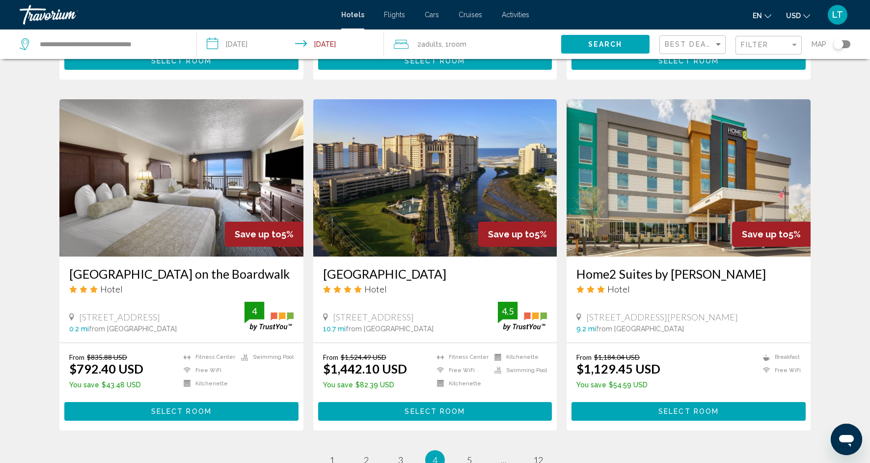
scroll to position [1064, 0]
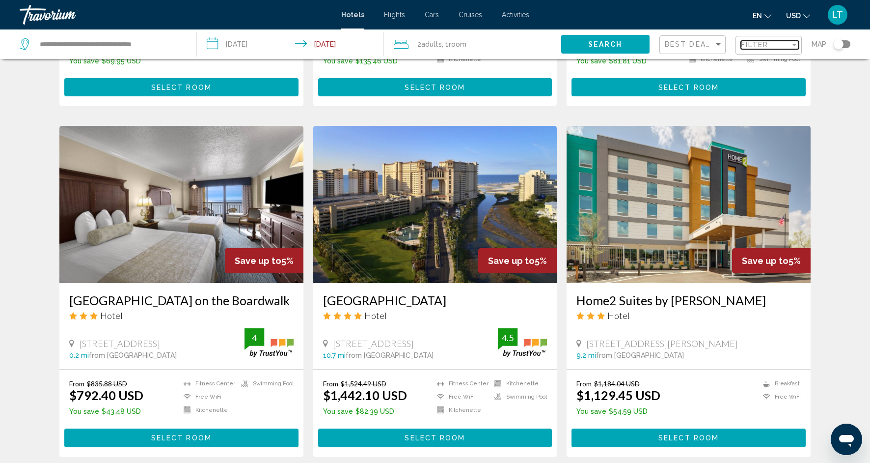
click at [793, 46] on div "Filter" at bounding box center [794, 45] width 9 height 8
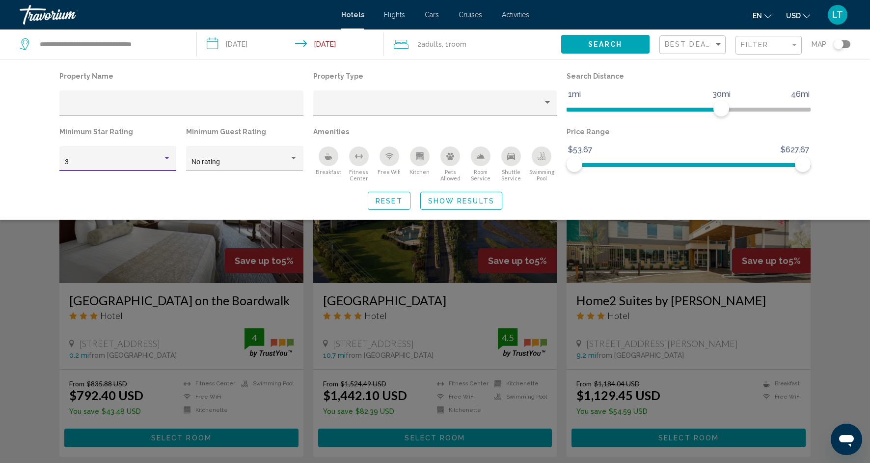
click at [168, 164] on div "3" at bounding box center [118, 162] width 107 height 8
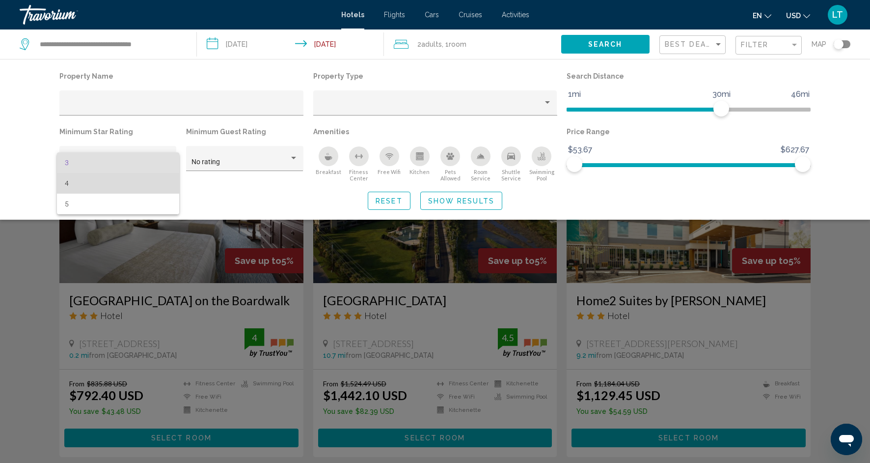
click at [155, 187] on span "4" at bounding box center [118, 183] width 107 height 21
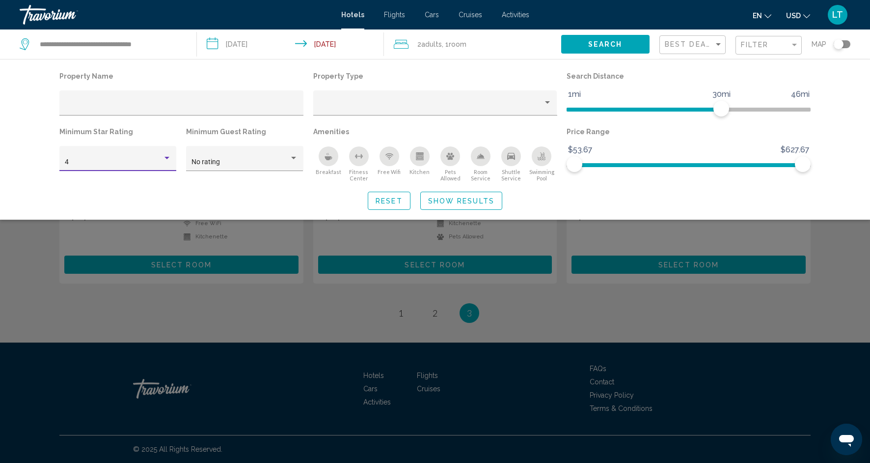
scroll to position [131, 0]
click at [429, 207] on button "Show Results" at bounding box center [461, 200] width 82 height 18
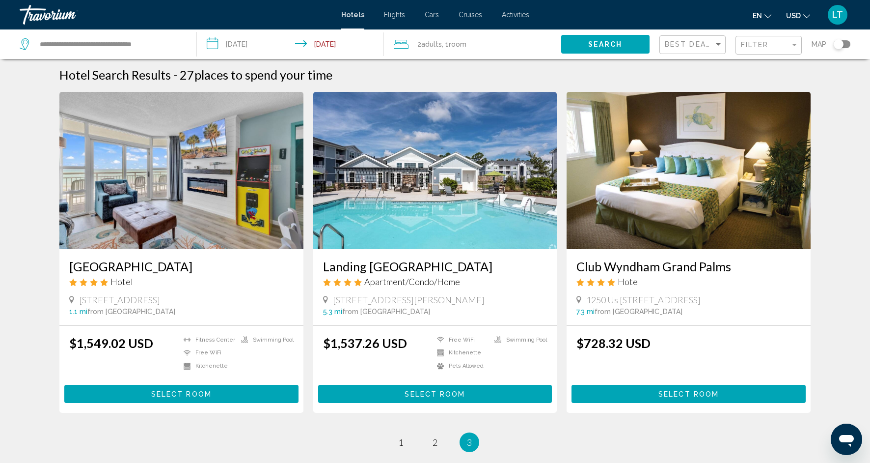
scroll to position [0, 0]
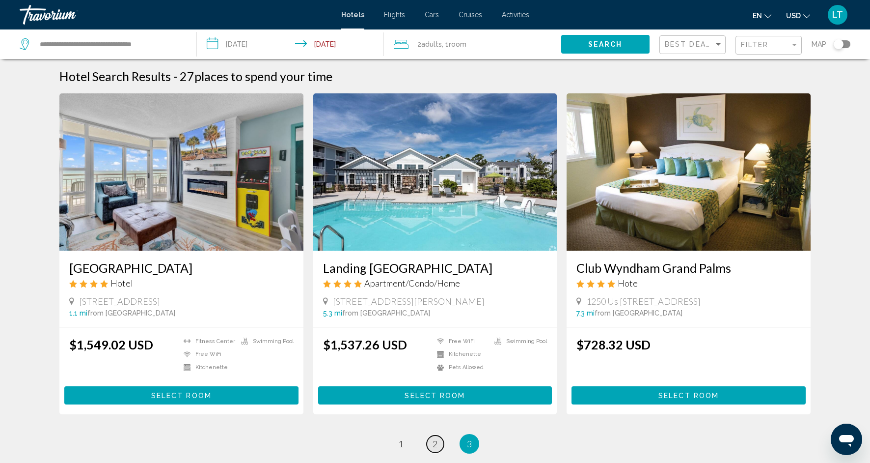
click at [440, 449] on link "page 2" at bounding box center [435, 443] width 17 height 17
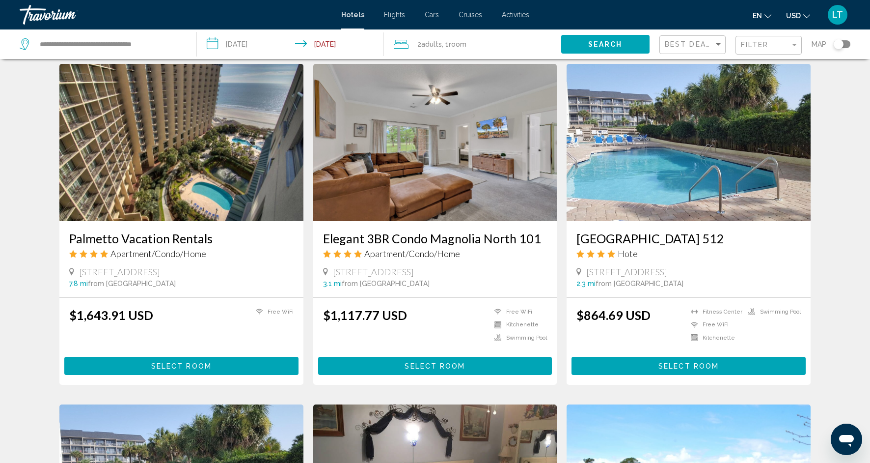
scroll to position [395, 0]
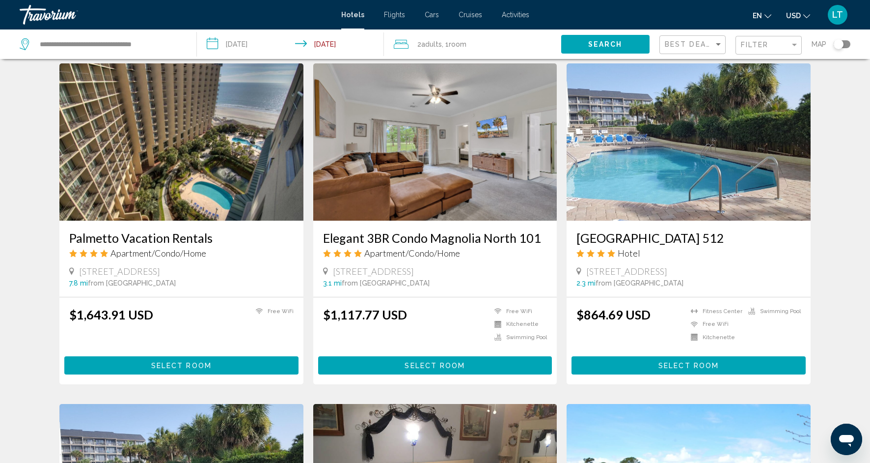
click at [412, 230] on h3 "Elegant 3BR Condo Magnolia North 101" at bounding box center [435, 237] width 224 height 15
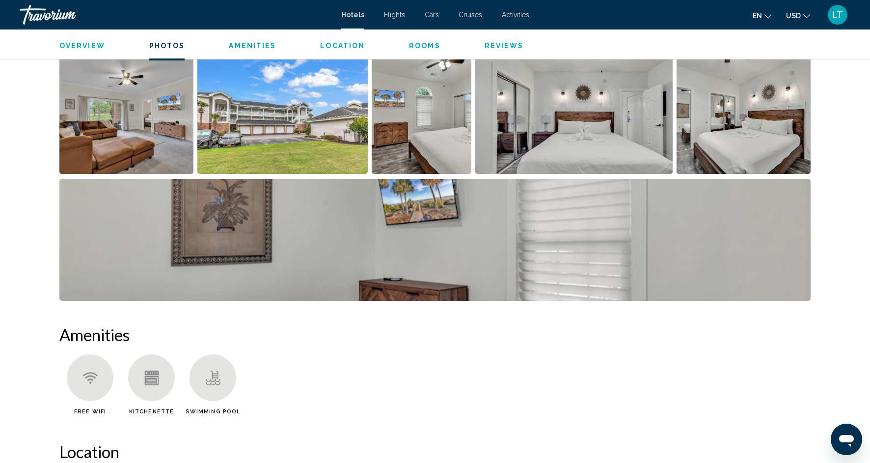
scroll to position [522, 0]
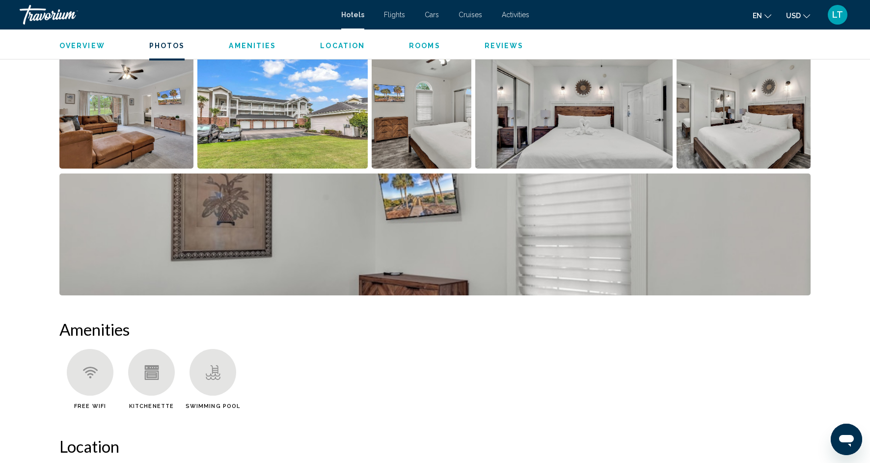
click at [176, 126] on img "Open full-screen image slider" at bounding box center [126, 108] width 134 height 122
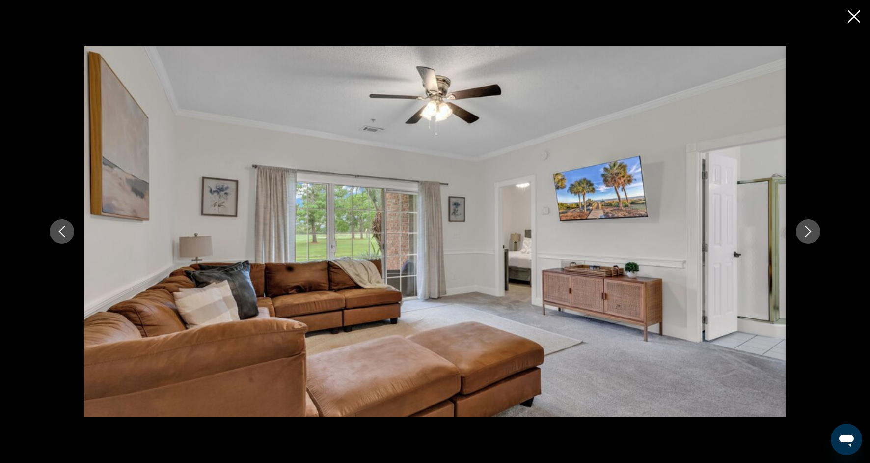
click at [806, 238] on button "Next image" at bounding box center [808, 231] width 25 height 25
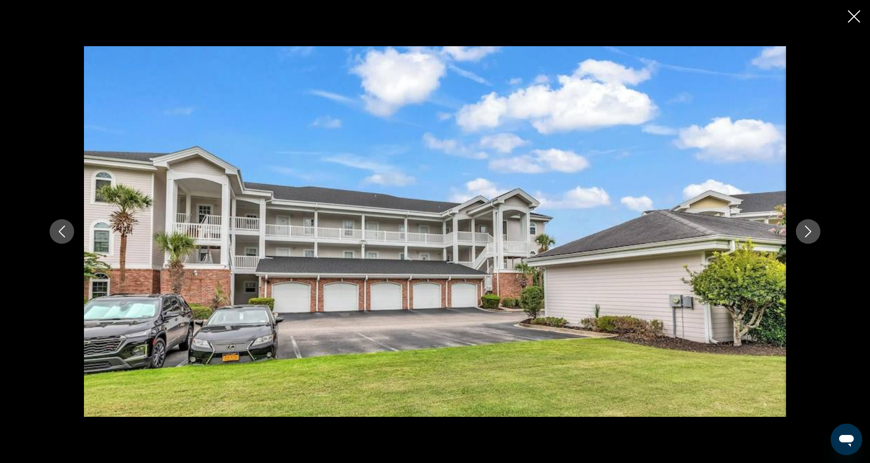
click at [806, 237] on button "Next image" at bounding box center [808, 231] width 25 height 25
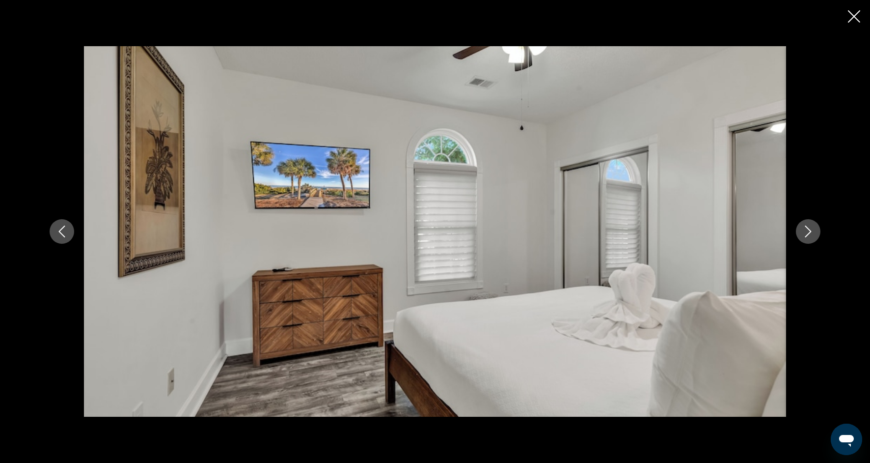
click at [806, 237] on button "Next image" at bounding box center [808, 231] width 25 height 25
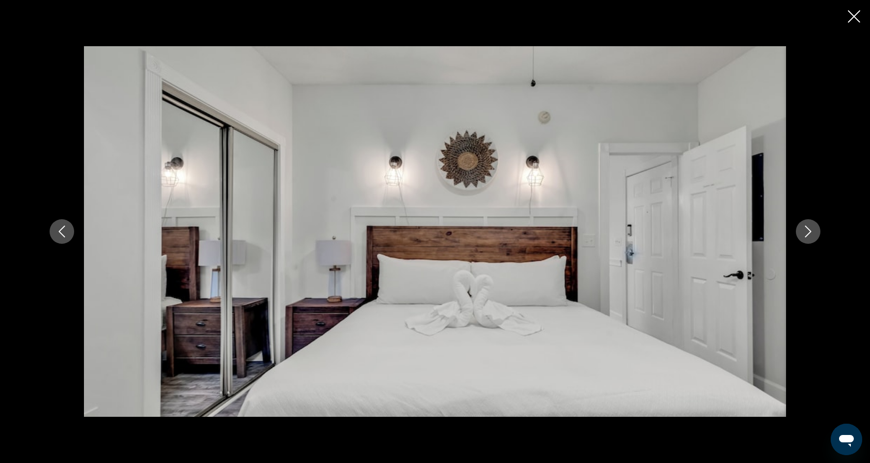
click at [806, 237] on button "Next image" at bounding box center [808, 231] width 25 height 25
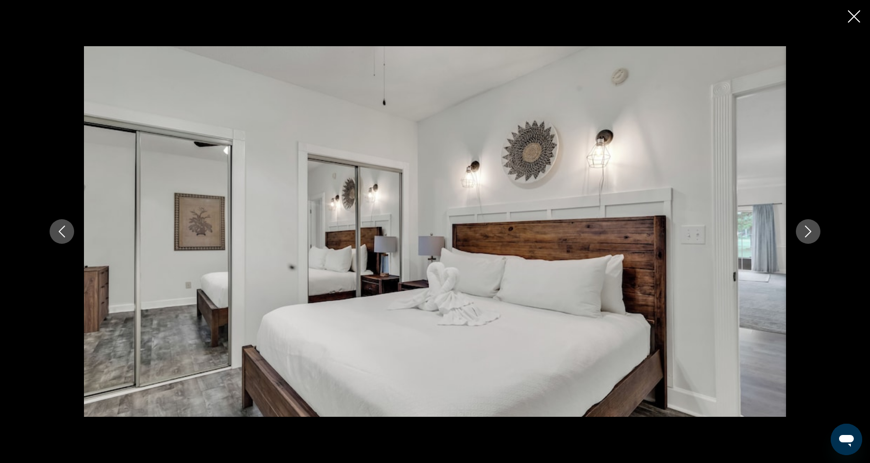
click at [806, 237] on button "Next image" at bounding box center [808, 231] width 25 height 25
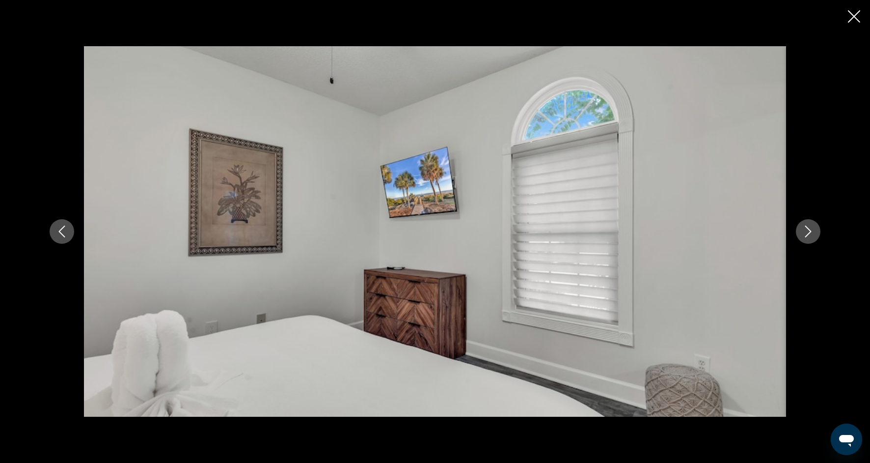
click at [806, 238] on button "Next image" at bounding box center [808, 231] width 25 height 25
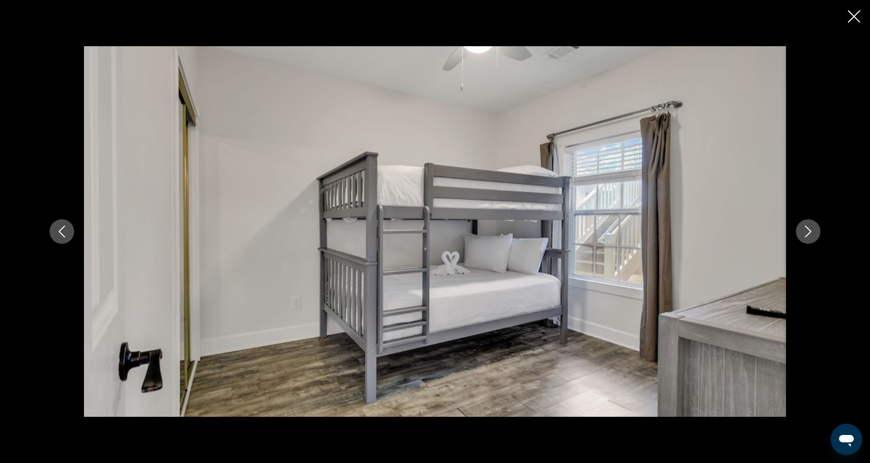
click at [807, 239] on button "Next image" at bounding box center [808, 231] width 25 height 25
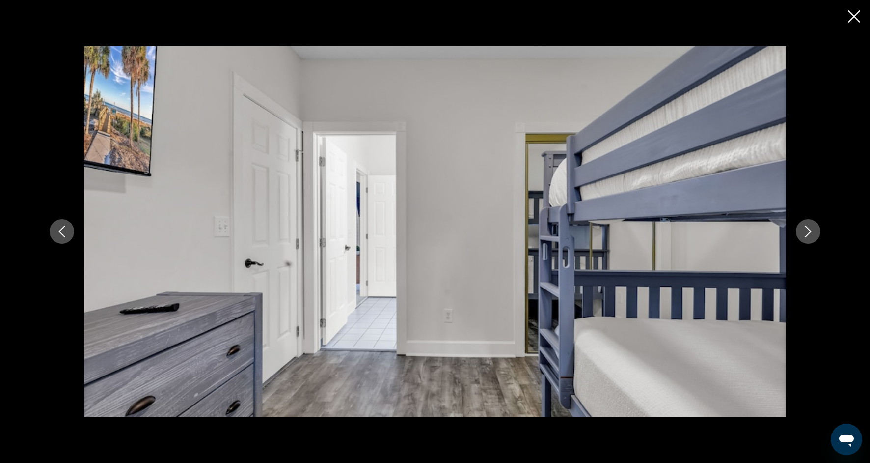
click at [807, 239] on button "Next image" at bounding box center [808, 231] width 25 height 25
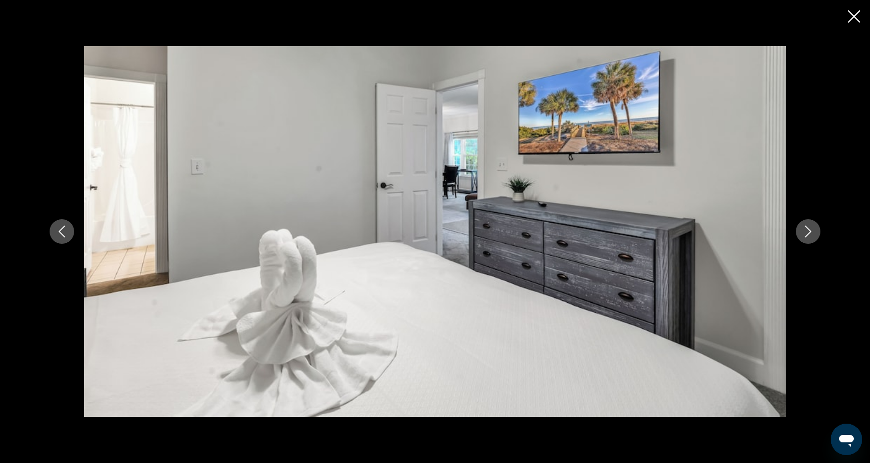
click at [807, 239] on button "Next image" at bounding box center [808, 231] width 25 height 25
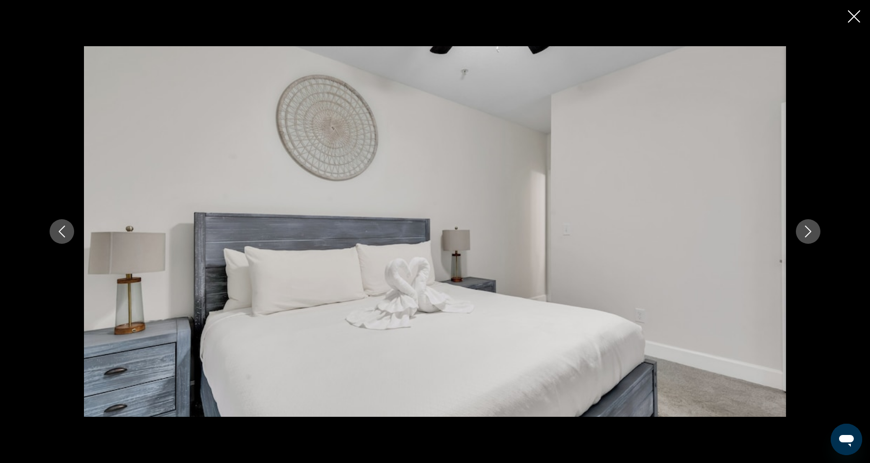
click at [858, 18] on icon "Close slideshow" at bounding box center [854, 16] width 12 height 12
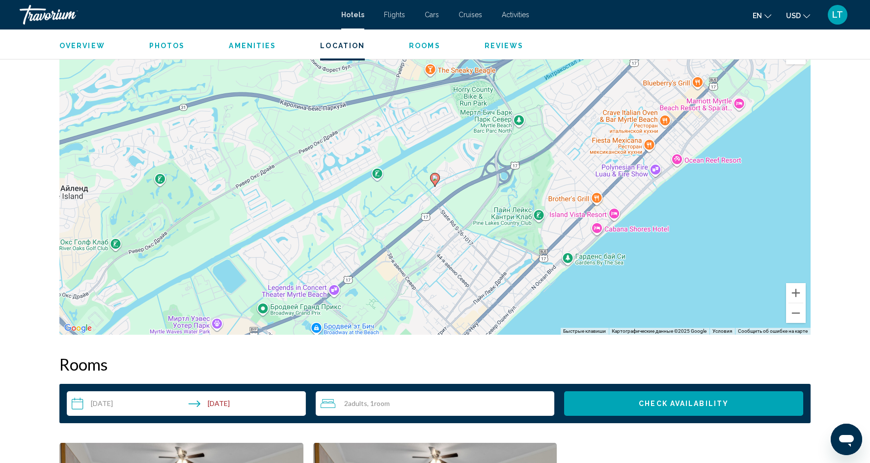
scroll to position [949, 0]
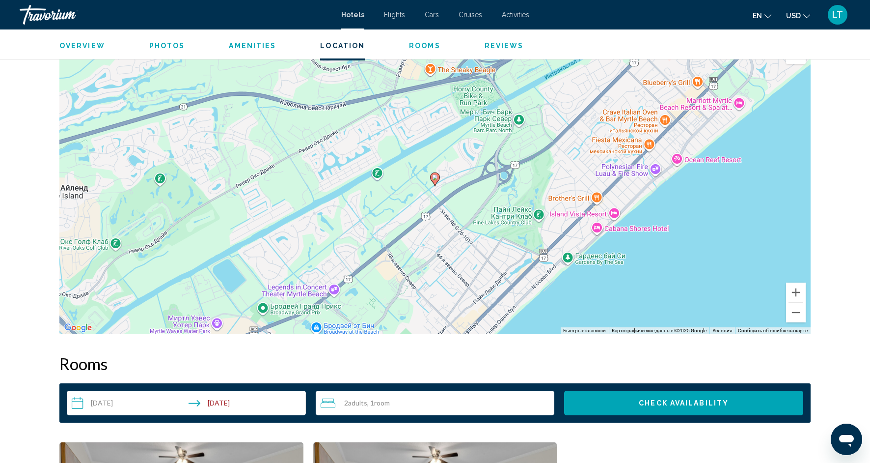
click at [131, 150] on div "Чтобы активировать перетаскивание с помощью клавиатуры, нажмите Alt + Ввод. Пос…" at bounding box center [434, 186] width 751 height 295
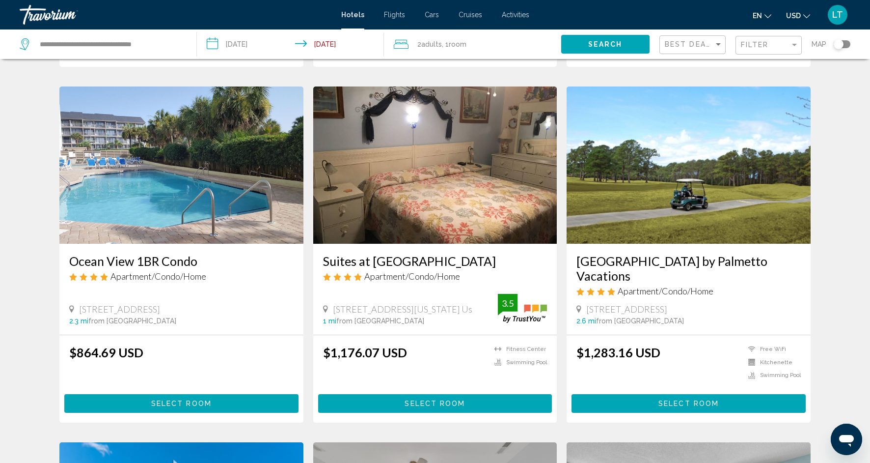
scroll to position [715, 0]
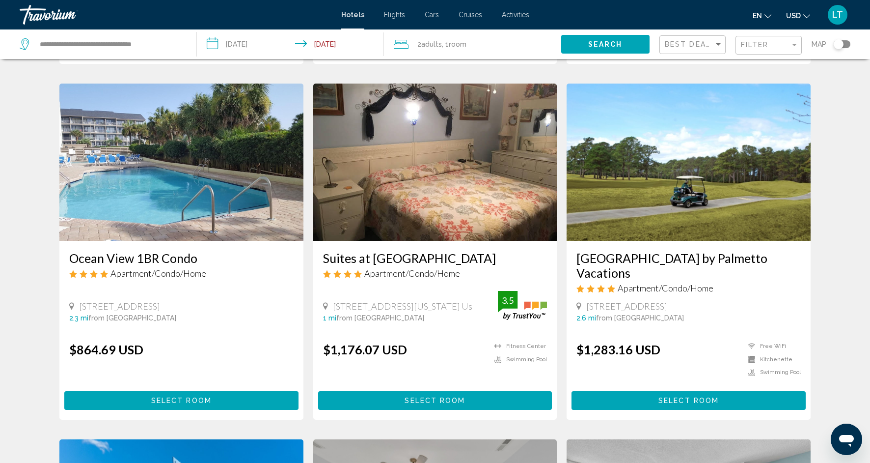
click at [165, 175] on img "Main content" at bounding box center [181, 161] width 244 height 157
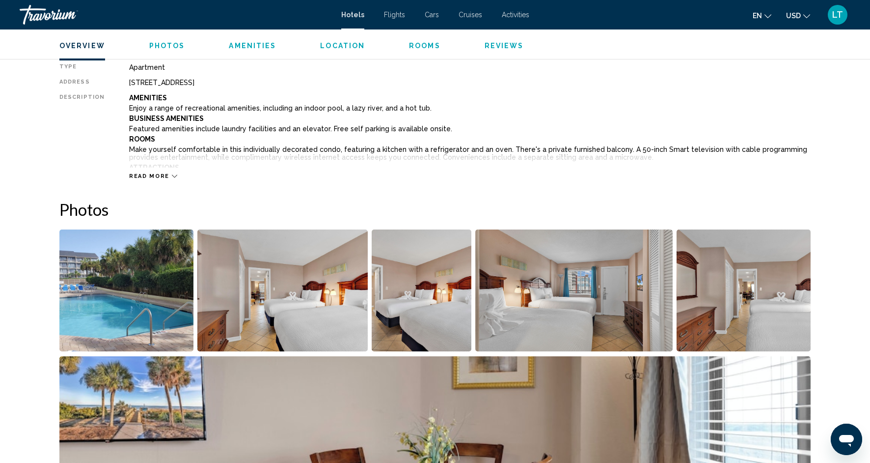
scroll to position [342, 0]
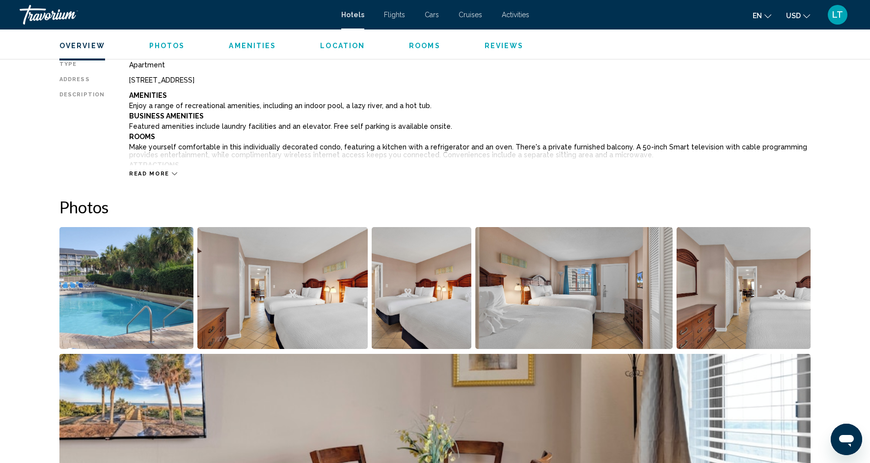
click at [331, 311] on img "Open full-screen image slider" at bounding box center [282, 288] width 171 height 122
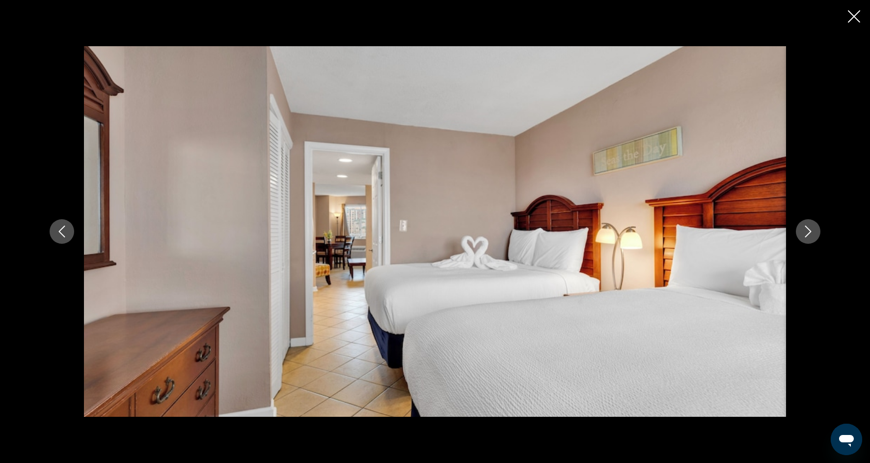
click at [804, 237] on icon "Next image" at bounding box center [808, 231] width 12 height 12
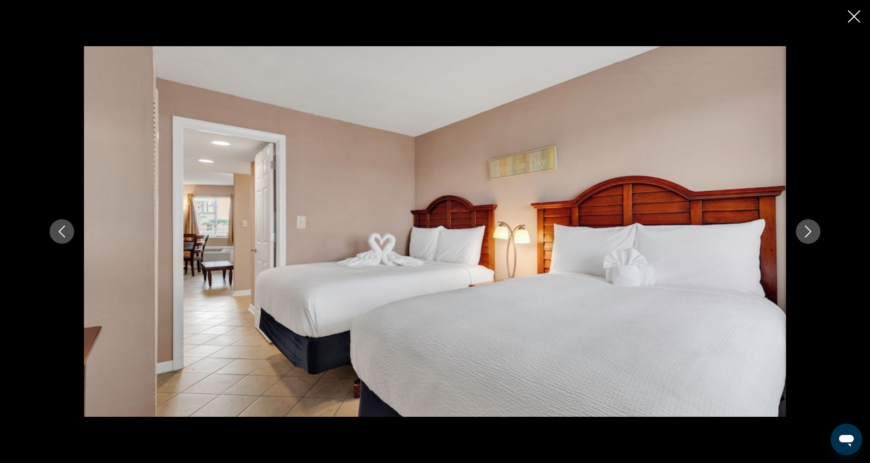
click at [805, 238] on button "Next image" at bounding box center [808, 231] width 25 height 25
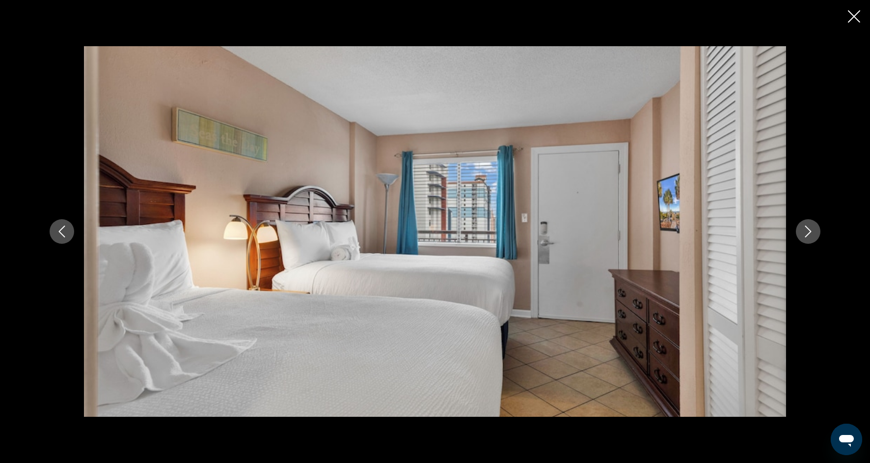
click at [805, 238] on button "Next image" at bounding box center [808, 231] width 25 height 25
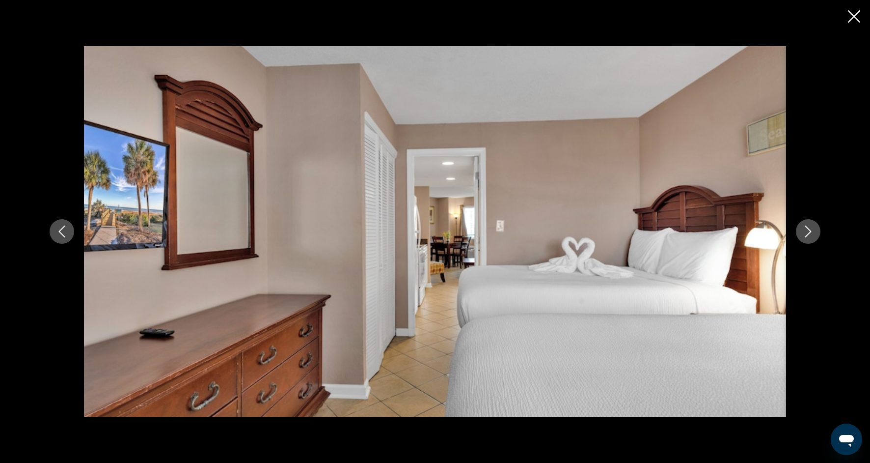
click at [805, 238] on button "Next image" at bounding box center [808, 231] width 25 height 25
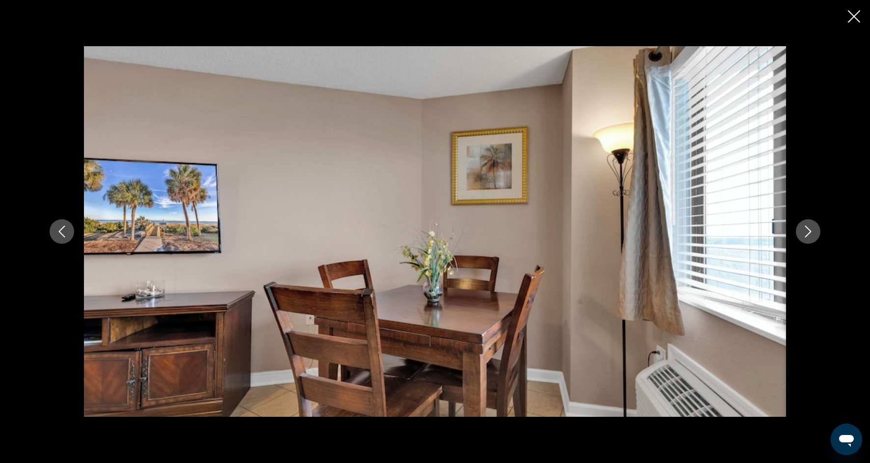
click at [805, 238] on button "Next image" at bounding box center [808, 231] width 25 height 25
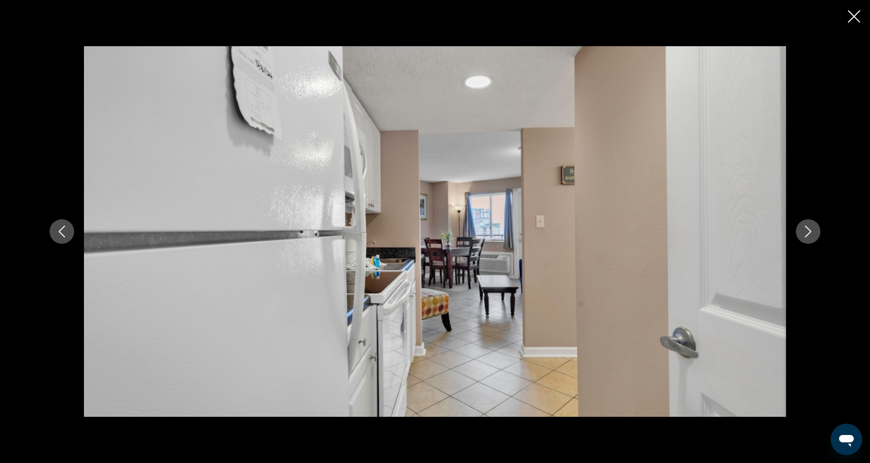
click at [805, 239] on button "Next image" at bounding box center [808, 231] width 25 height 25
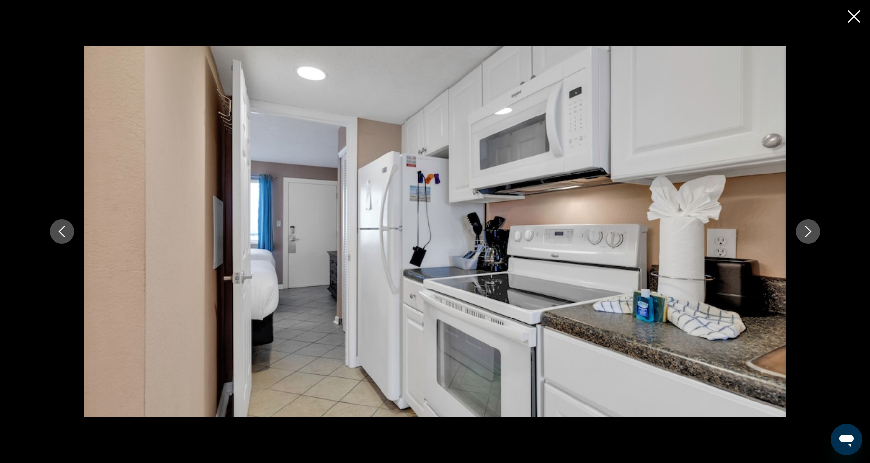
click at [805, 239] on button "Next image" at bounding box center [808, 231] width 25 height 25
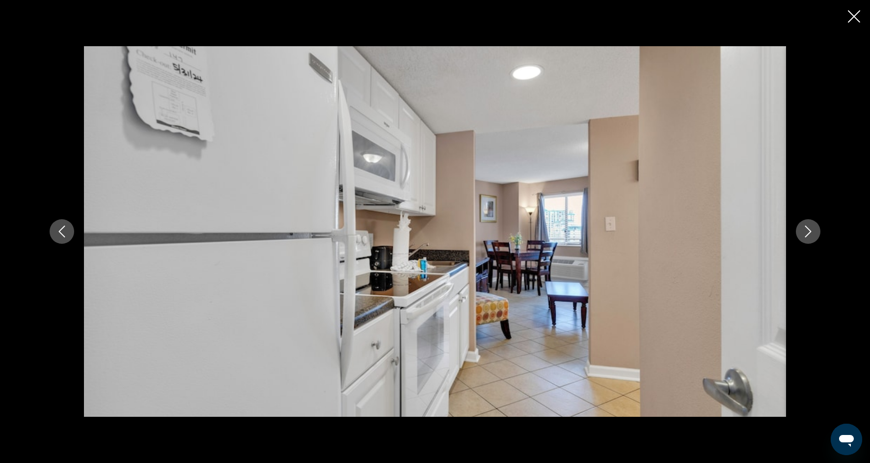
click at [805, 240] on button "Next image" at bounding box center [808, 231] width 25 height 25
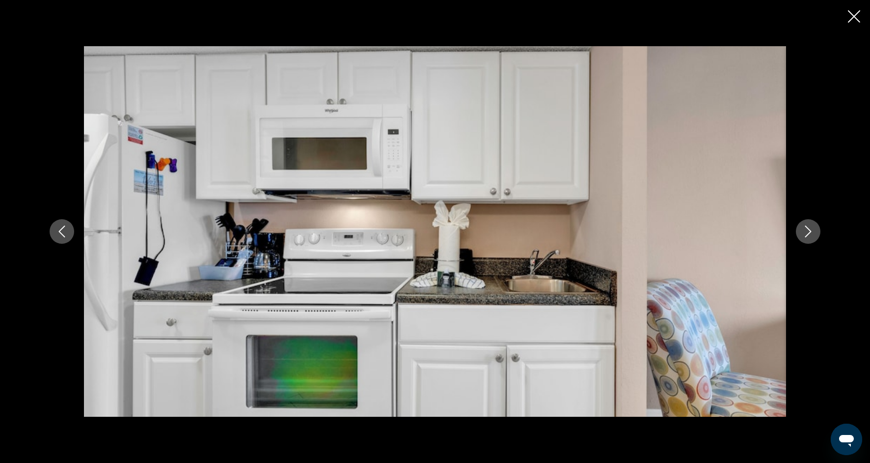
click at [805, 240] on button "Next image" at bounding box center [808, 231] width 25 height 25
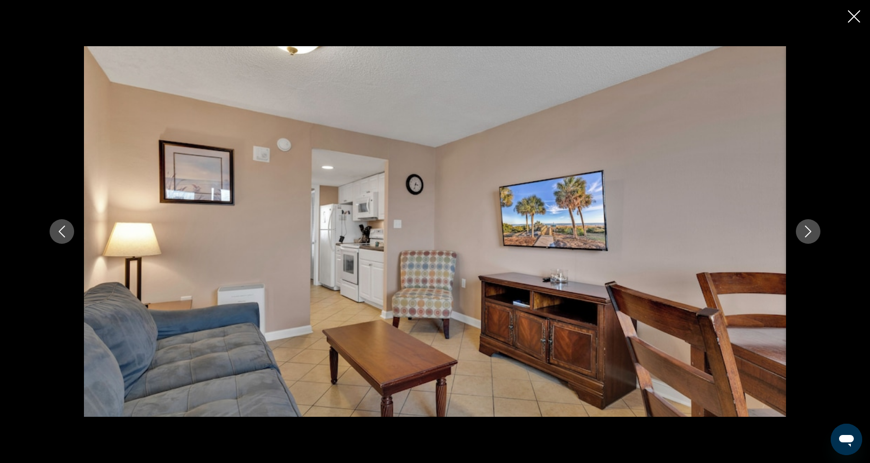
click at [806, 241] on button "Next image" at bounding box center [808, 231] width 25 height 25
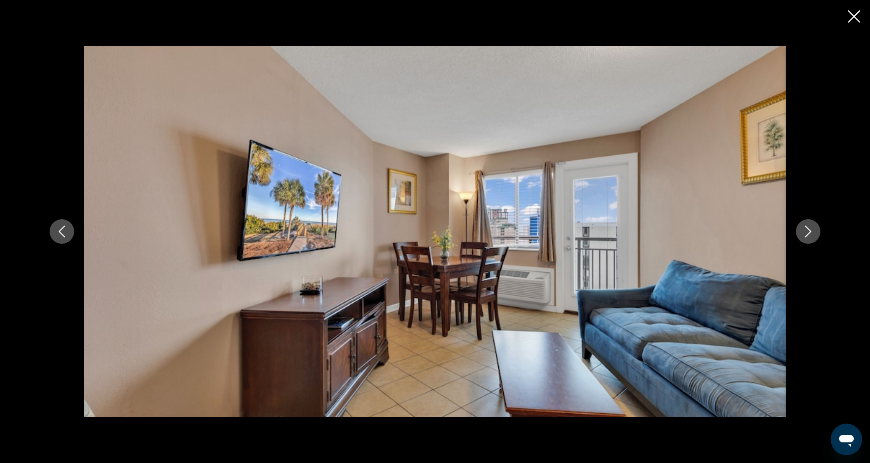
click at [806, 241] on button "Next image" at bounding box center [808, 231] width 25 height 25
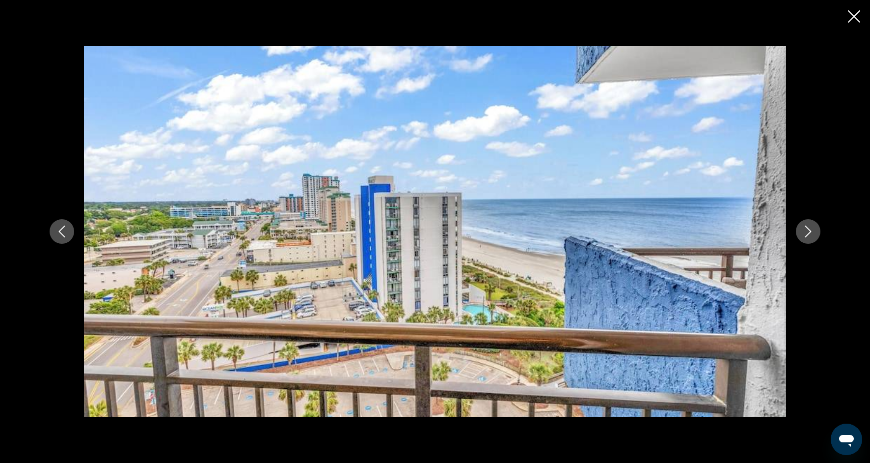
click at [806, 243] on div "Main content" at bounding box center [435, 231] width 790 height 370
click at [807, 235] on icon "Next image" at bounding box center [808, 231] width 12 height 12
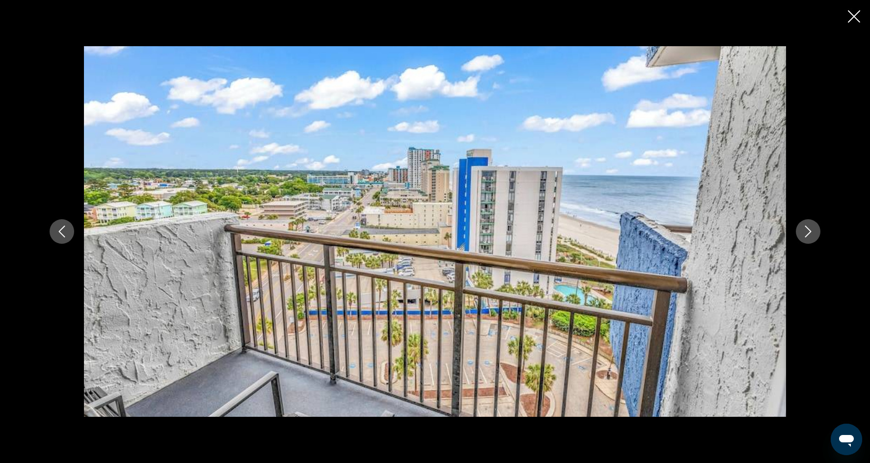
click at [807, 236] on icon "Next image" at bounding box center [808, 231] width 12 height 12
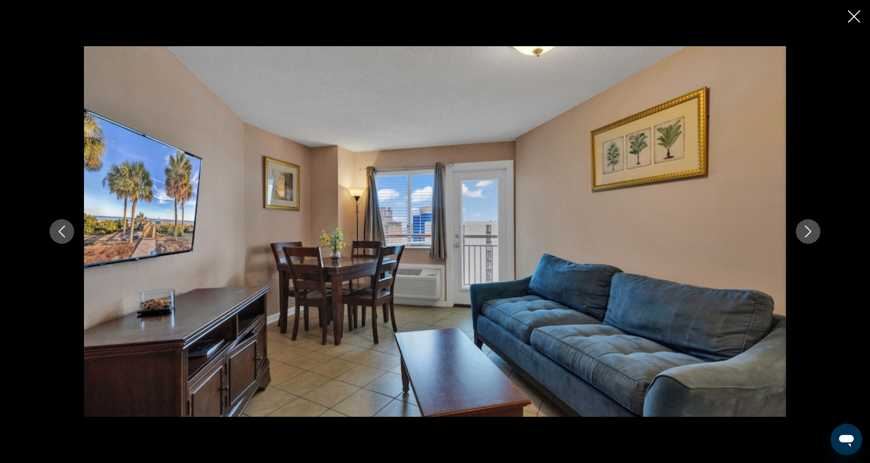
click at [853, 20] on icon "Close slideshow" at bounding box center [854, 16] width 12 height 12
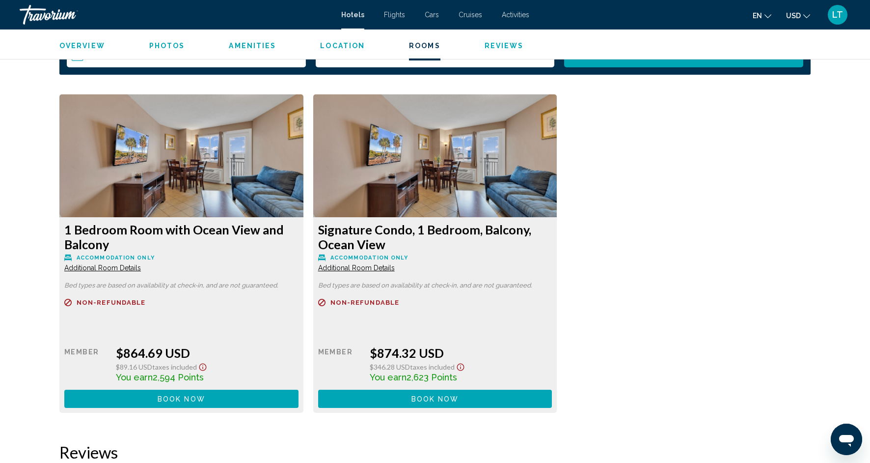
scroll to position [1241, 0]
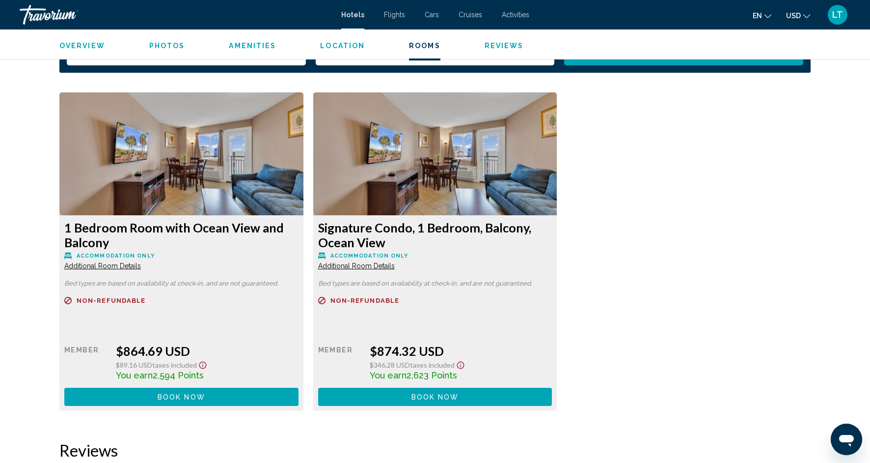
click at [155, 254] on span "Accommodation Only" at bounding box center [116, 255] width 78 height 6
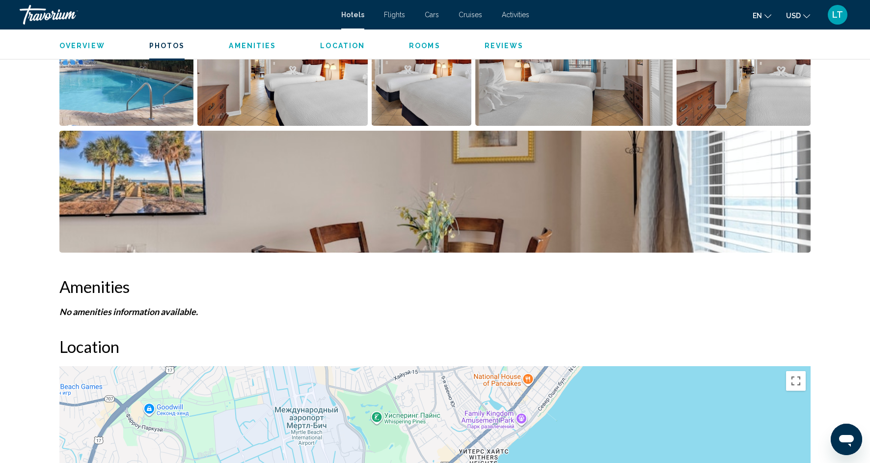
scroll to position [558, 0]
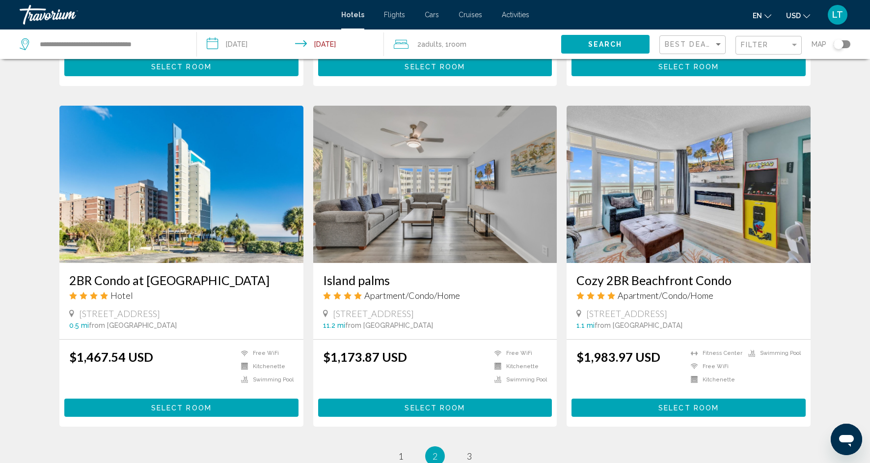
scroll to position [1050, 0]
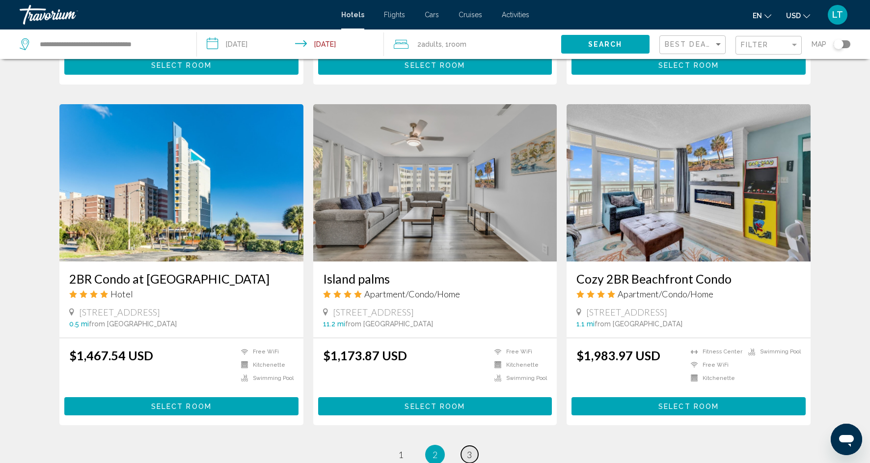
click at [470, 449] on span "3" at bounding box center [469, 454] width 5 height 11
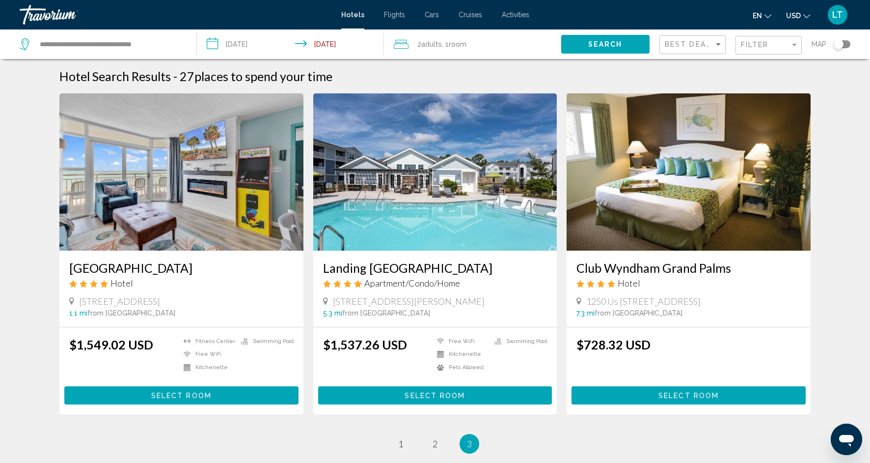
click at [653, 187] on img "Main content" at bounding box center [689, 171] width 244 height 157
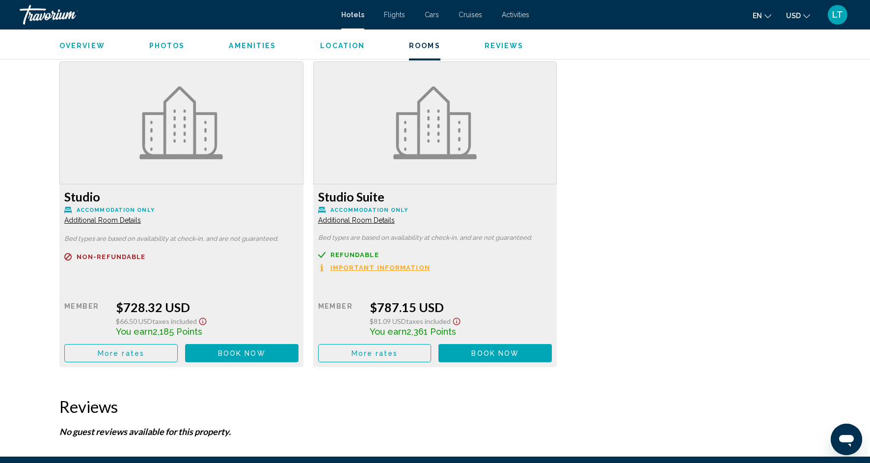
scroll to position [1276, 0]
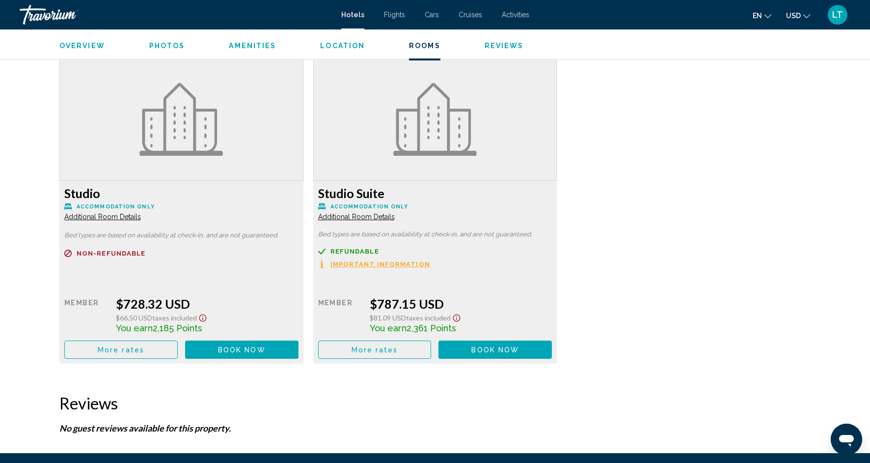
click at [141, 218] on span "Additional Room Details" at bounding box center [102, 217] width 77 height 8
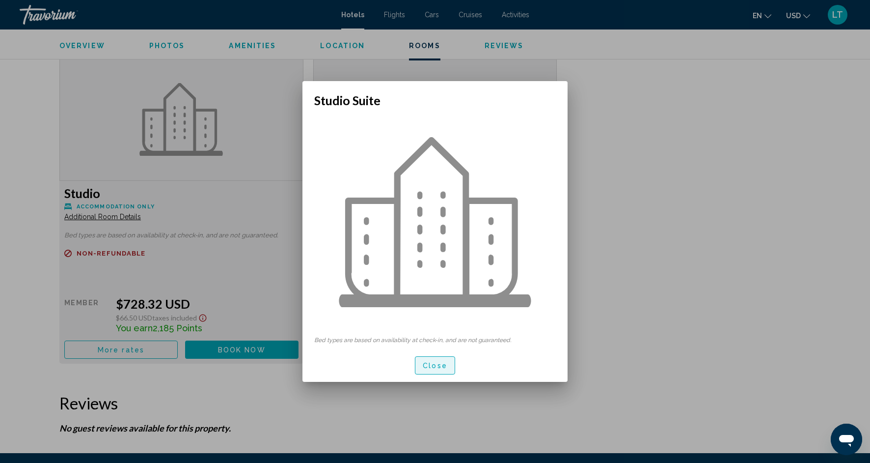
click at [440, 360] on button "Close" at bounding box center [435, 365] width 40 height 18
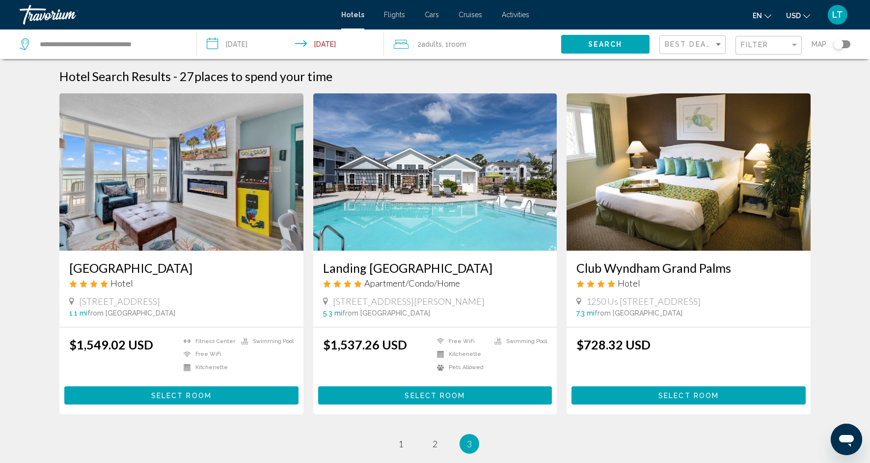
click at [182, 173] on img "Main content" at bounding box center [181, 171] width 244 height 157
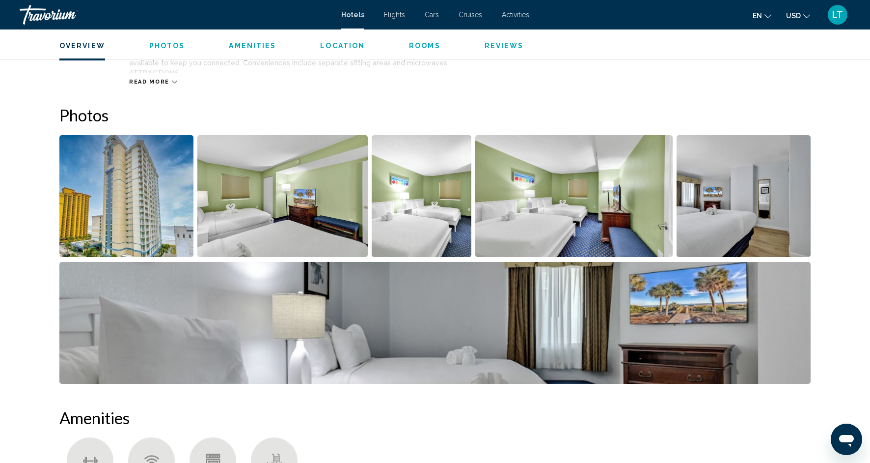
scroll to position [391, 0]
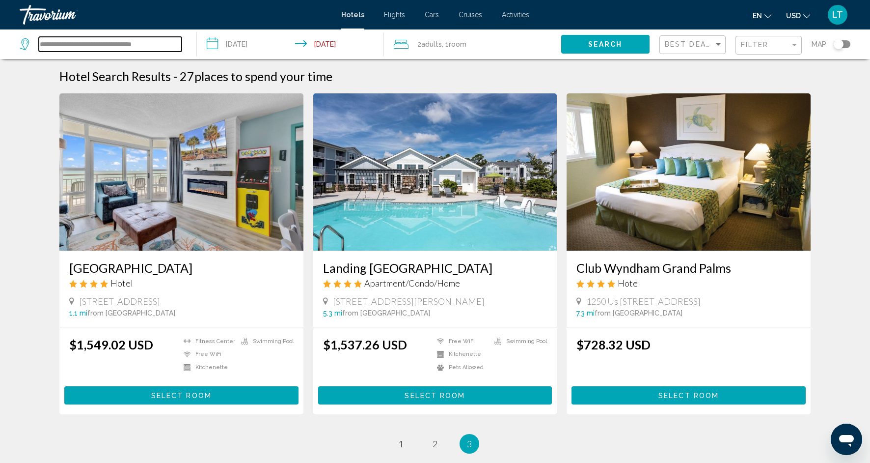
click at [166, 47] on input "**********" at bounding box center [110, 44] width 143 height 15
type input "*"
click at [131, 42] on input "Search widget" at bounding box center [110, 44] width 143 height 15
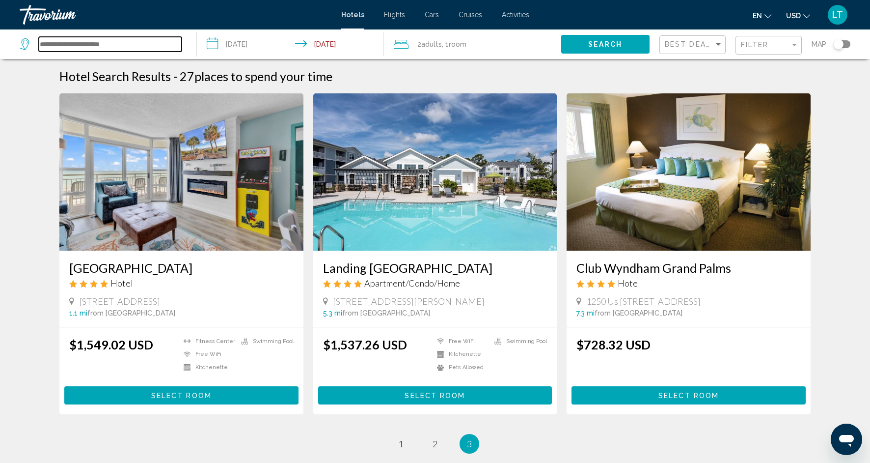
click at [131, 42] on input "Search widget" at bounding box center [110, 44] width 143 height 15
click at [130, 43] on input "Search widget" at bounding box center [110, 44] width 143 height 15
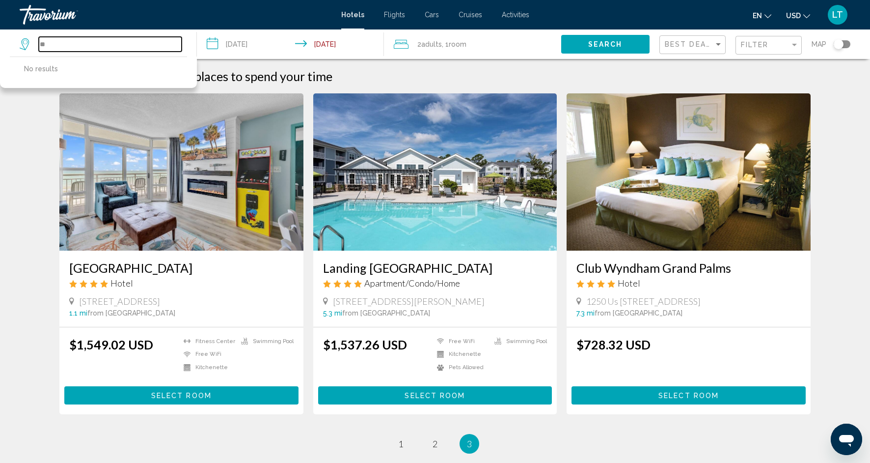
type input "*"
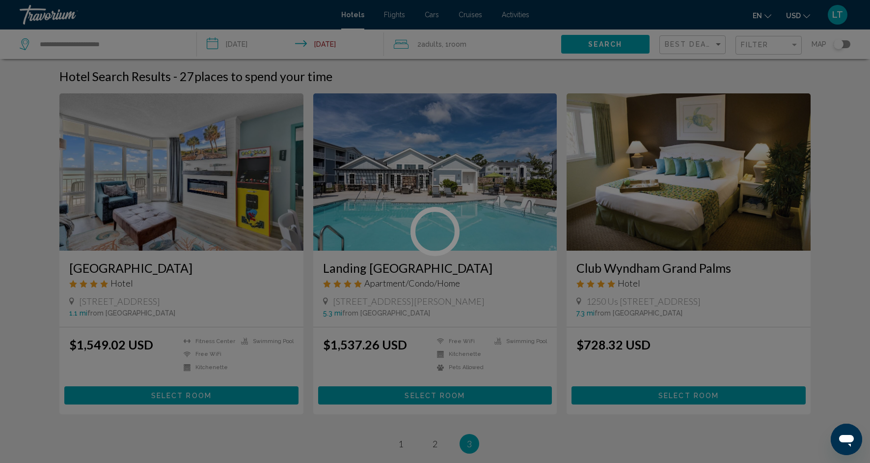
click at [159, 42] on div "**********" at bounding box center [435, 231] width 870 height 463
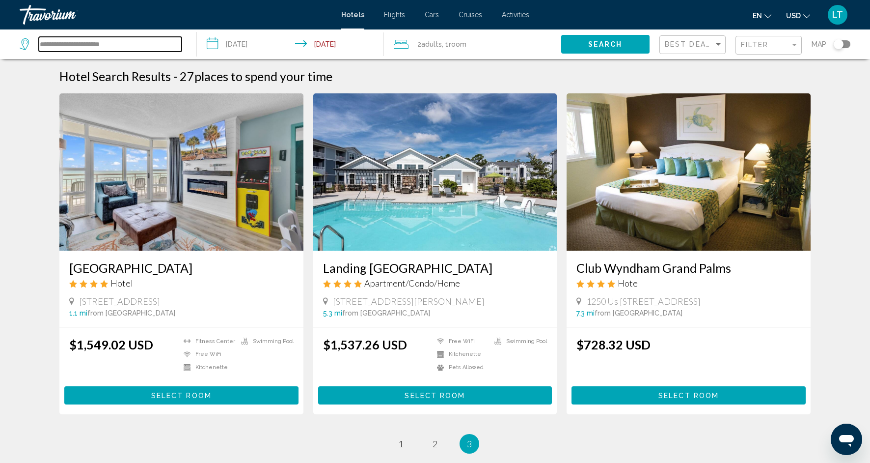
click at [159, 42] on input "**********" at bounding box center [110, 44] width 143 height 15
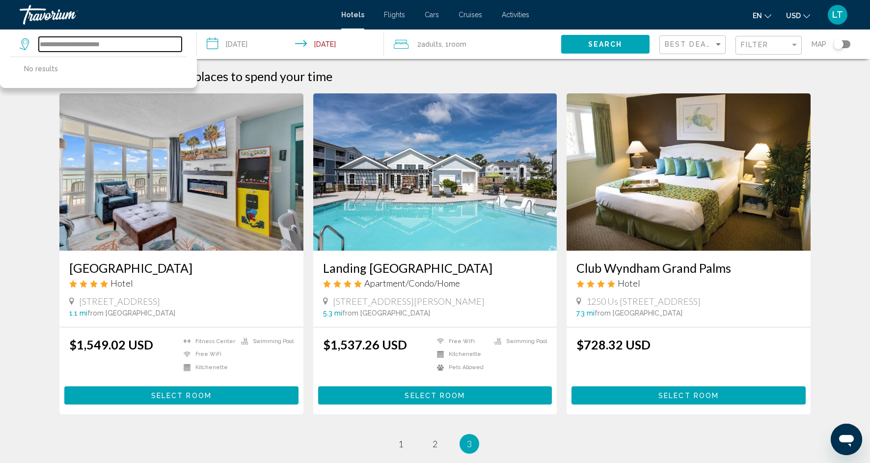
click at [90, 44] on input "**********" at bounding box center [110, 44] width 143 height 15
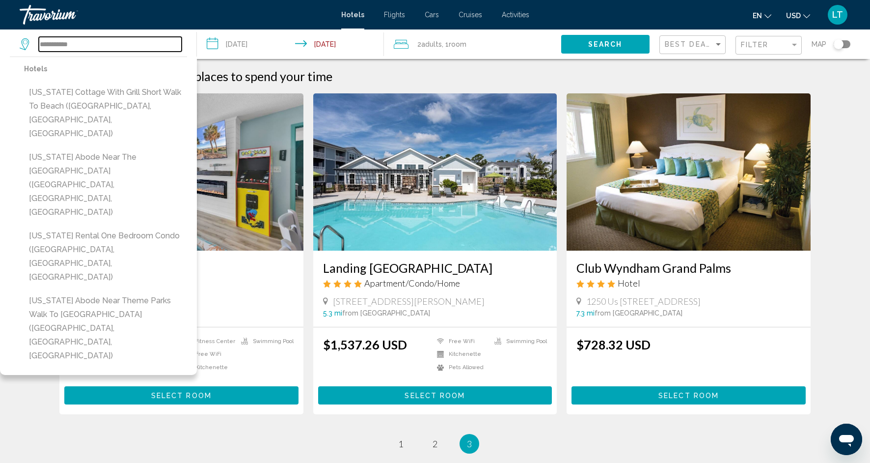
click at [150, 44] on input "**********" at bounding box center [110, 44] width 143 height 15
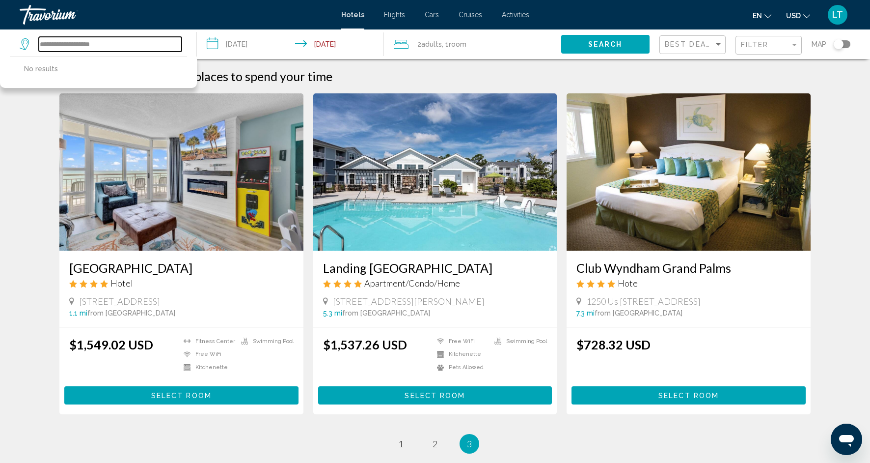
click at [78, 45] on input "**********" at bounding box center [110, 44] width 143 height 15
click at [84, 45] on input "**********" at bounding box center [110, 44] width 143 height 15
drag, startPoint x: 77, startPoint y: 46, endPoint x: -4, endPoint y: 48, distance: 80.6
click at [0, 48] on html "**********" at bounding box center [435, 231] width 870 height 463
click at [82, 46] on input "********" at bounding box center [110, 44] width 143 height 15
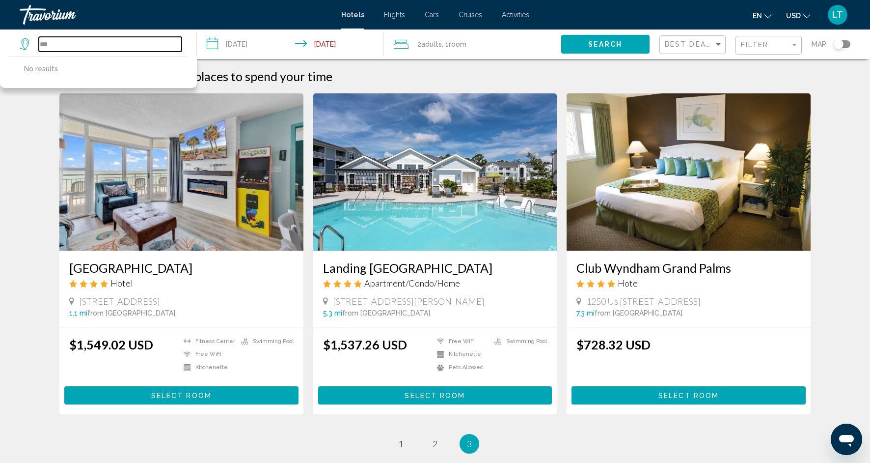
type input "*"
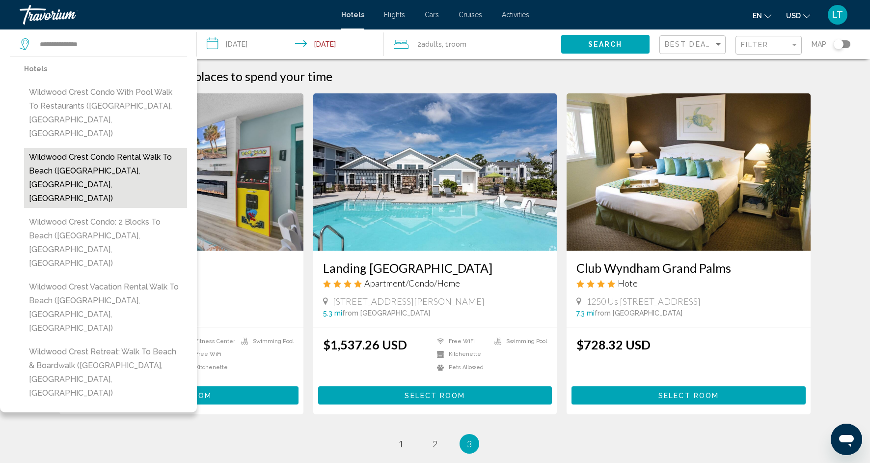
click at [101, 148] on button "Wildwood Crest Condo Rental Walk to Beach ([GEOGRAPHIC_DATA], [GEOGRAPHIC_DATA]…" at bounding box center [105, 178] width 163 height 60
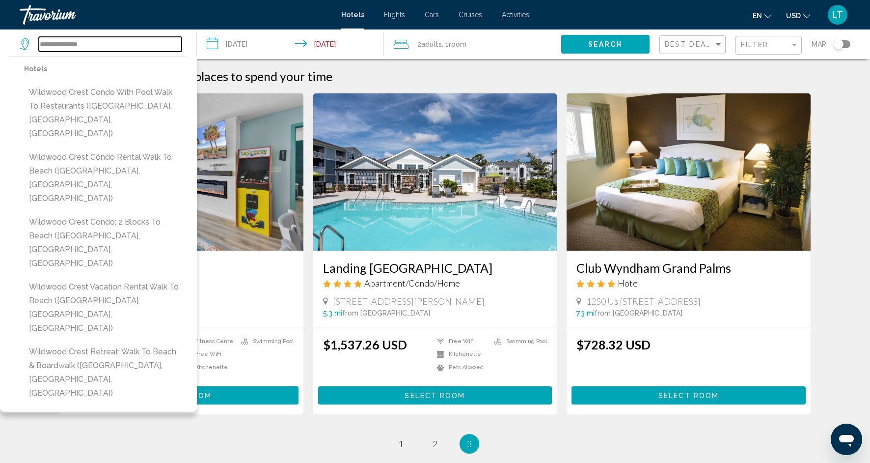
type input "**********"
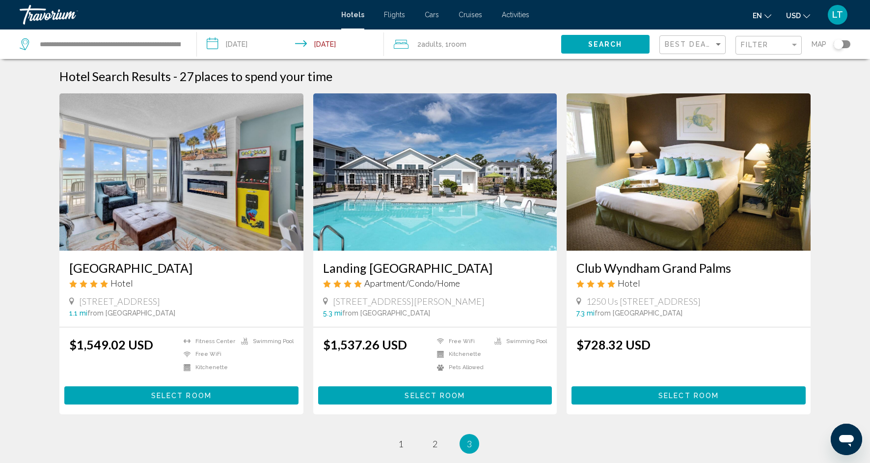
click at [324, 46] on input "**********" at bounding box center [292, 45] width 191 height 32
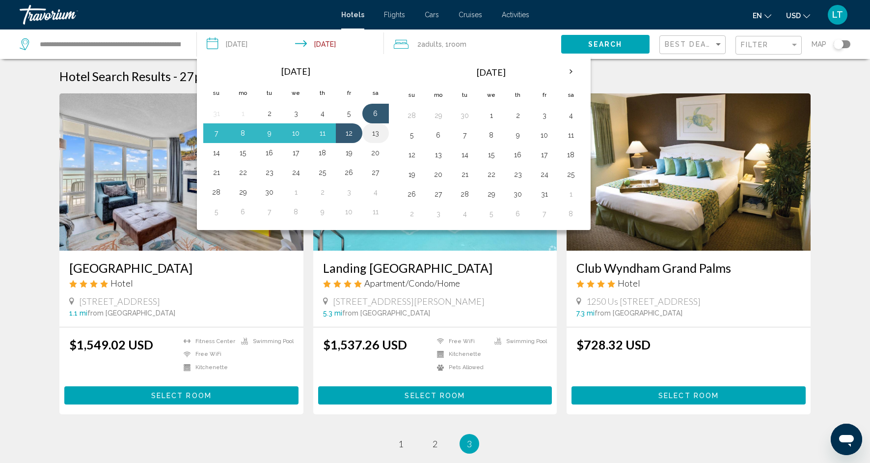
click at [377, 132] on button "13" at bounding box center [376, 133] width 16 height 14
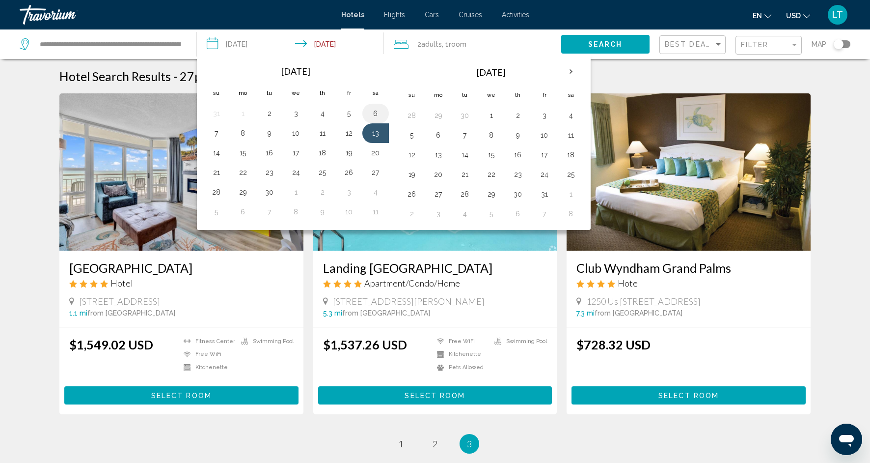
click at [374, 113] on button "6" at bounding box center [376, 114] width 16 height 14
type input "**********"
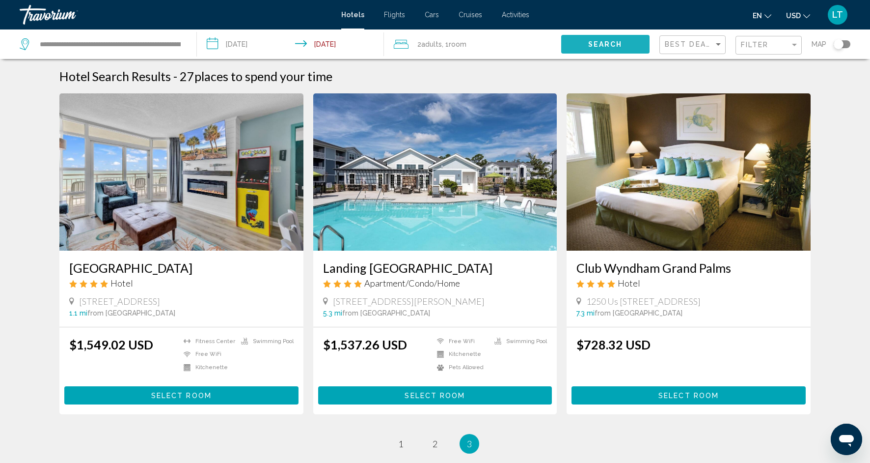
click at [583, 40] on button "Search" at bounding box center [605, 44] width 88 height 18
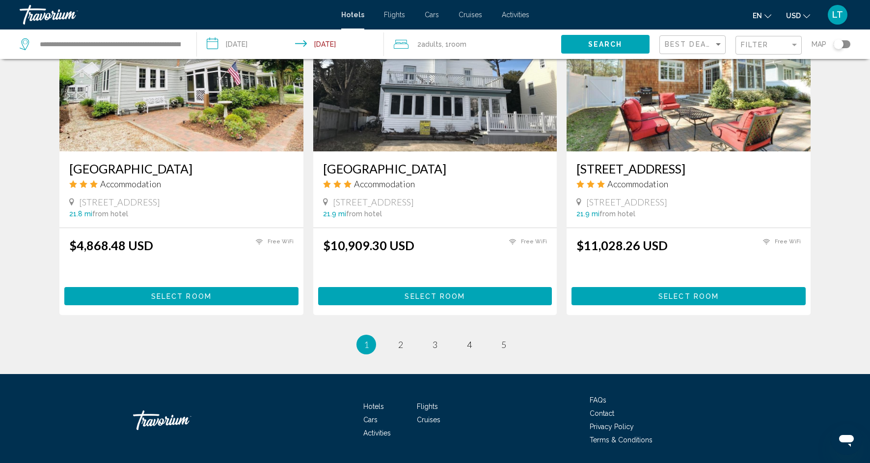
scroll to position [1166, 0]
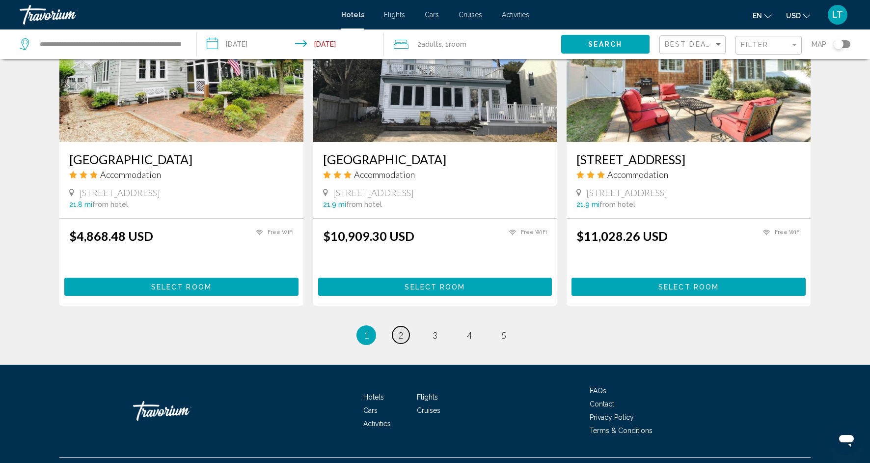
click at [402, 336] on span "2" at bounding box center [400, 334] width 5 height 11
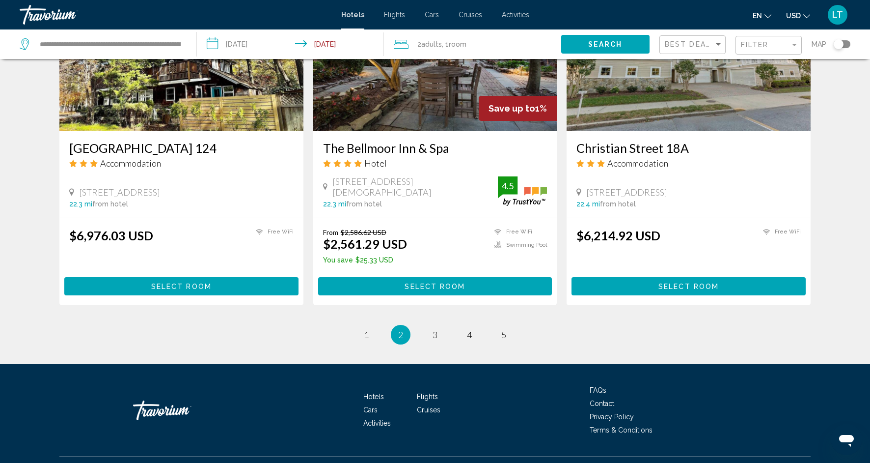
scroll to position [1186, 0]
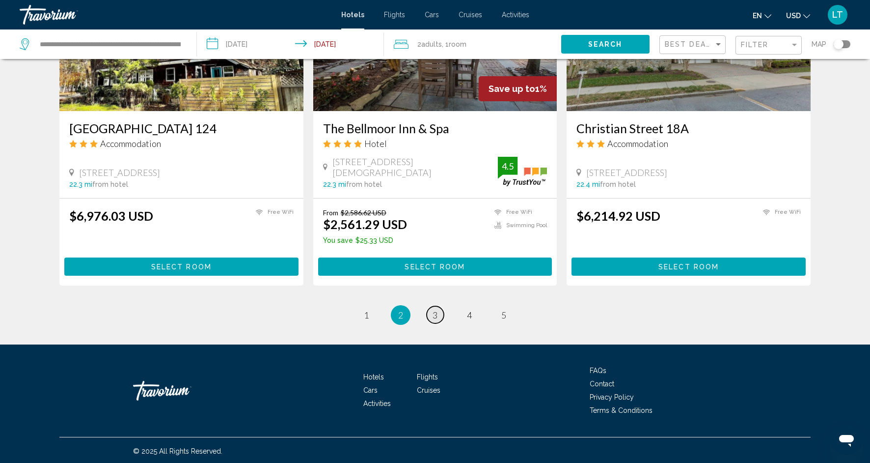
click at [436, 312] on span "3" at bounding box center [435, 314] width 5 height 11
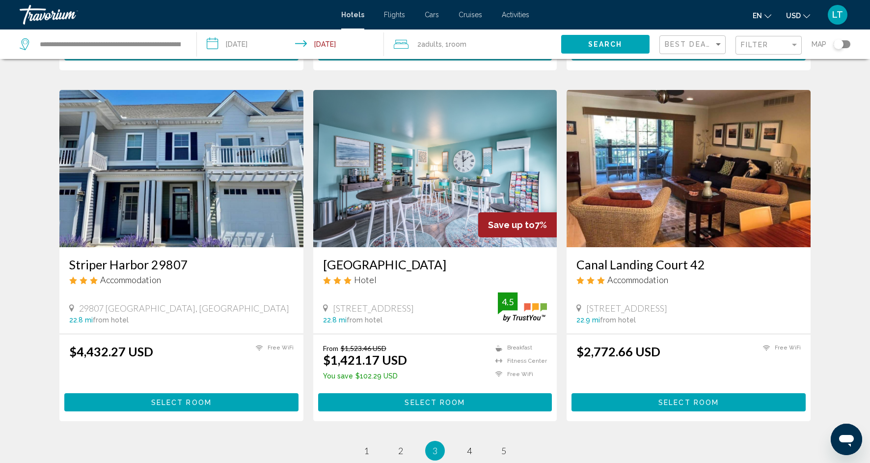
scroll to position [1038, 0]
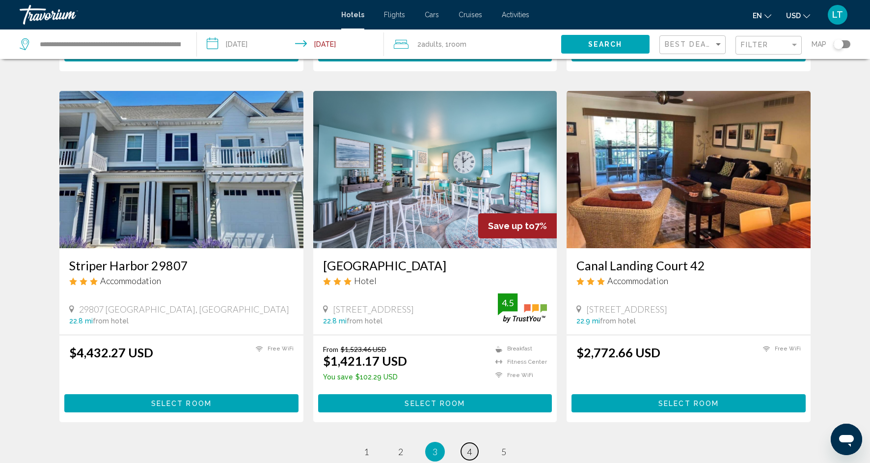
click at [471, 446] on span "4" at bounding box center [469, 451] width 5 height 11
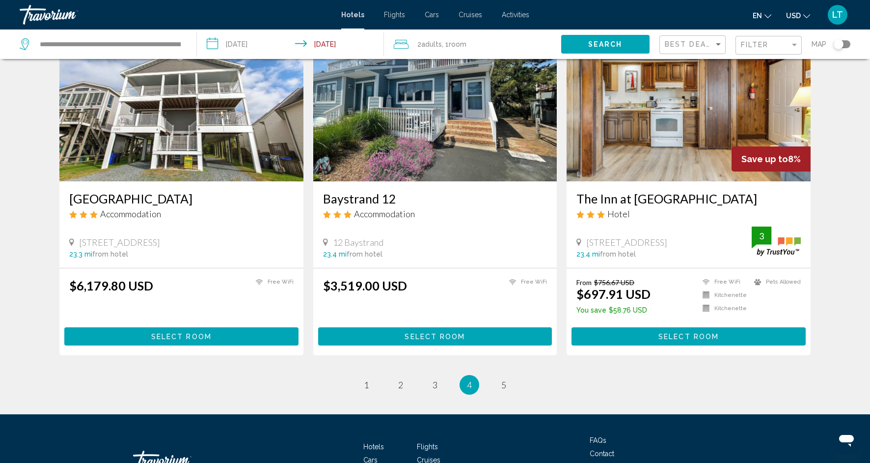
scroll to position [1096, 0]
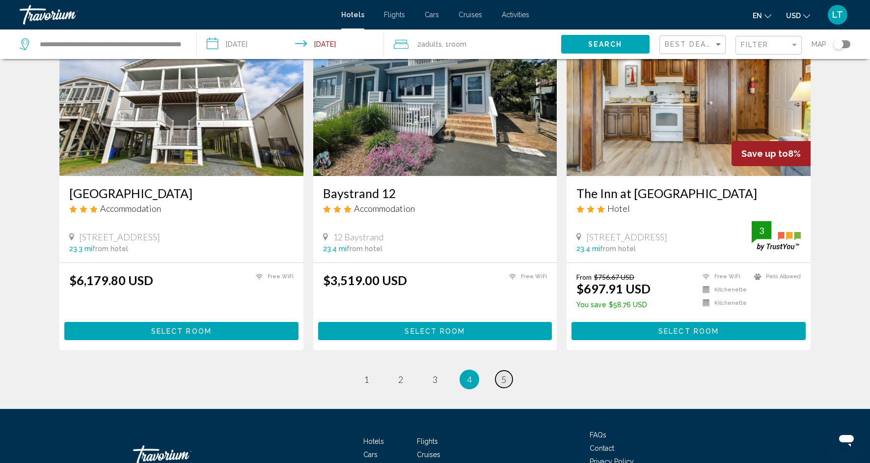
click at [501, 383] on span "5" at bounding box center [503, 379] width 5 height 11
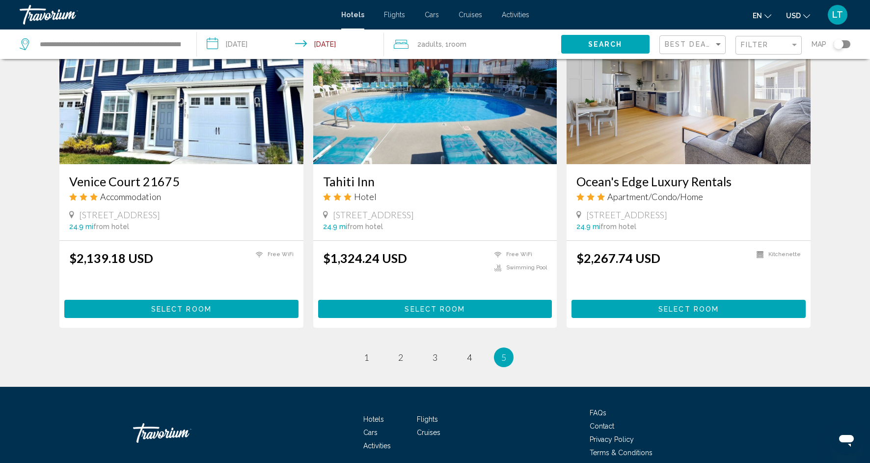
scroll to position [846, 0]
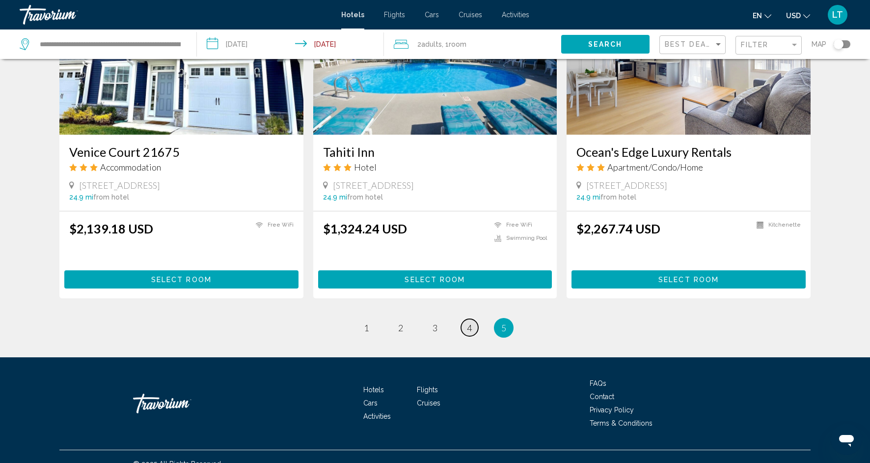
click at [468, 322] on span "4" at bounding box center [469, 327] width 5 height 11
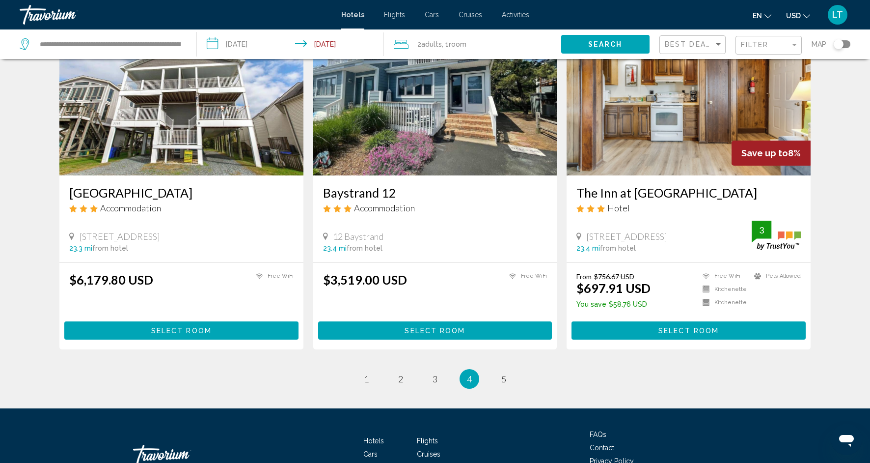
scroll to position [1098, 0]
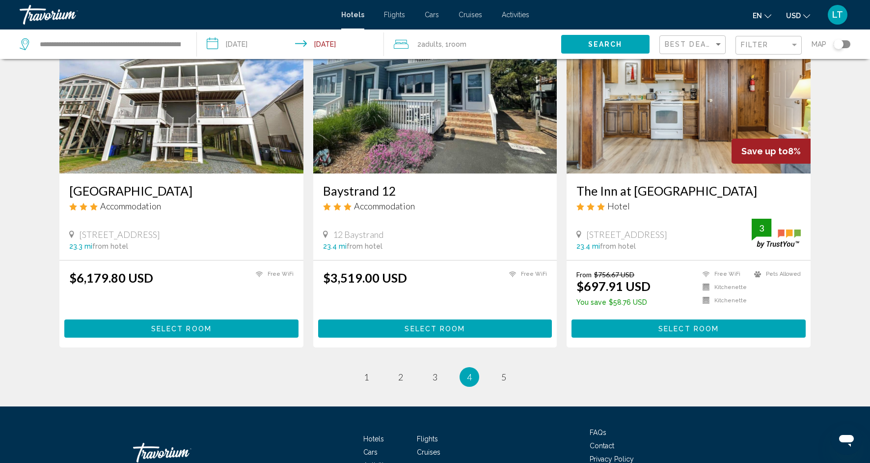
click at [621, 157] on img "Main content" at bounding box center [689, 94] width 244 height 157
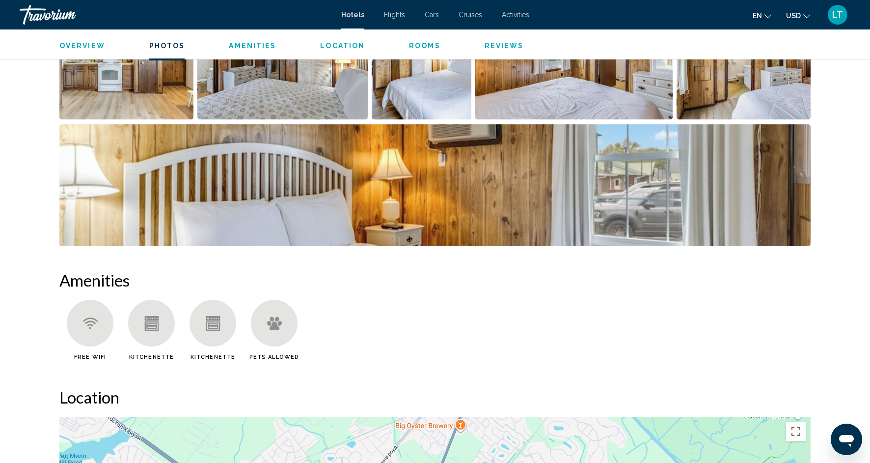
scroll to position [544, 0]
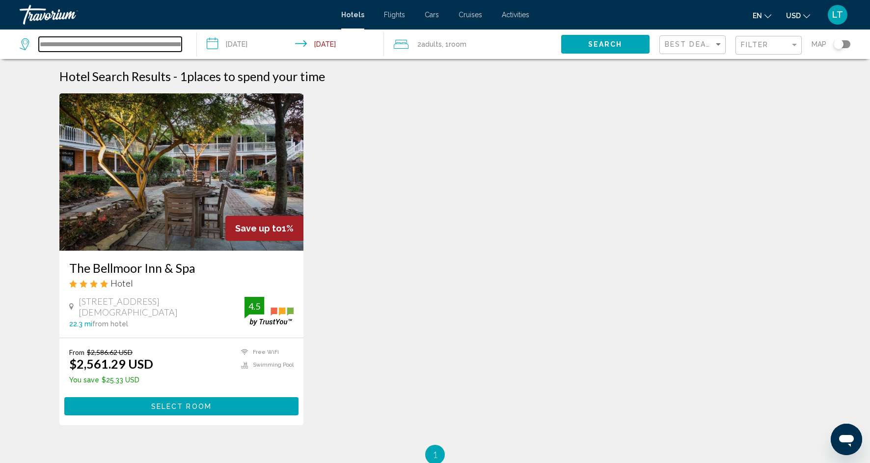
click at [180, 45] on input "**********" at bounding box center [110, 44] width 143 height 15
